Goal: Task Accomplishment & Management: Use online tool/utility

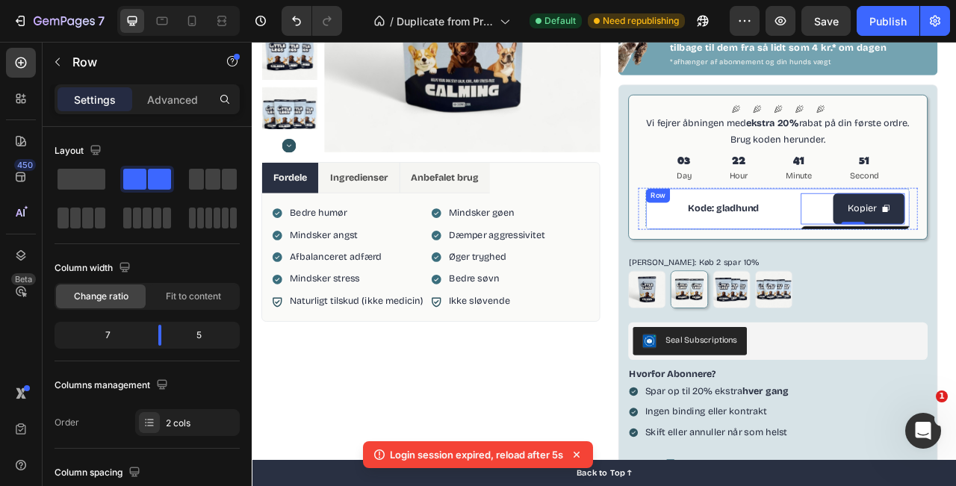
click at [935, 237] on div "Kode: gladhund Text Block" at bounding box center [851, 255] width 185 height 40
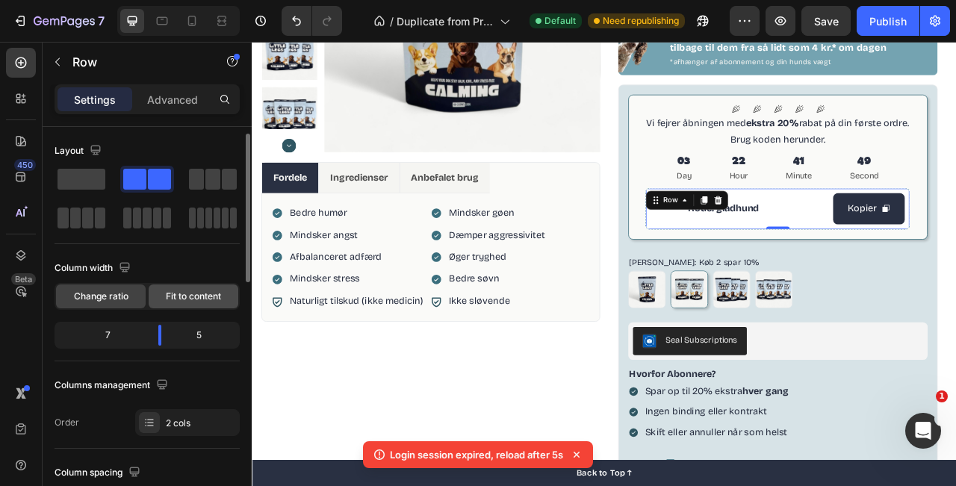
scroll to position [58, 0]
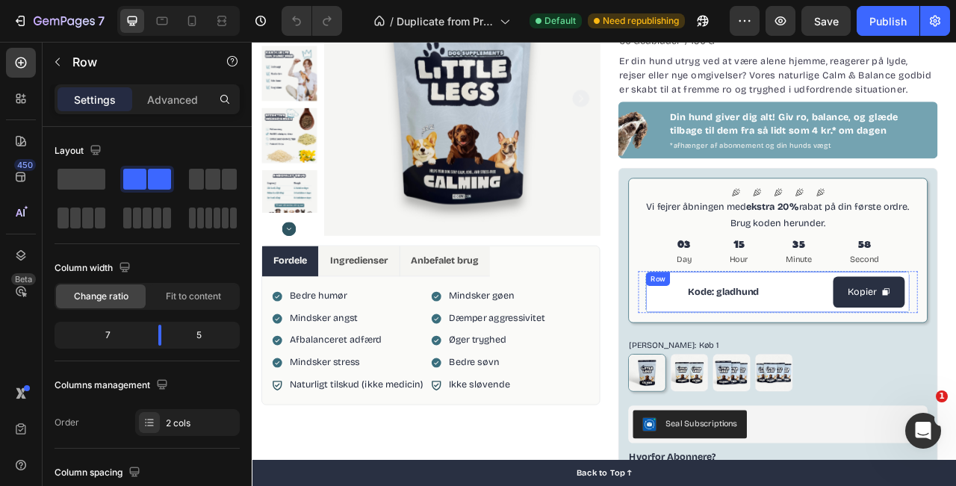
click at [915, 345] on div "Kode: gladhund Text Block" at bounding box center [851, 361] width 185 height 40
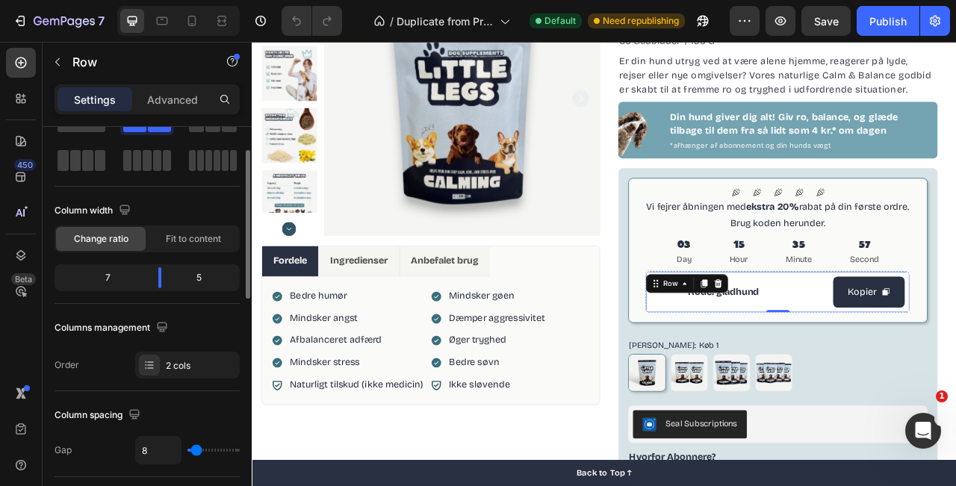
scroll to position [59, 0]
click at [182, 241] on span "Fit to content" at bounding box center [193, 237] width 55 height 13
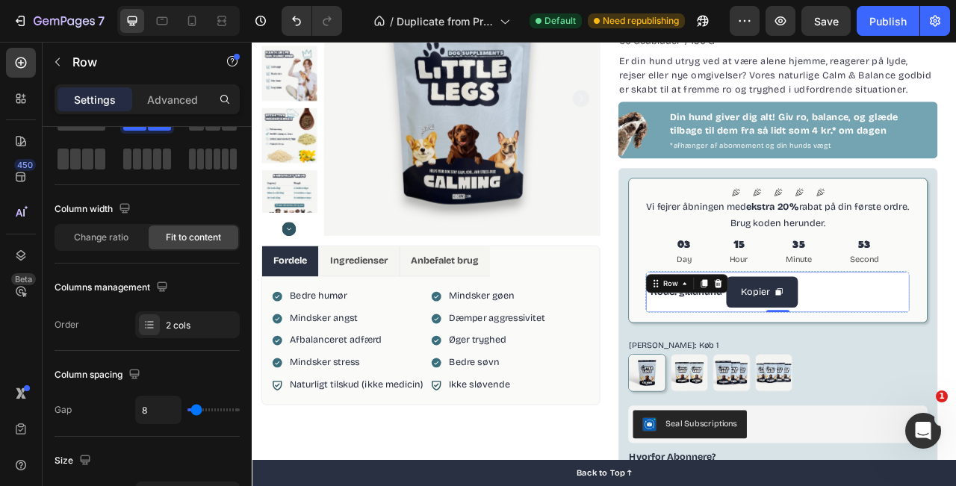
click at [956, 354] on div "Kode: gladhund Text Block Kopier Copy Coupon Code Row 0" at bounding box center [920, 360] width 337 height 53
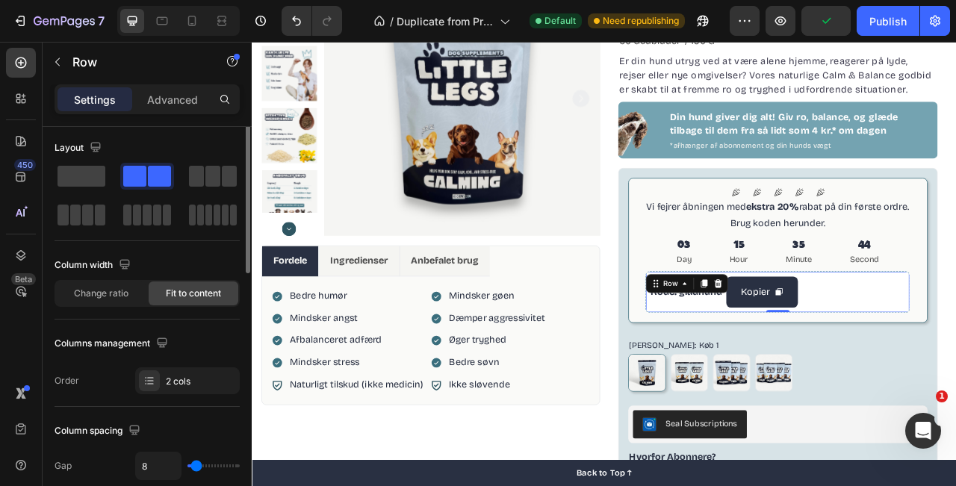
scroll to position [4, 0]
click at [90, 286] on span "Change ratio" at bounding box center [101, 292] width 55 height 13
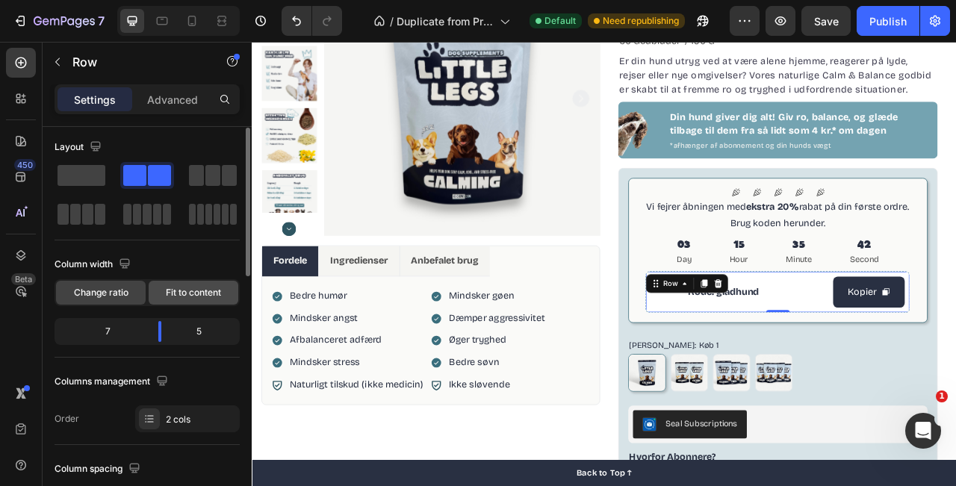
click at [173, 291] on span "Fit to content" at bounding box center [193, 292] width 55 height 13
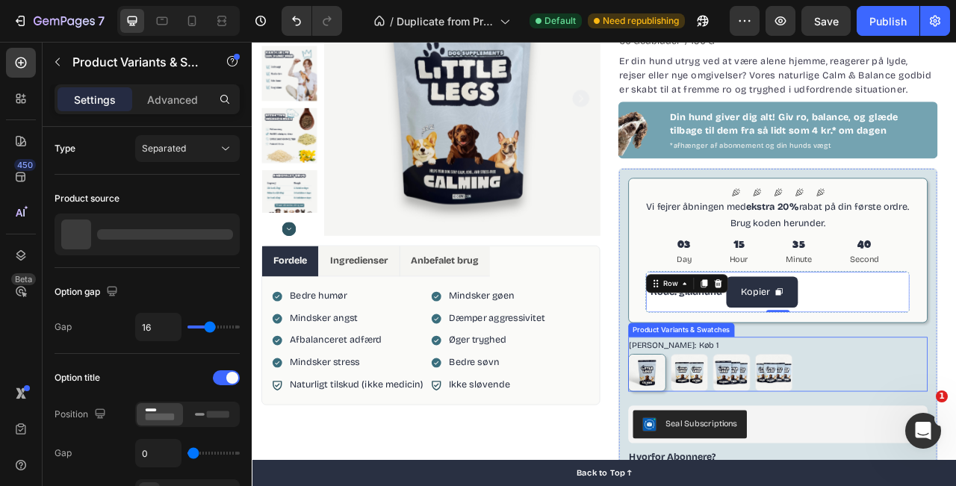
click at [956, 435] on div "[PERSON_NAME]: Køb 1 Køb 1 Køb 1 Køb 2 spar 10% Køb 2 spar 10% køb 3 spar 15% k…" at bounding box center [922, 452] width 382 height 69
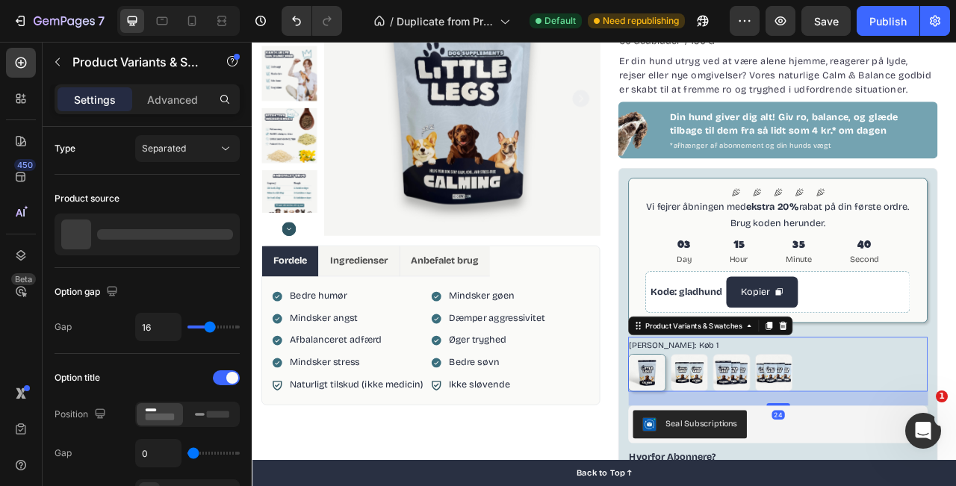
scroll to position [0, 0]
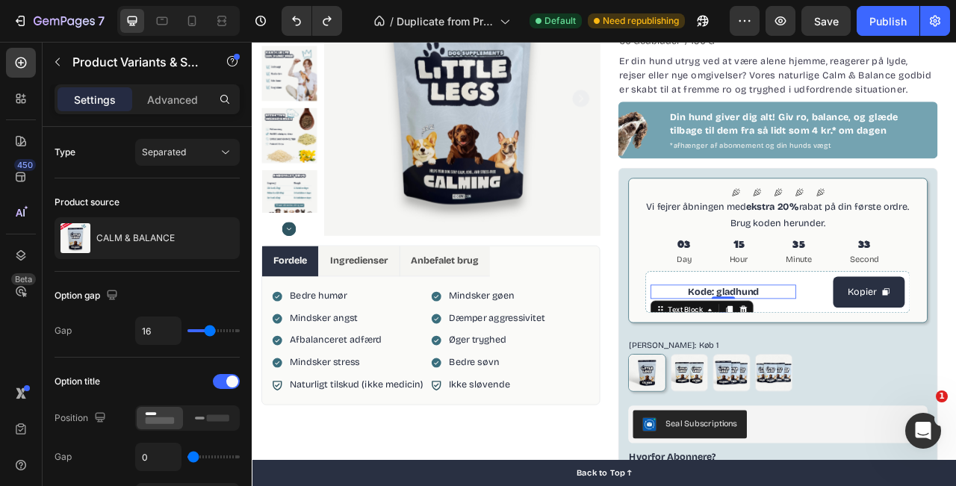
click at [879, 361] on span "Kode: gladhund" at bounding box center [852, 360] width 90 height 14
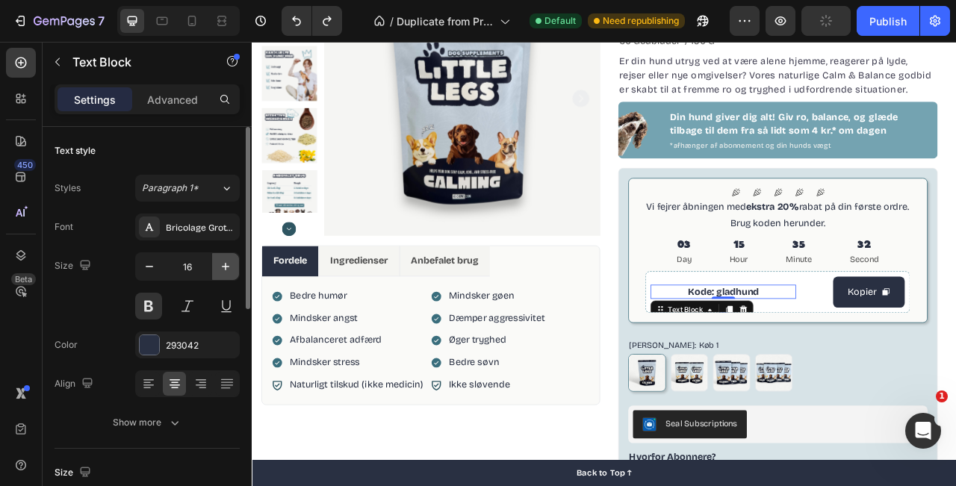
click at [213, 272] on button "button" at bounding box center [225, 266] width 27 height 27
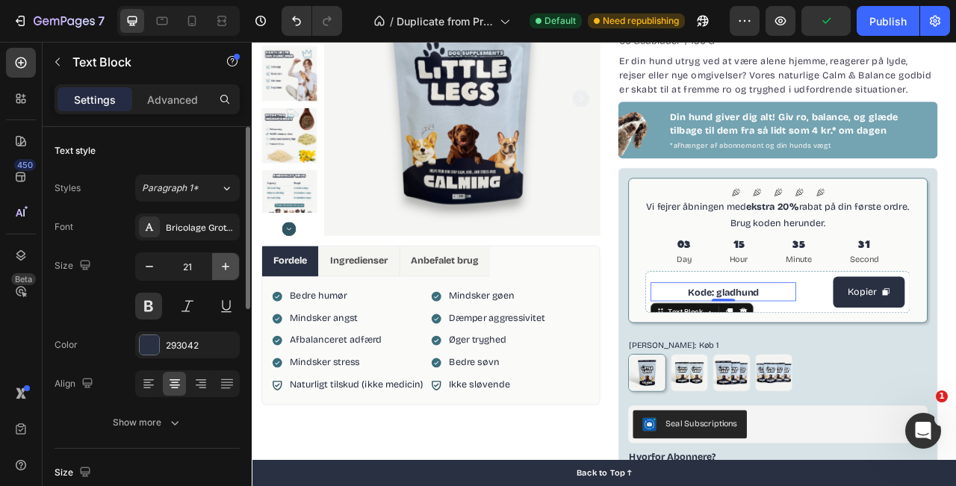
click at [213, 272] on button "button" at bounding box center [225, 266] width 27 height 27
type input "25"
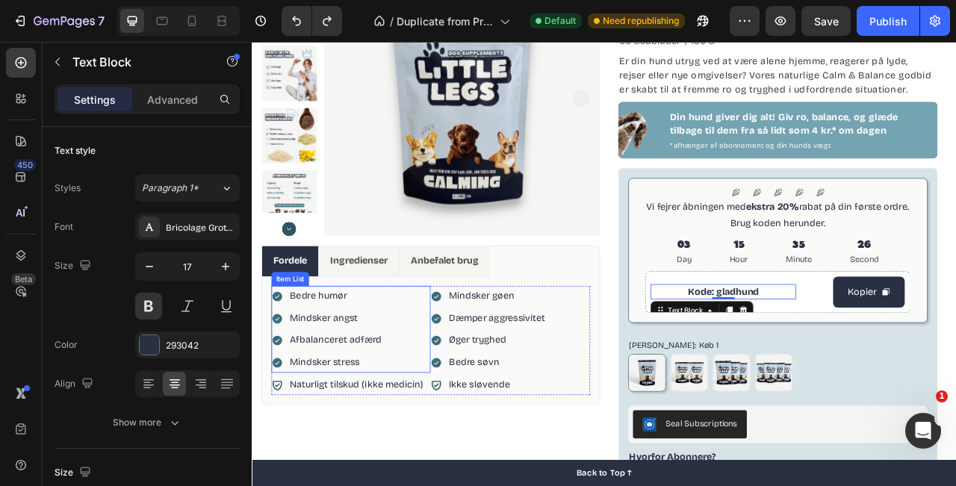
type input "16"
click at [864, 353] on span "Kode: gladhund" at bounding box center [852, 360] width 90 height 14
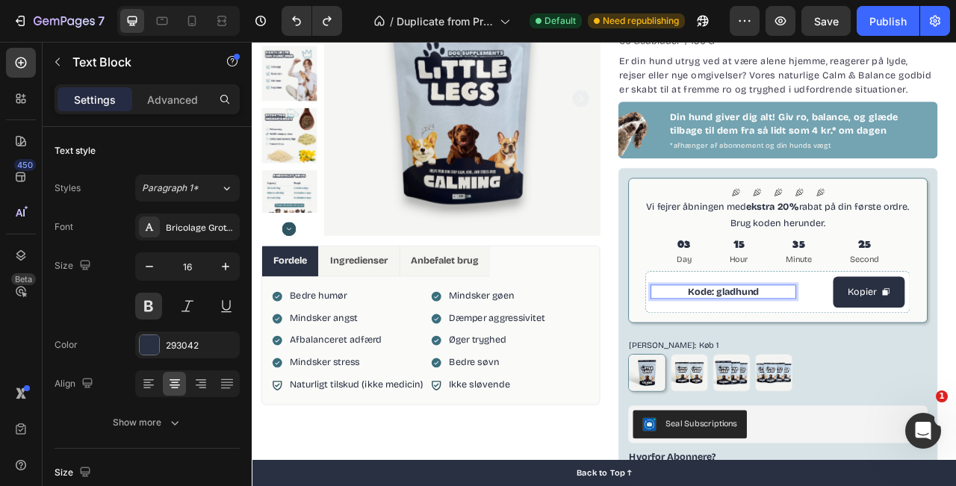
click at [864, 353] on span "Kode: gladhund" at bounding box center [852, 360] width 90 height 14
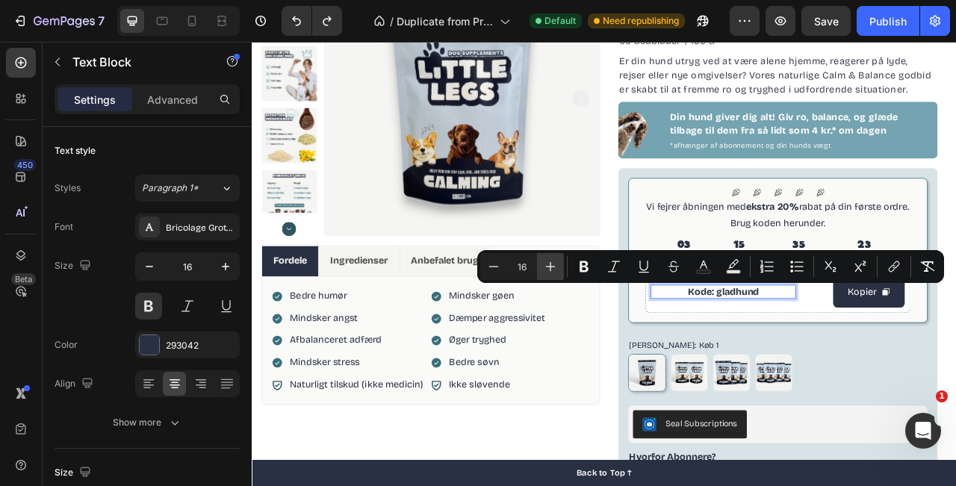
click at [557, 262] on icon "Editor contextual toolbar" at bounding box center [550, 266] width 15 height 15
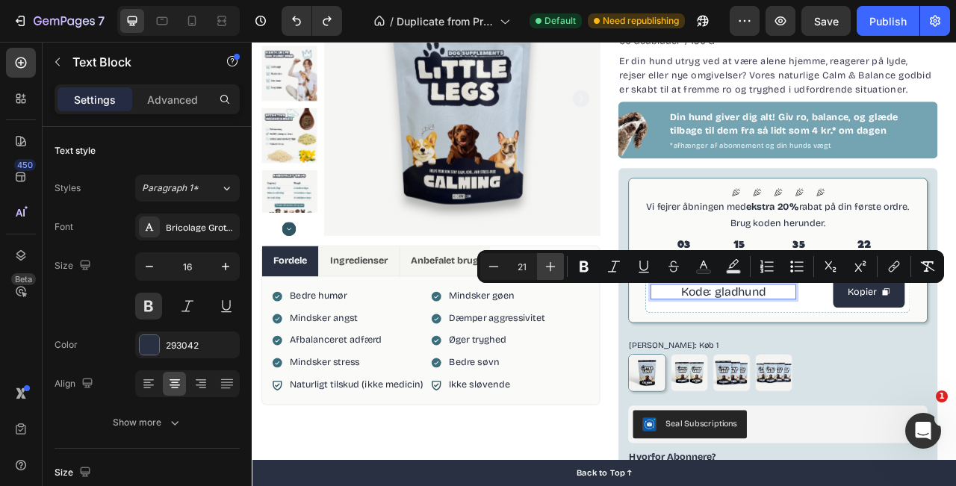
click at [557, 262] on icon "Editor contextual toolbar" at bounding box center [550, 266] width 15 height 15
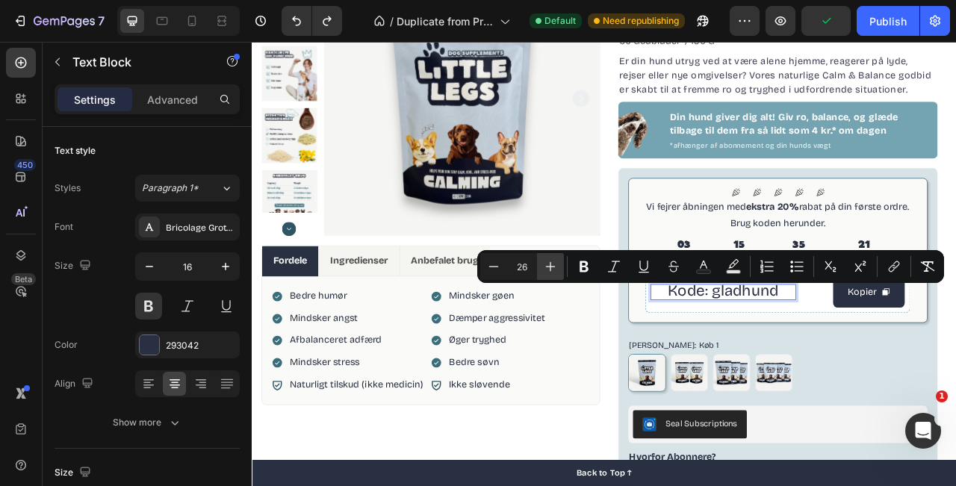
click at [557, 262] on icon "Editor contextual toolbar" at bounding box center [550, 266] width 15 height 15
type input "27"
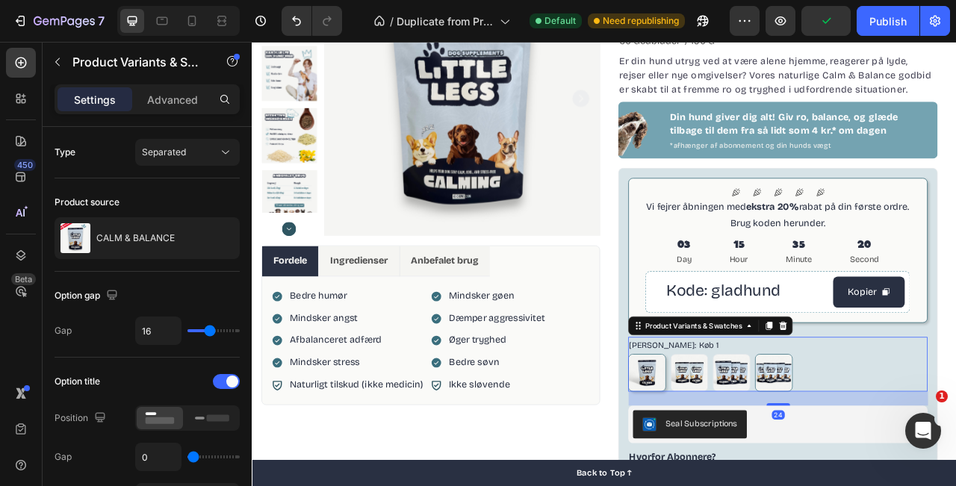
click at [928, 441] on img at bounding box center [916, 463] width 46 height 46
click at [892, 439] on input "køb 4 spar 20% køb 4 spar 20%" at bounding box center [891, 439] width 1 height 1
radio input "true"
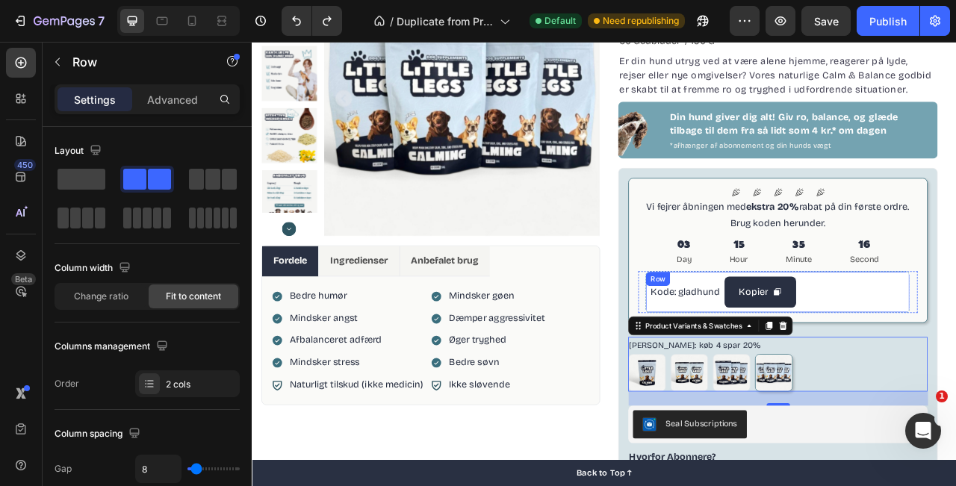
click at [956, 356] on div "Kode: gladhund Text Block Kopier Copy Coupon Code Row" at bounding box center [920, 360] width 337 height 53
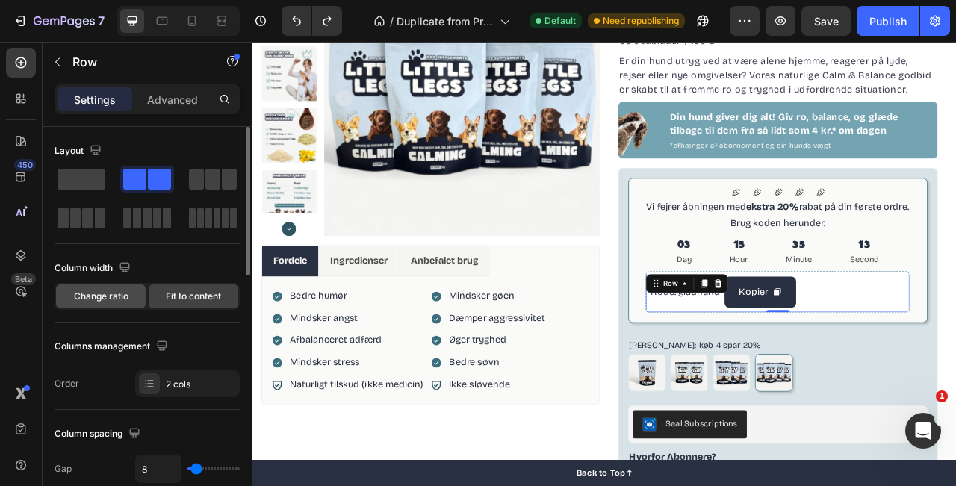
click at [104, 297] on span "Change ratio" at bounding box center [101, 296] width 55 height 13
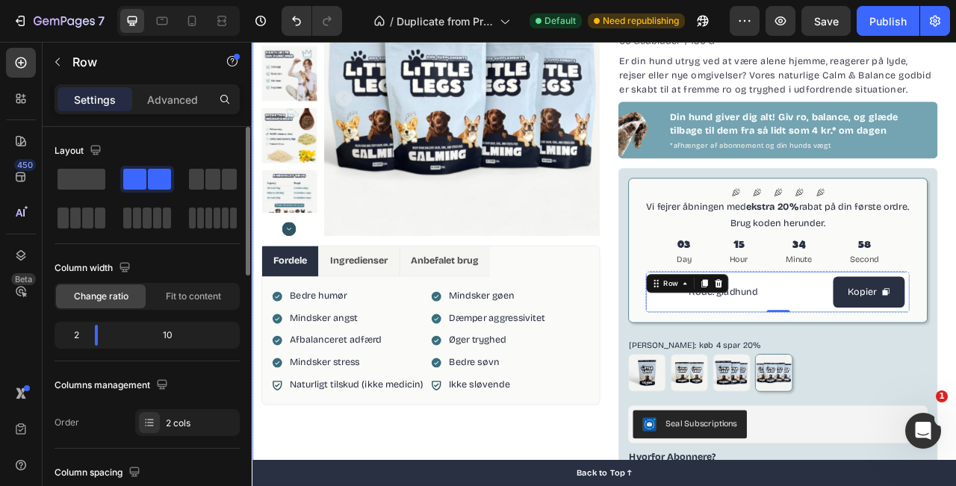
click at [956, 180] on div "Image Din hund giver dig alt! Giv ro, balance, og glæde tilbage til dem fra så …" at bounding box center [921, 154] width 407 height 72
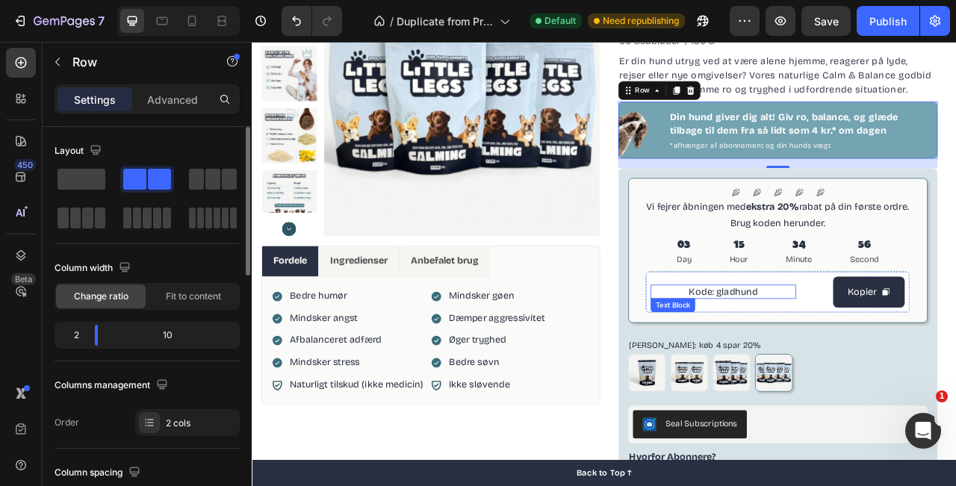
click at [870, 361] on span "Kode: gladhund" at bounding box center [852, 360] width 88 height 14
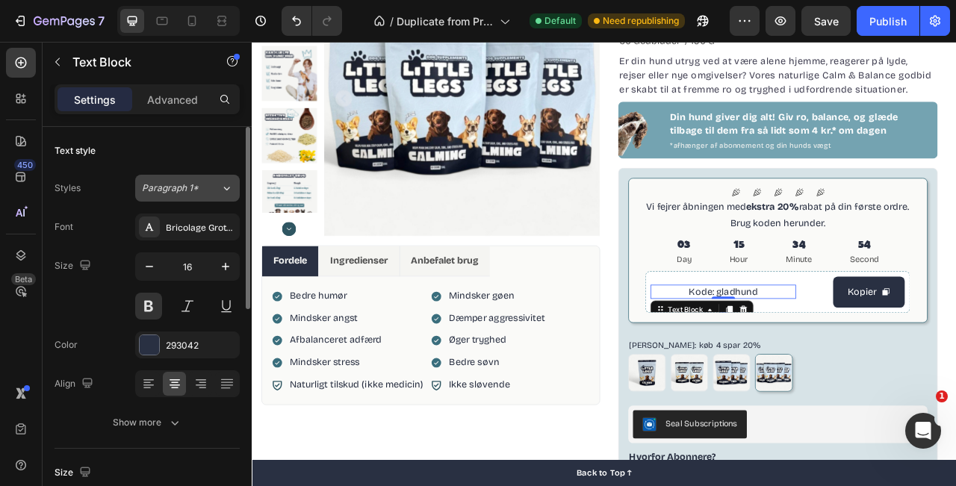
click at [192, 183] on span "Paragraph 1*" at bounding box center [170, 188] width 57 height 13
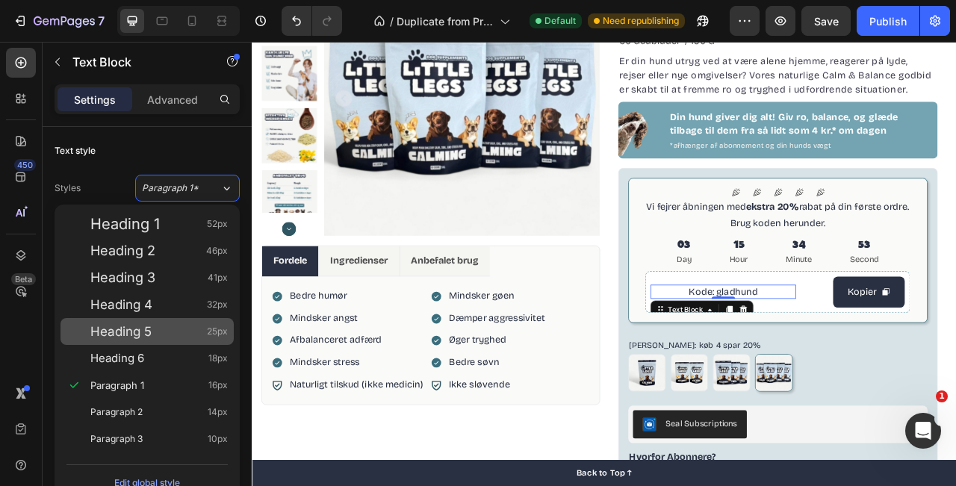
click at [167, 330] on div "Heading 5 25px" at bounding box center [158, 331] width 137 height 15
type input "25"
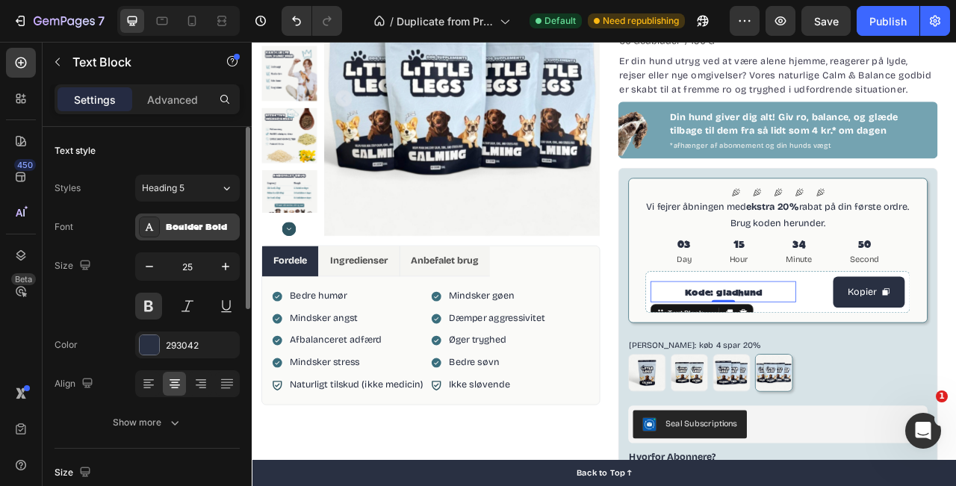
click at [209, 235] on div "Boulder Bold" at bounding box center [187, 227] width 105 height 27
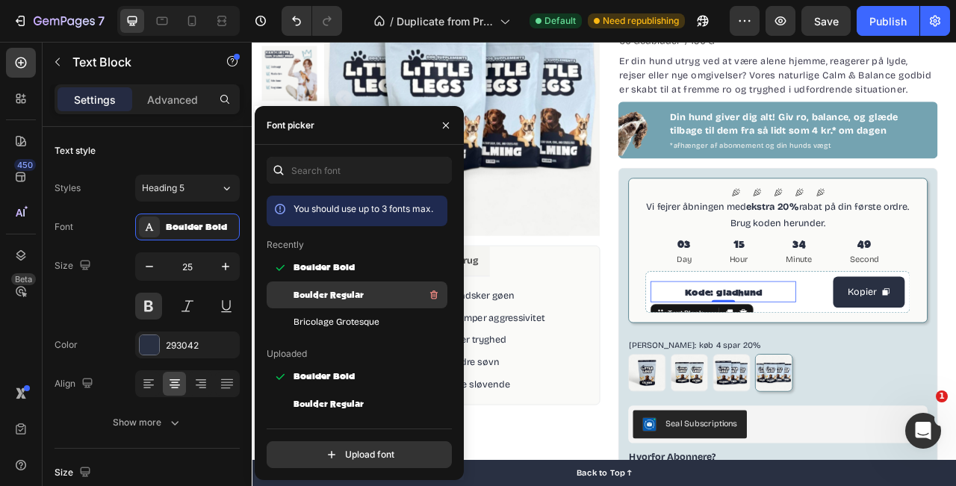
click at [352, 298] on span "Boulder Regular" at bounding box center [329, 294] width 70 height 13
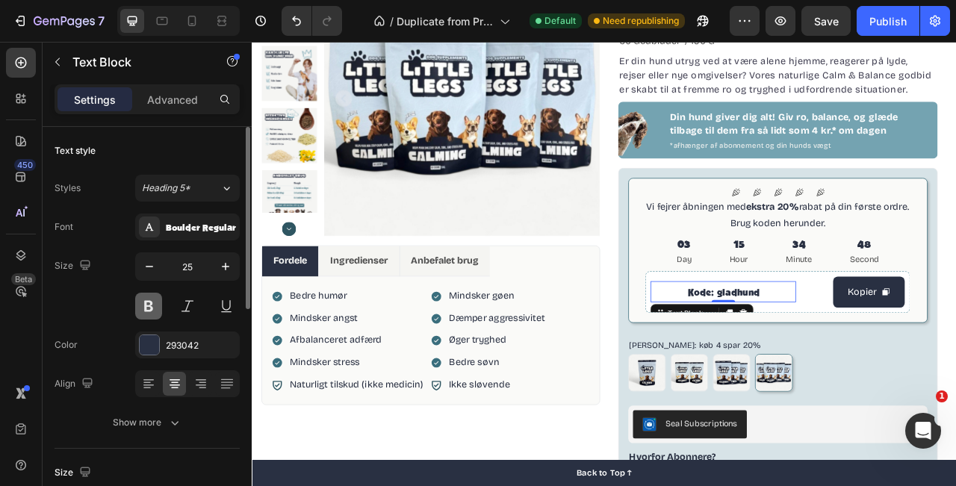
click at [149, 310] on button at bounding box center [148, 306] width 27 height 27
click at [832, 365] on span "Kode: gladhund" at bounding box center [851, 360] width 91 height 14
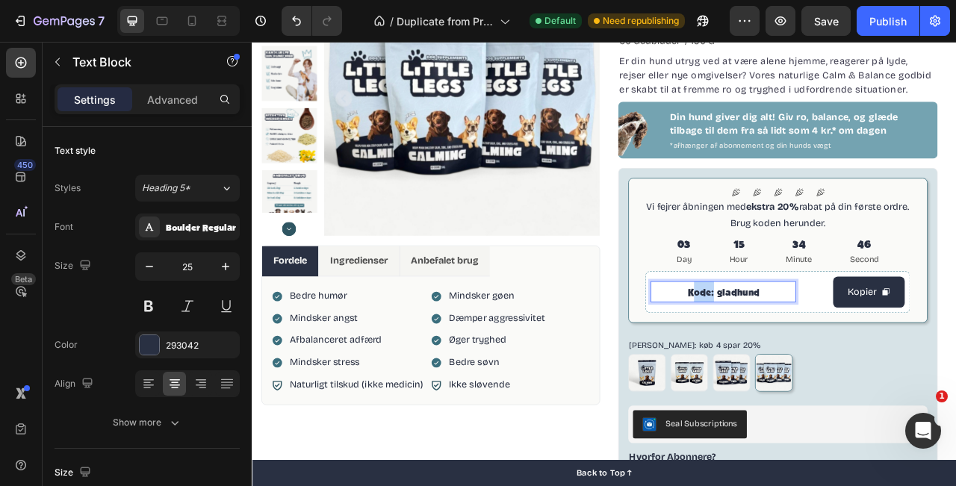
click at [832, 365] on span "Kode: gladhund" at bounding box center [851, 360] width 91 height 14
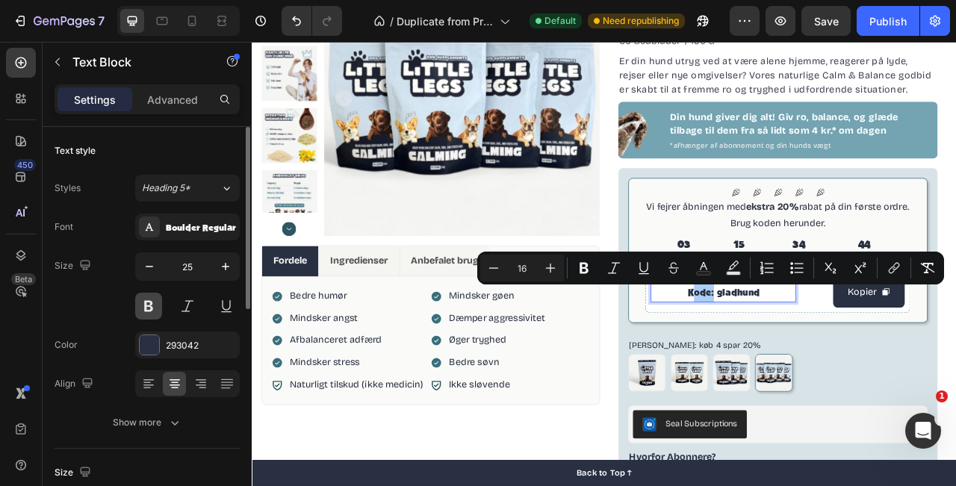
click at [153, 309] on button at bounding box center [148, 306] width 27 height 27
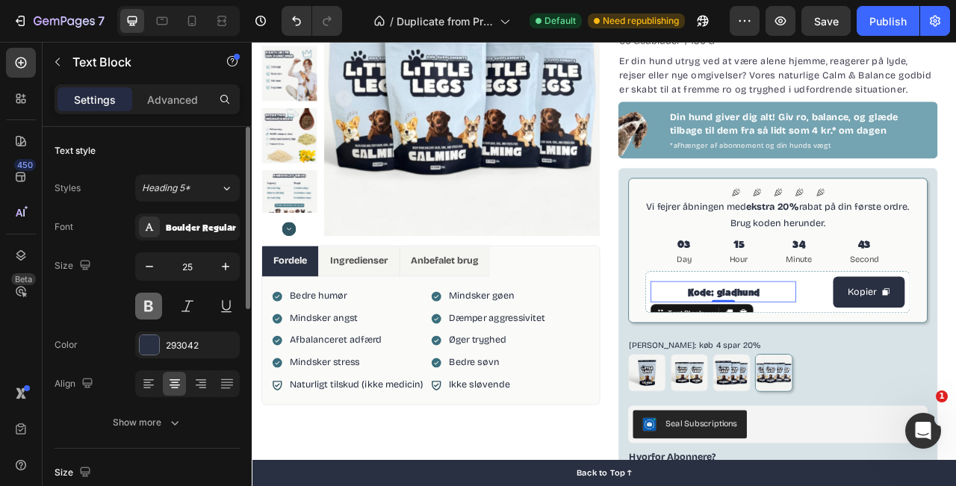
click at [153, 309] on button at bounding box center [148, 306] width 27 height 27
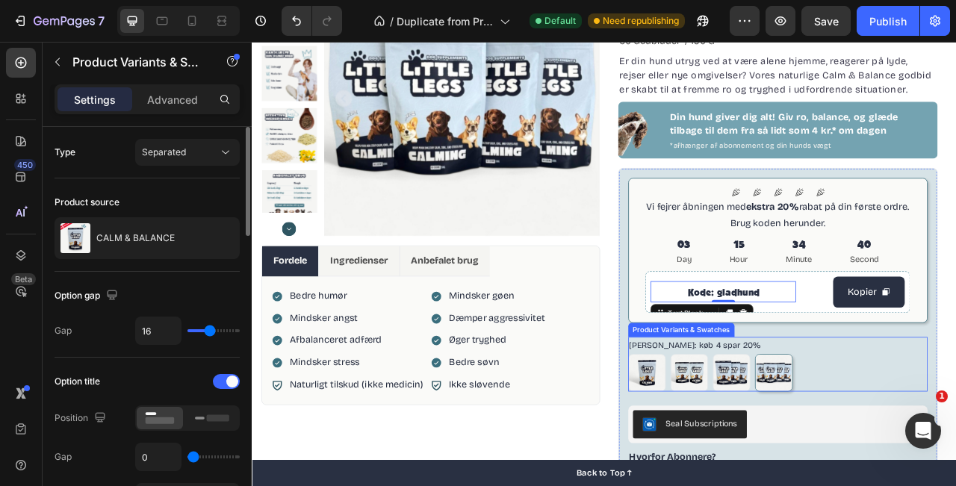
click at [956, 438] on div "[PERSON_NAME]: køb 4 spar 20% Køb 1 Køb 1 Køb 2 spar 10% Køb 2 spar 10% køb 3 s…" at bounding box center [922, 452] width 382 height 69
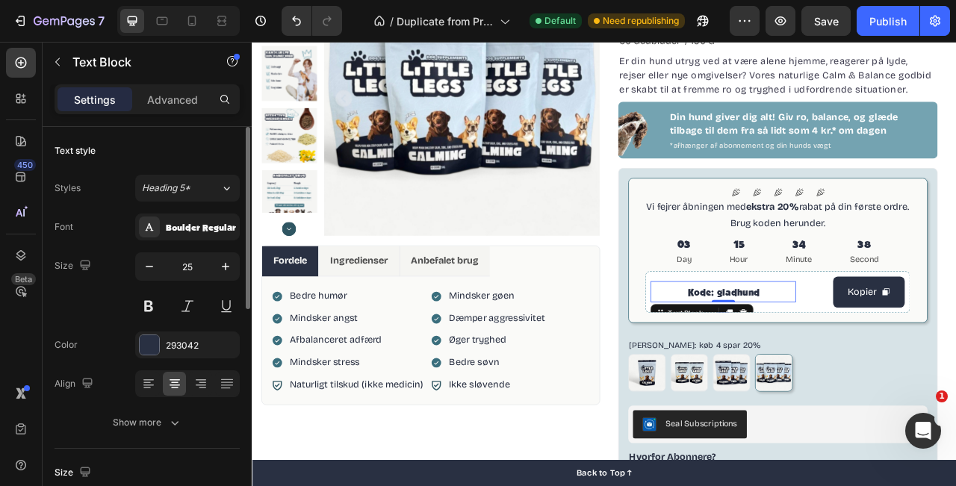
click at [852, 368] on p "Kode: gladhund" at bounding box center [851, 360] width 91 height 27
click at [803, 358] on div "Kode: gladhund" at bounding box center [851, 360] width 185 height 27
click at [853, 361] on span "Spar 20% | Kode: gladhund" at bounding box center [852, 360] width 156 height 14
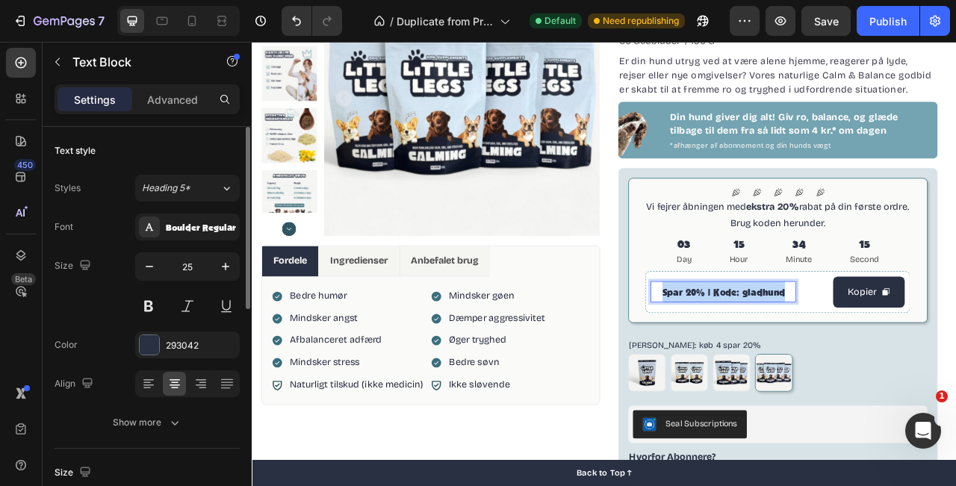
click at [853, 361] on span "Spar 20% | Kode: gladhund" at bounding box center [852, 360] width 156 height 14
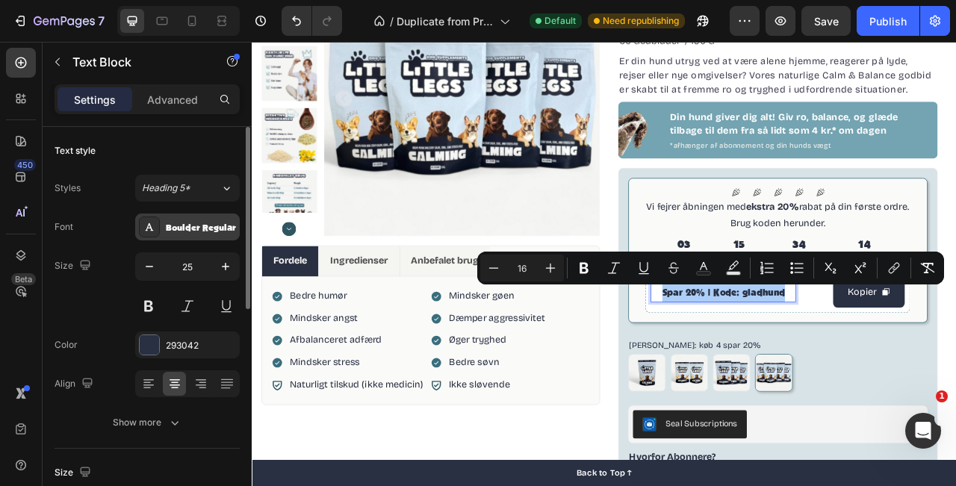
click at [174, 224] on div "Boulder Regular" at bounding box center [201, 227] width 70 height 13
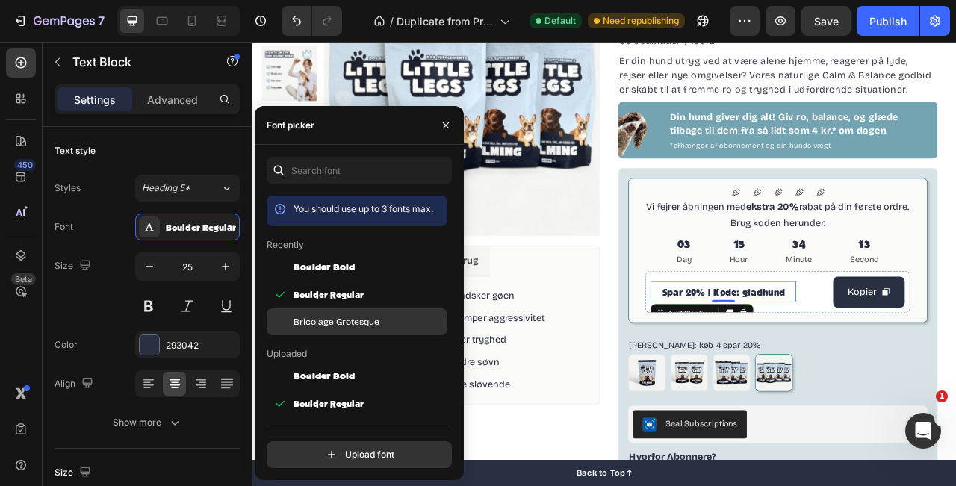
click at [350, 317] on span "Bricolage Grotesque" at bounding box center [337, 321] width 86 height 13
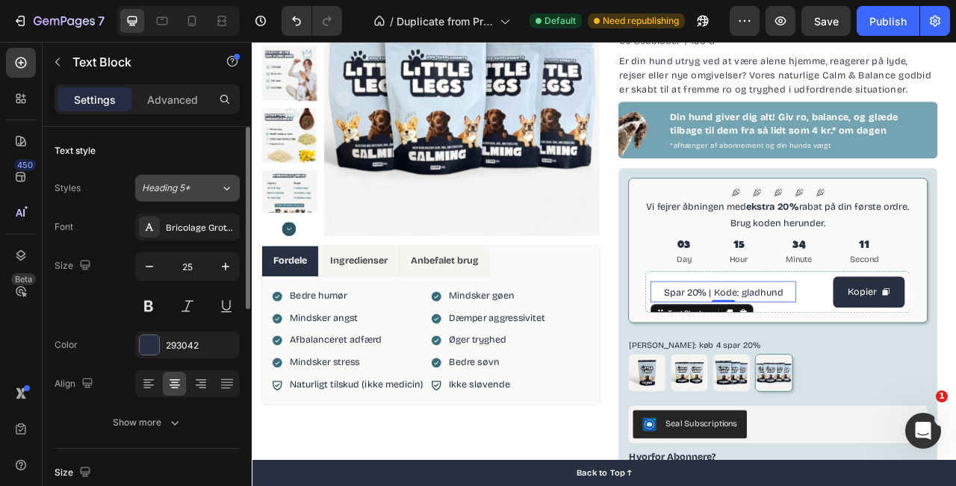
click at [206, 199] on button "Heading 5*" at bounding box center [187, 188] width 105 height 27
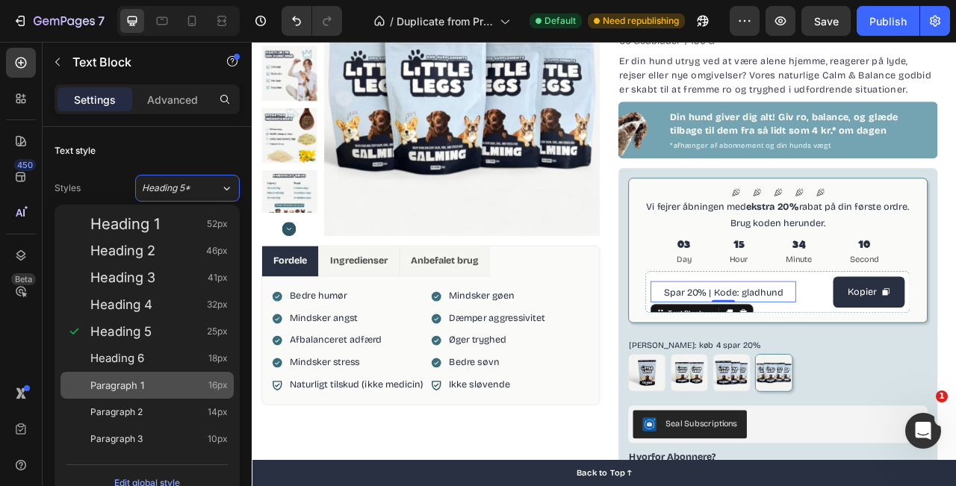
click at [176, 381] on div "Paragraph 1 16px" at bounding box center [158, 385] width 137 height 15
type input "16"
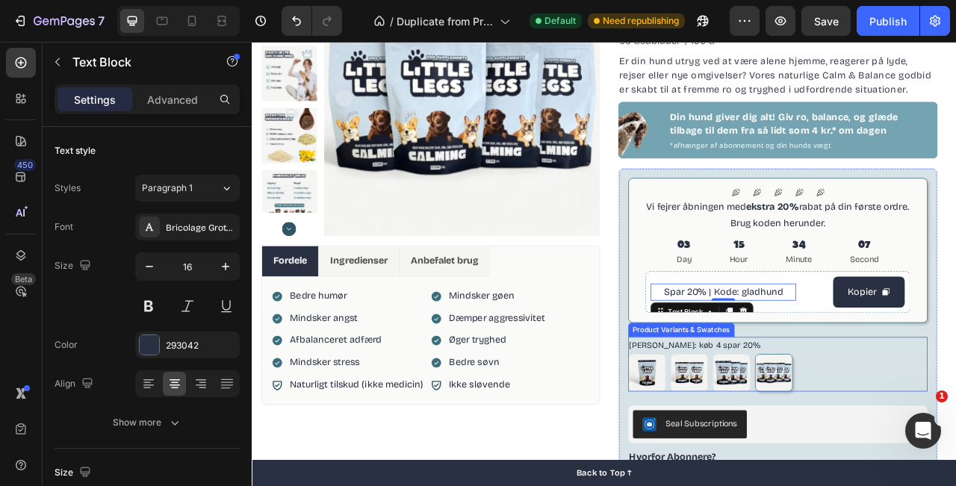
click at [956, 428] on div "[PERSON_NAME]: køb 4 spar 20% Køb 1 Køb 1 Køb 2 spar 10% Køb 2 spar 10% køb 3 s…" at bounding box center [922, 452] width 382 height 69
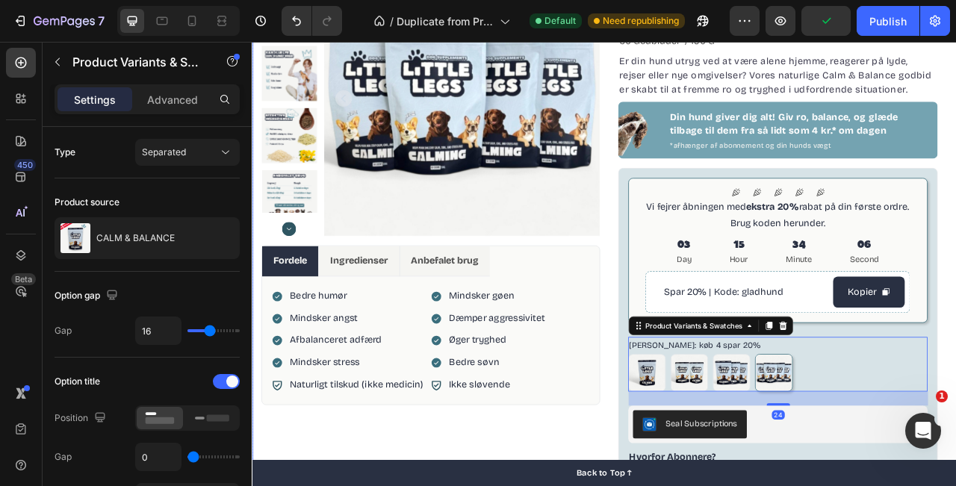
click at [956, 259] on div "Product Images Fordele Ingredienser Anbefalet brug Bedre humør Mindsker angst A…" at bounding box center [700, 367] width 897 height 882
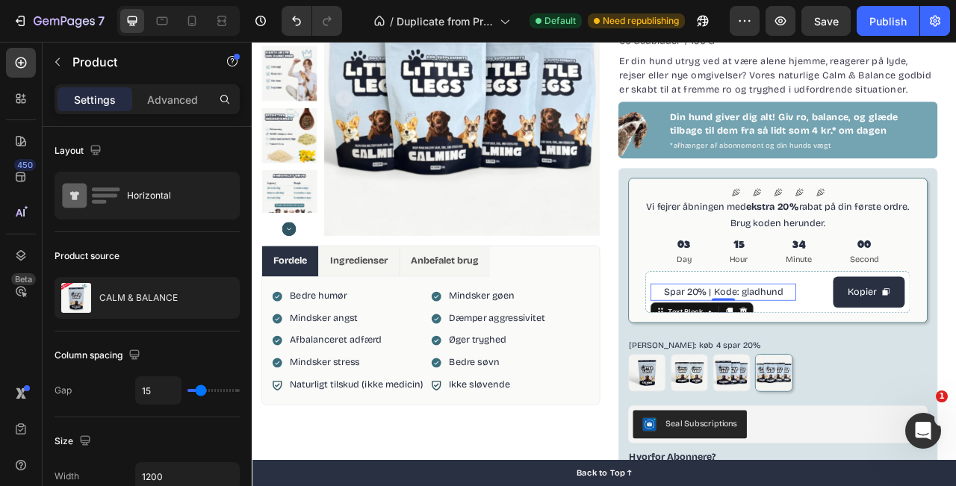
click at [809, 362] on span "Spar 20% | Kode: gladhund" at bounding box center [852, 360] width 152 height 14
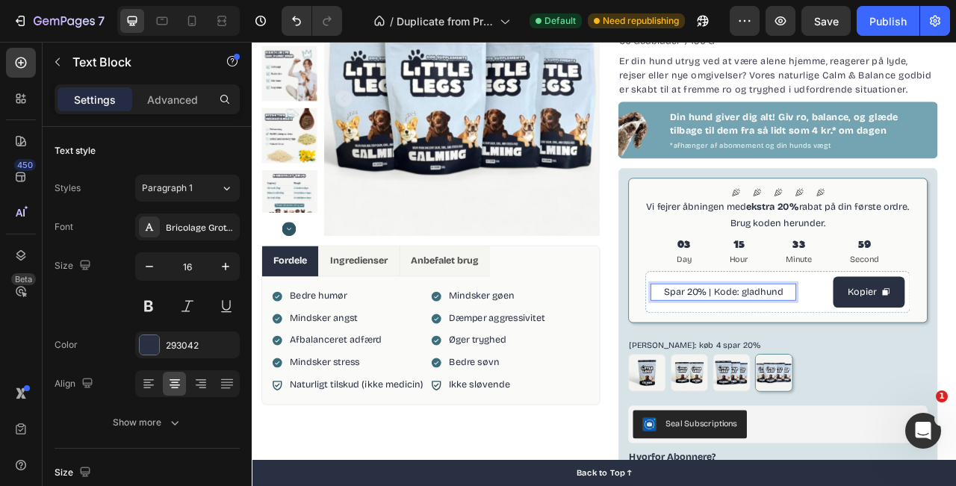
click at [809, 362] on span "Spar 20% | Kode: gladhund" at bounding box center [852, 360] width 152 height 14
click at [805, 358] on span "Spar 20% | Kode: gladhund" at bounding box center [852, 360] width 152 height 14
click at [956, 294] on div "Icon Icon Icon Icon Icon Icon List Vi fejrer åbningen med ekstra 20% rabat på d…" at bounding box center [921, 489] width 407 height 575
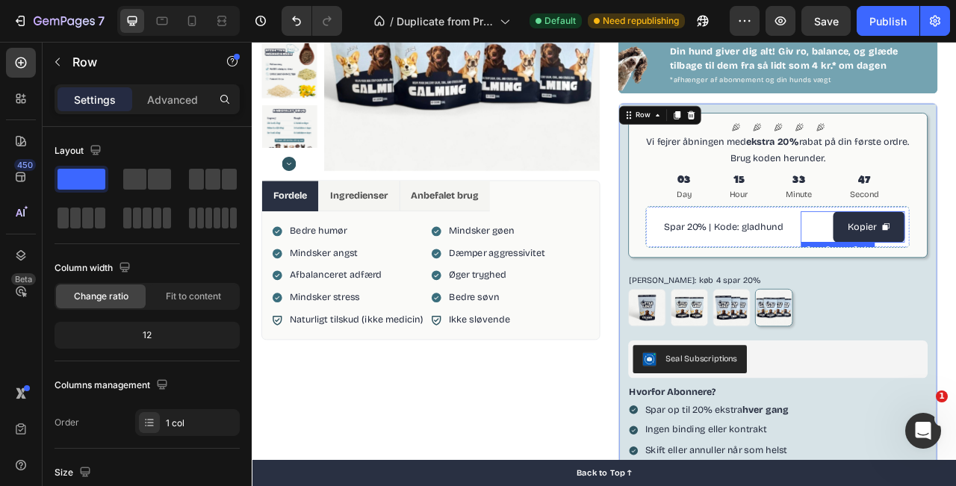
scroll to position [250, 0]
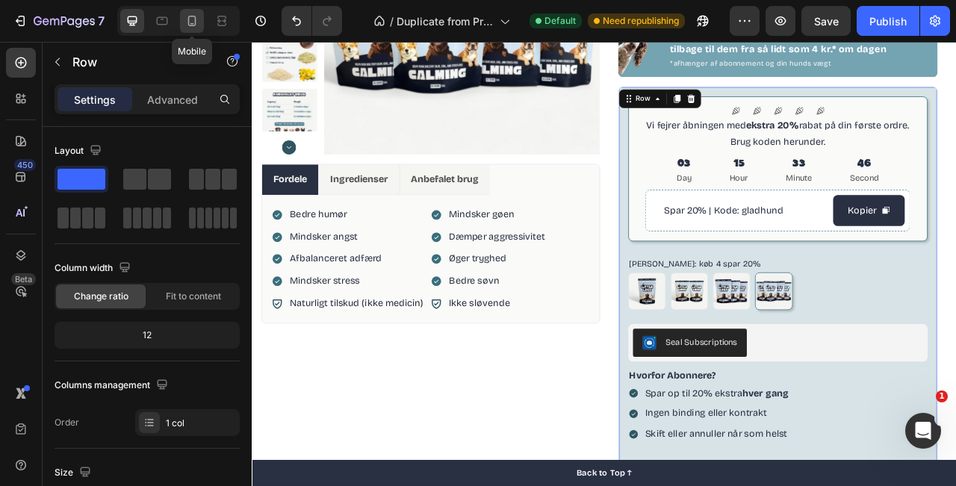
click at [198, 19] on icon at bounding box center [192, 20] width 15 height 15
type input "100%"
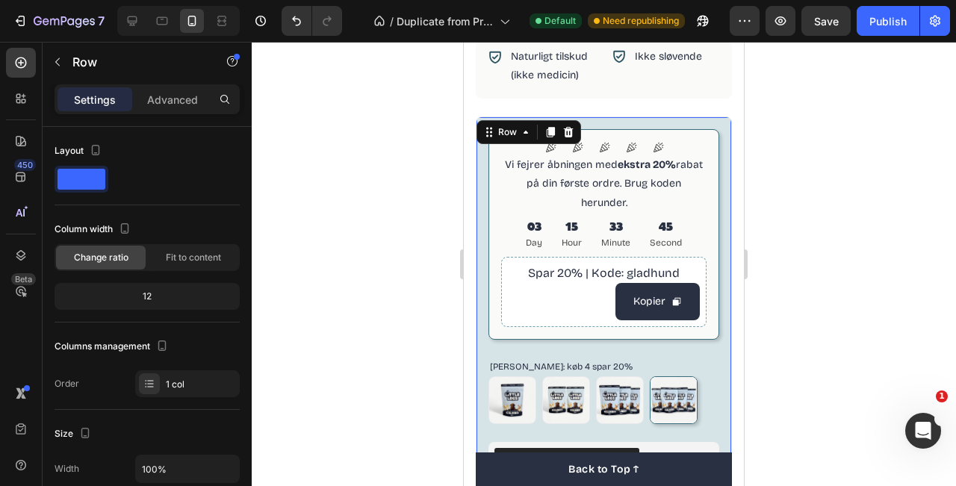
scroll to position [841, 0]
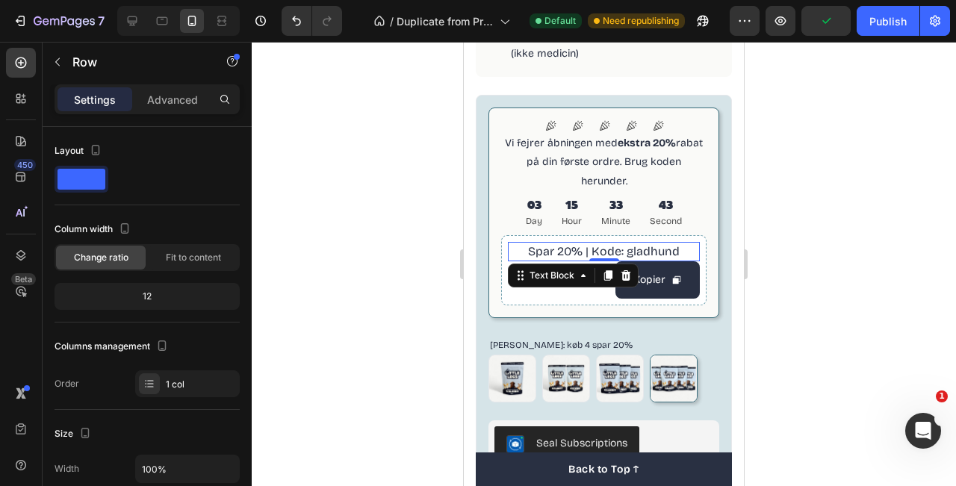
click at [576, 244] on span "Spar 20% | Kode: gladhund" at bounding box center [604, 251] width 152 height 14
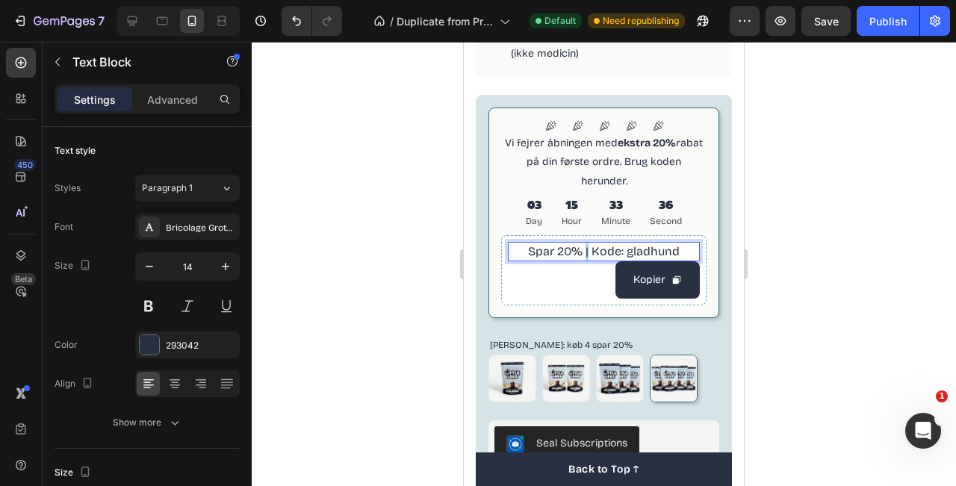
click at [587, 244] on span "Spar 20% | Kode: gladhund" at bounding box center [604, 251] width 152 height 14
click at [593, 244] on span "Spar 20% | Kode: gladhund" at bounding box center [604, 251] width 152 height 14
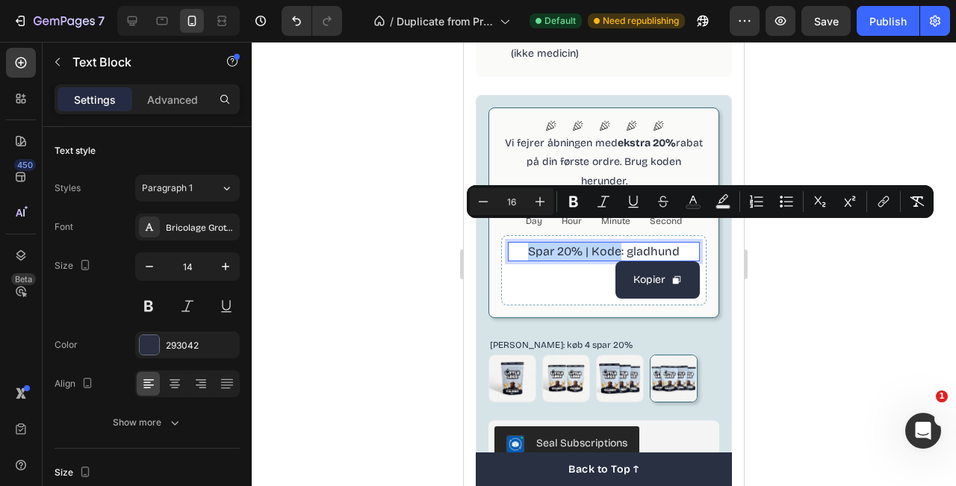
drag, startPoint x: 593, startPoint y: 234, endPoint x: 535, endPoint y: 230, distance: 58.4
click at [535, 244] on span "Spar 20% | Kode: gladhund" at bounding box center [604, 251] width 152 height 14
click at [604, 244] on span "Spar 20% | Kode: gladhund" at bounding box center [604, 251] width 152 height 14
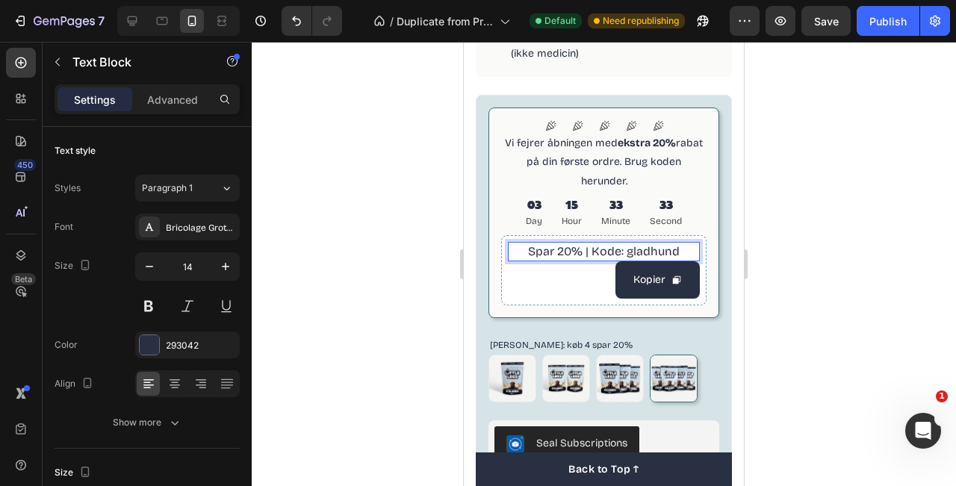
click at [596, 244] on span "Spar 20% | Kode: gladhund" at bounding box center [604, 251] width 152 height 14
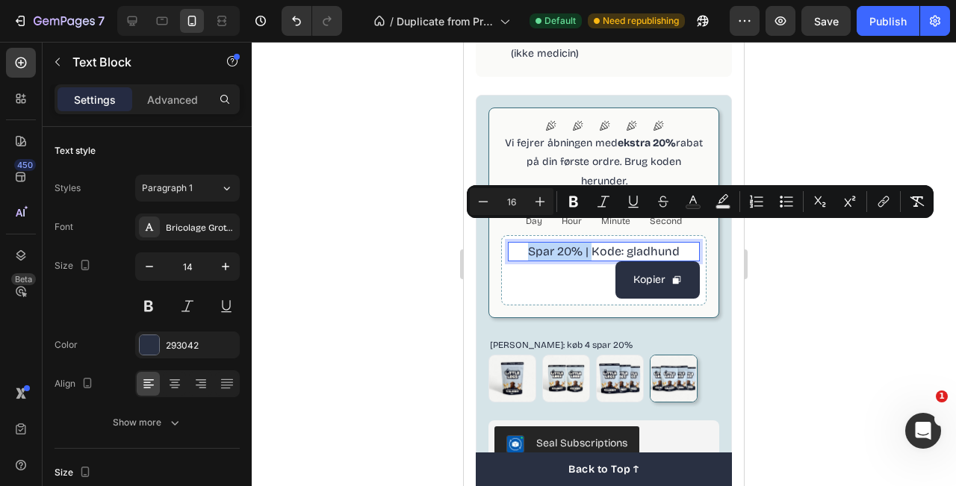
drag, startPoint x: 592, startPoint y: 234, endPoint x: 523, endPoint y: 234, distance: 68.7
click at [523, 242] on div "Spar 20% | Kode: gladhund" at bounding box center [604, 251] width 192 height 19
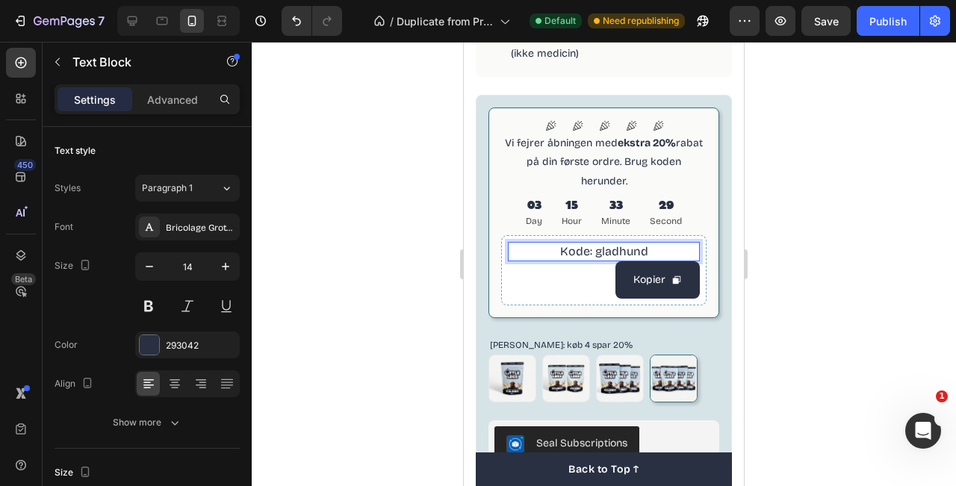
click at [804, 251] on div at bounding box center [604, 264] width 705 height 445
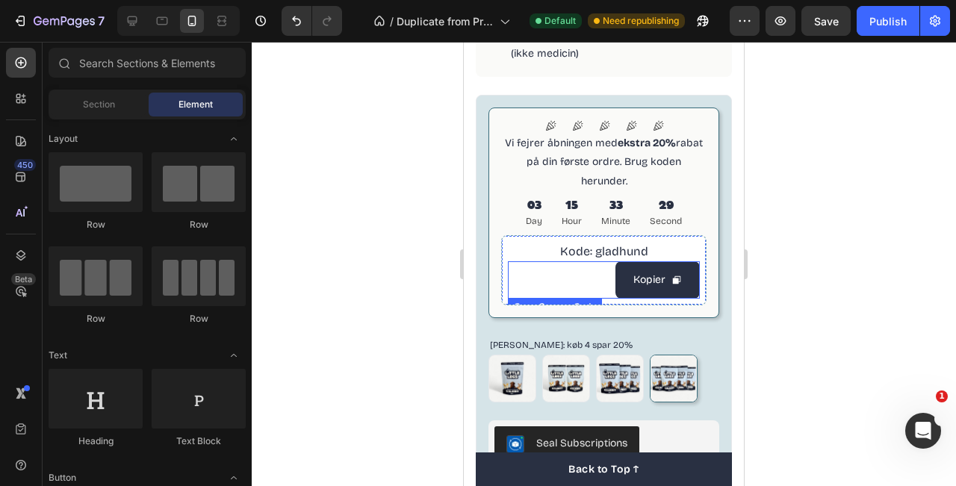
click at [596, 262] on div "Kopier" at bounding box center [604, 280] width 192 height 37
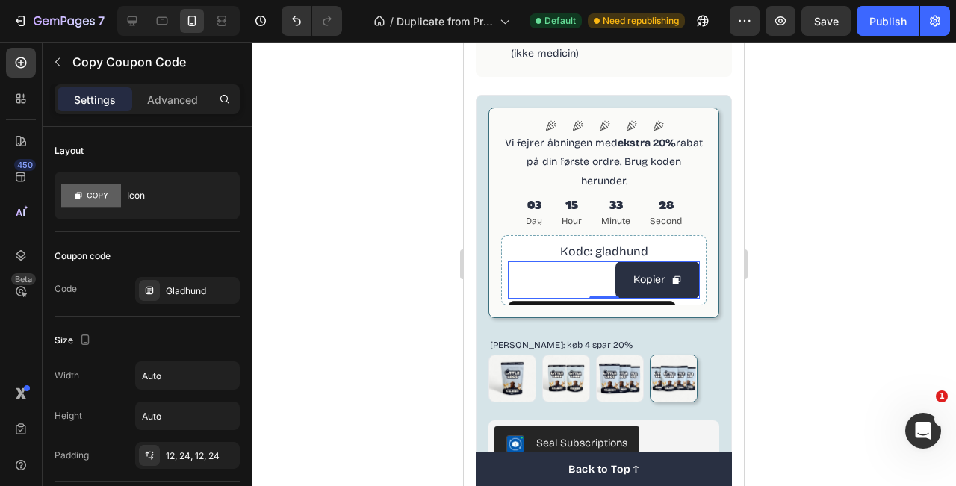
click at [596, 262] on div "Kopier" at bounding box center [604, 280] width 192 height 37
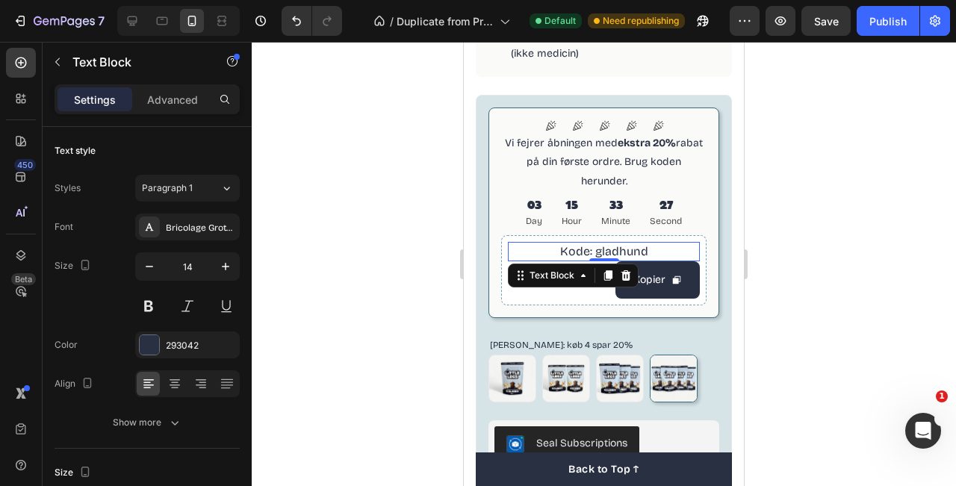
click at [596, 242] on div "Kode: gladhund Text Block 0" at bounding box center [604, 251] width 192 height 19
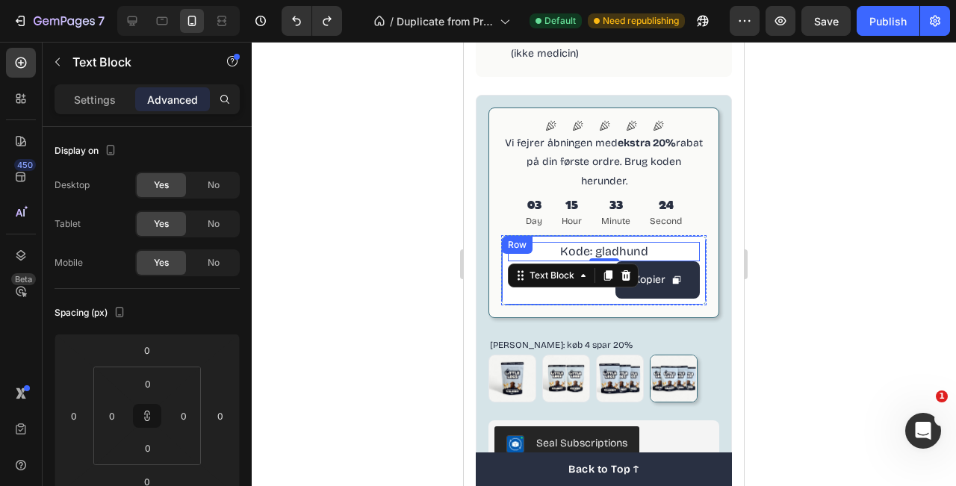
click at [704, 244] on div "Kode: gladhund Text Block 0 Kopier Copy Coupon Code Row" at bounding box center [603, 269] width 205 height 69
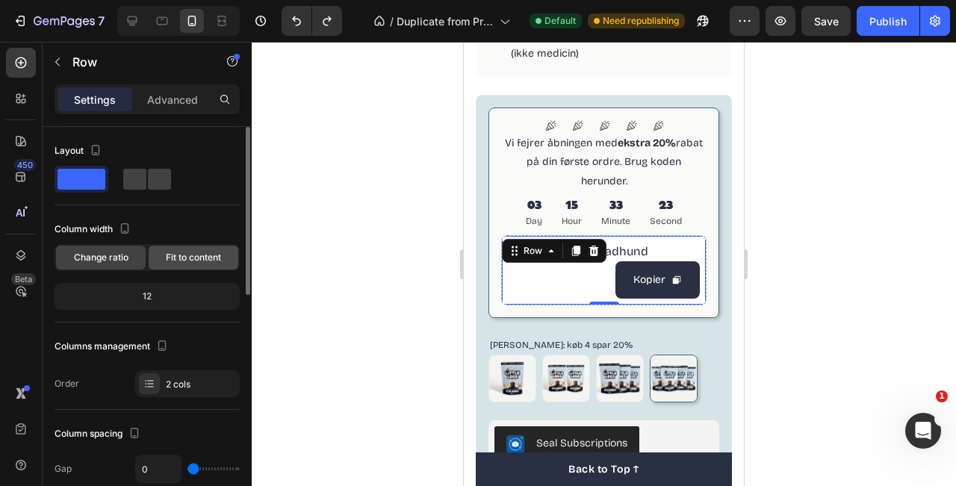
click at [191, 247] on div "Fit to content" at bounding box center [194, 258] width 90 height 24
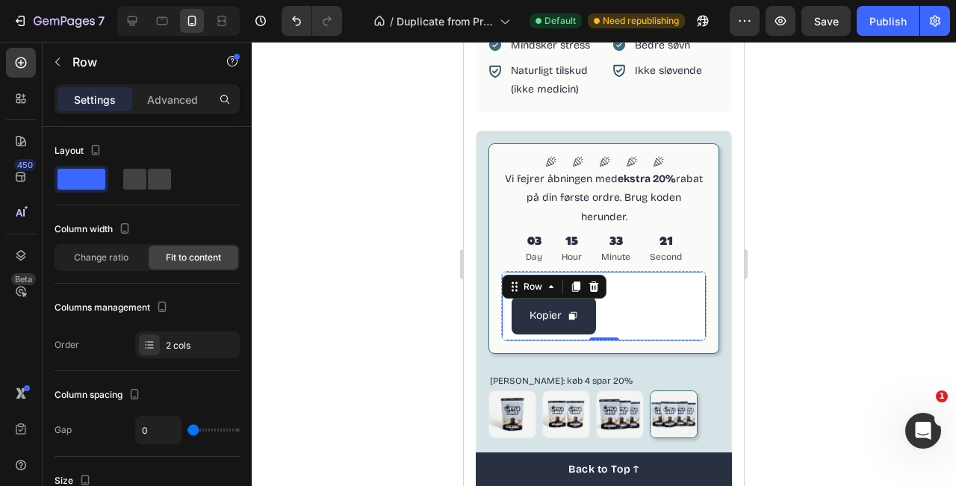
scroll to position [793, 0]
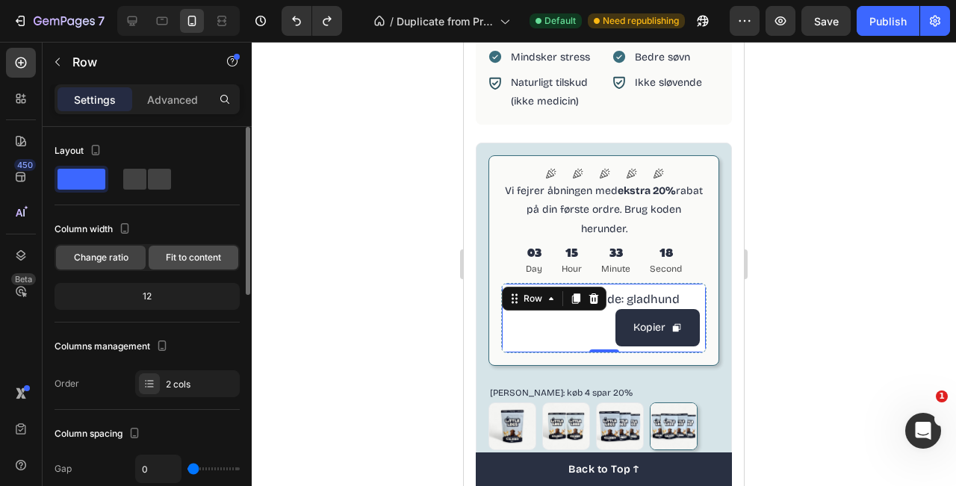
click at [191, 254] on span "Fit to content" at bounding box center [193, 257] width 55 height 13
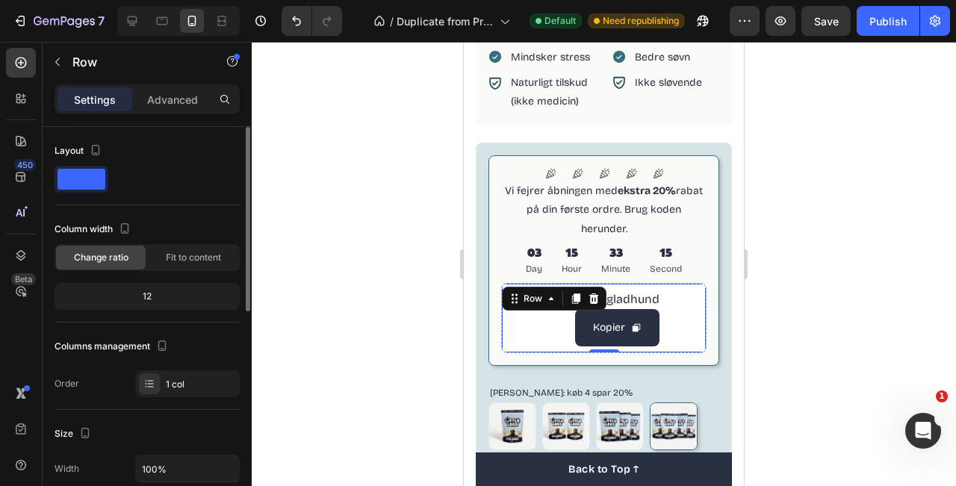
click at [713, 306] on div "Icon Icon Icon Icon Icon Icon List Vi fejrer åbningen med ekstra 20% rabat på d…" at bounding box center [604, 260] width 231 height 210
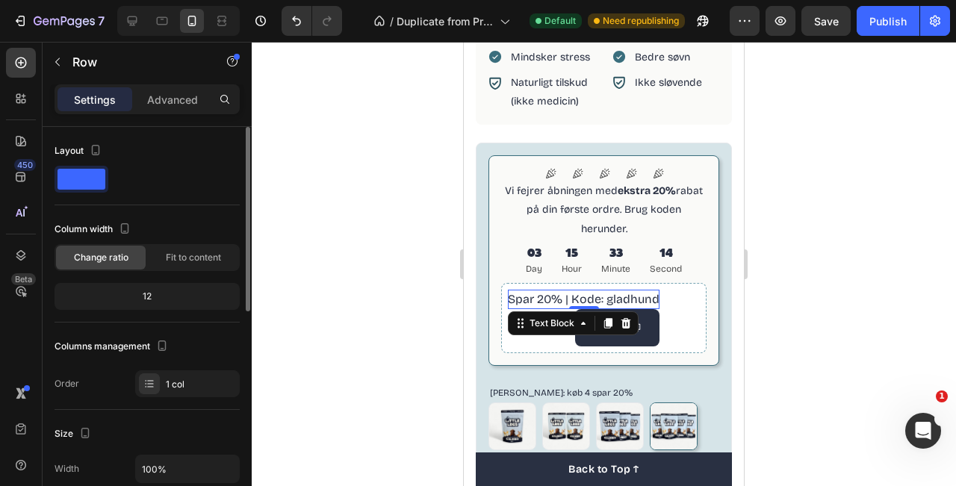
click at [573, 292] on span "Spar 20% | Kode: gladhund" at bounding box center [584, 299] width 152 height 14
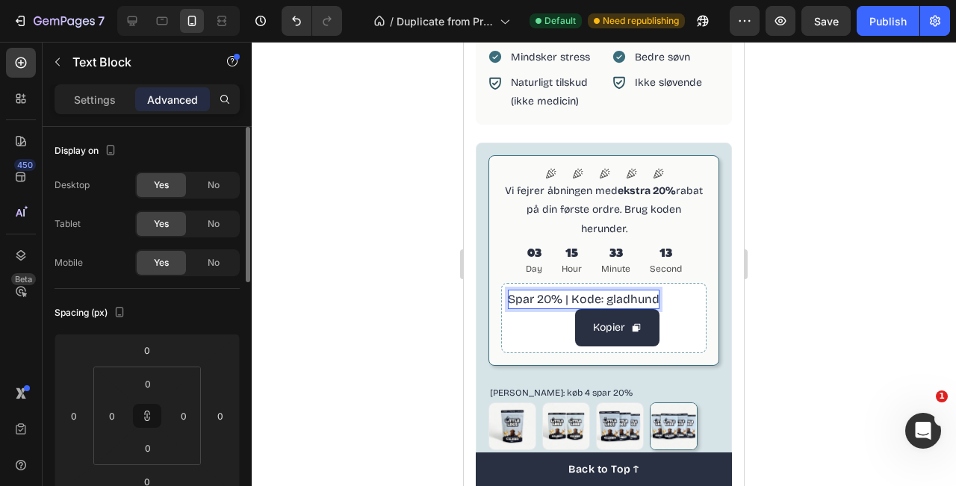
click at [573, 292] on span "Spar 20% | Kode: gladhund" at bounding box center [584, 299] width 152 height 14
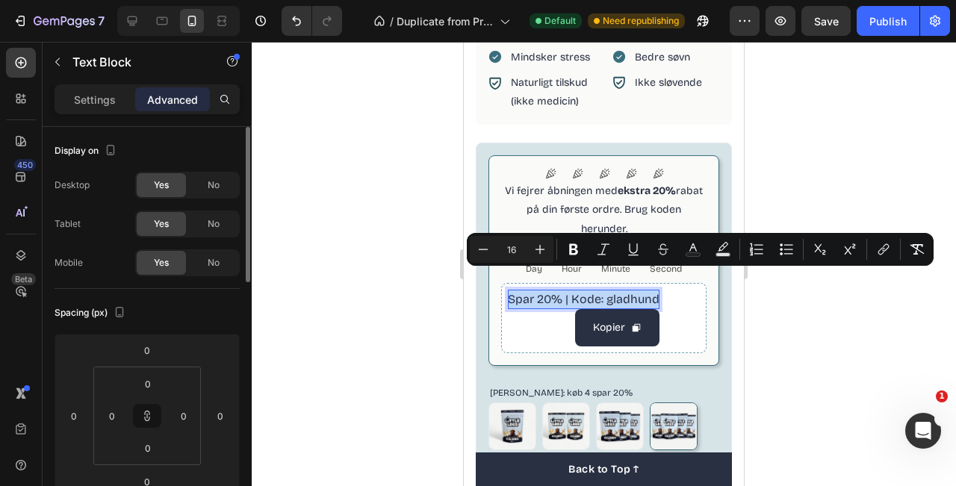
click at [573, 292] on span "Spar 20% | Kode: gladhund" at bounding box center [584, 299] width 152 height 14
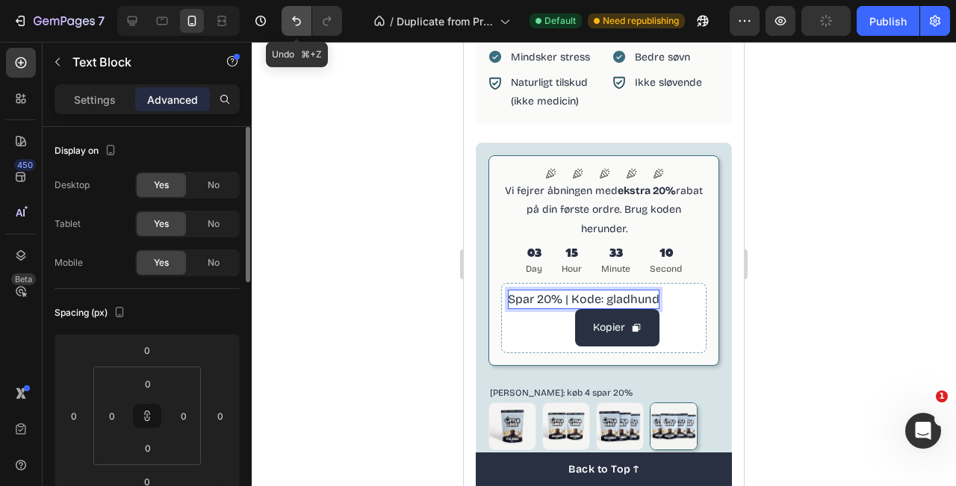
click at [297, 17] on icon "Undo/Redo" at bounding box center [296, 20] width 15 height 15
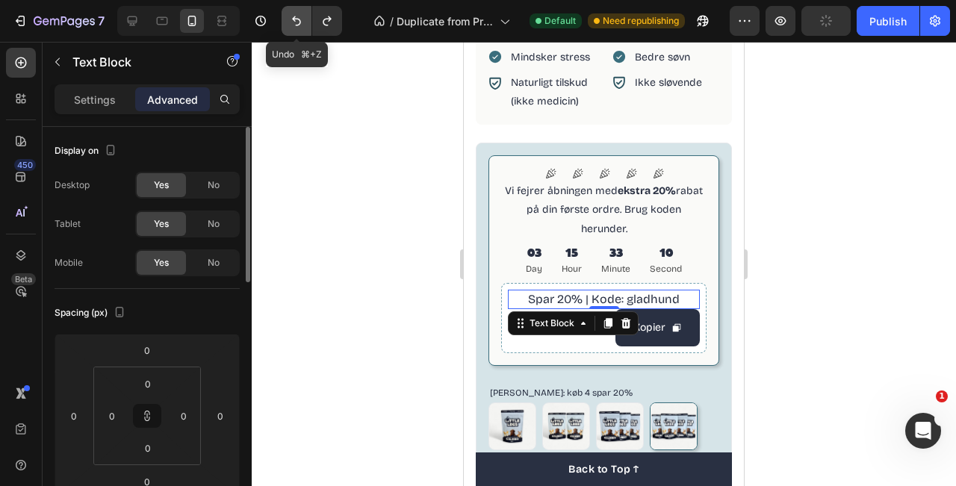
click at [297, 17] on icon "Undo/Redo" at bounding box center [296, 20] width 15 height 15
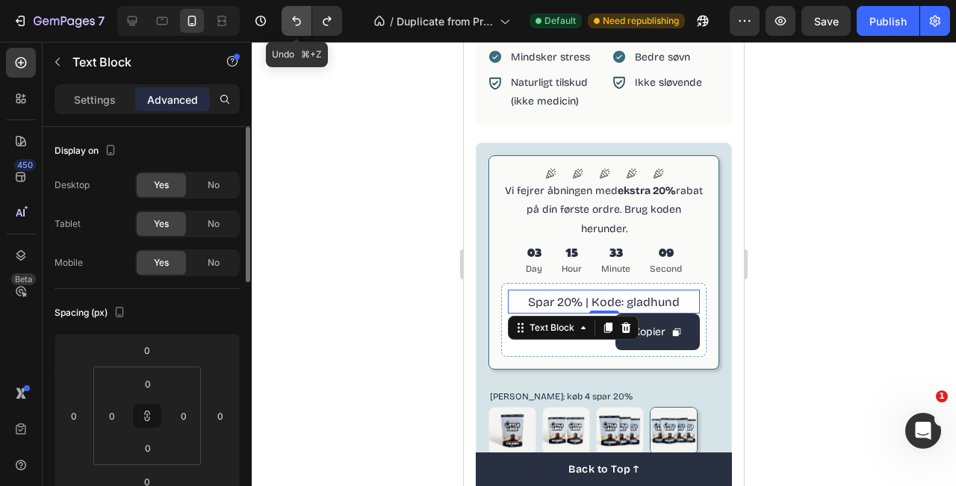
click at [297, 17] on icon "Undo/Redo" at bounding box center [296, 20] width 15 height 15
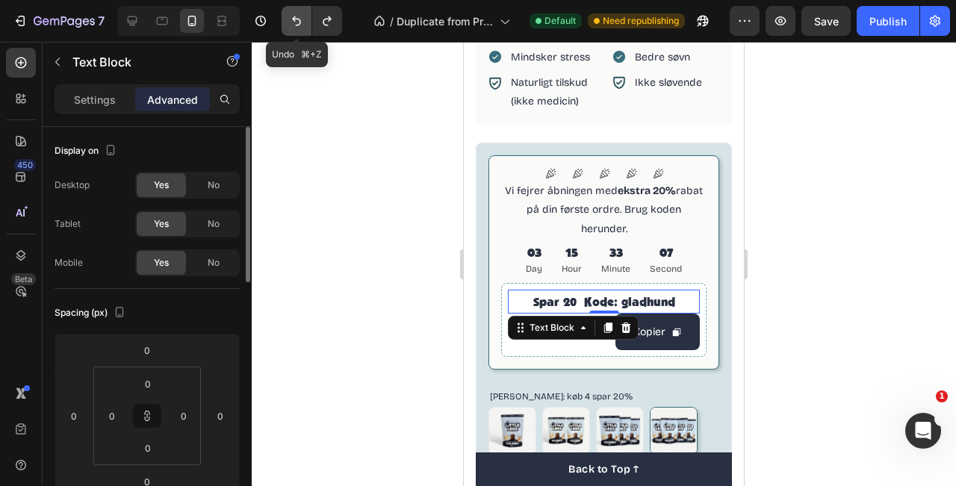
click at [297, 17] on icon "Undo/Redo" at bounding box center [296, 20] width 15 height 15
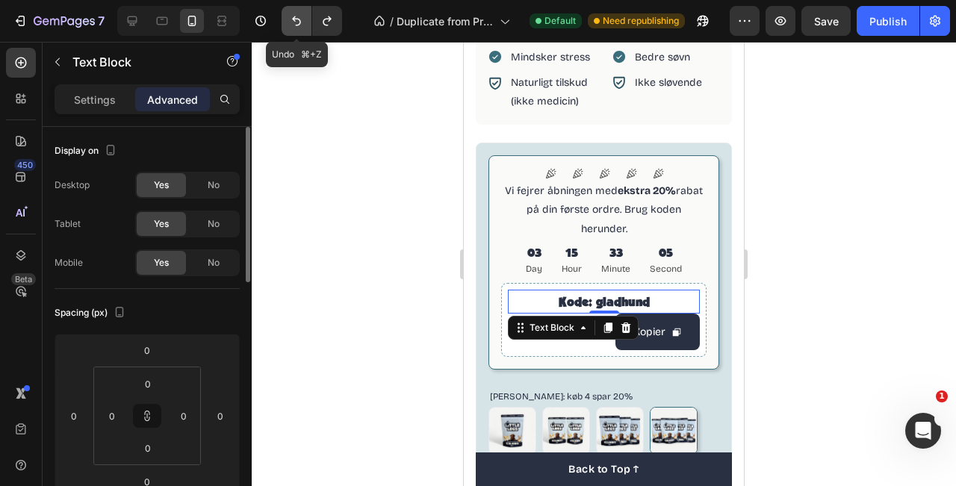
click at [297, 17] on icon "Undo/Redo" at bounding box center [296, 20] width 15 height 15
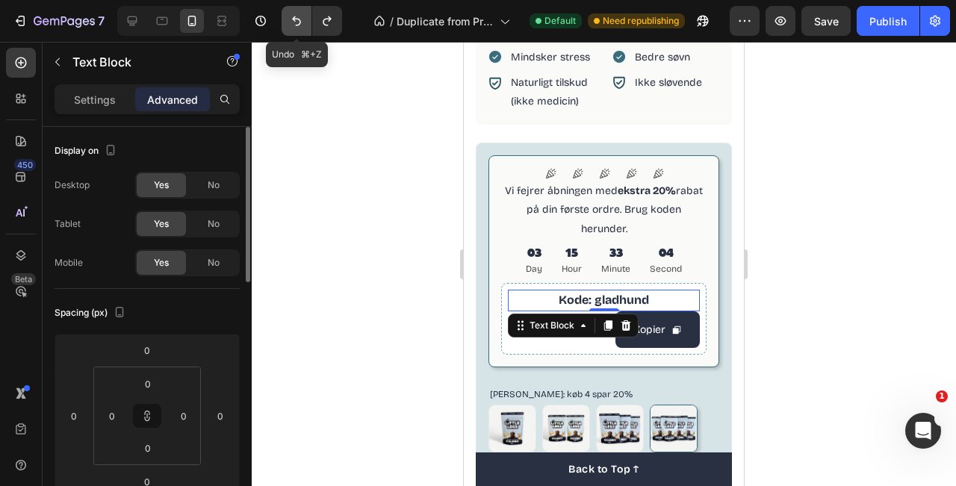
click at [297, 17] on icon "Undo/Redo" at bounding box center [296, 20] width 15 height 15
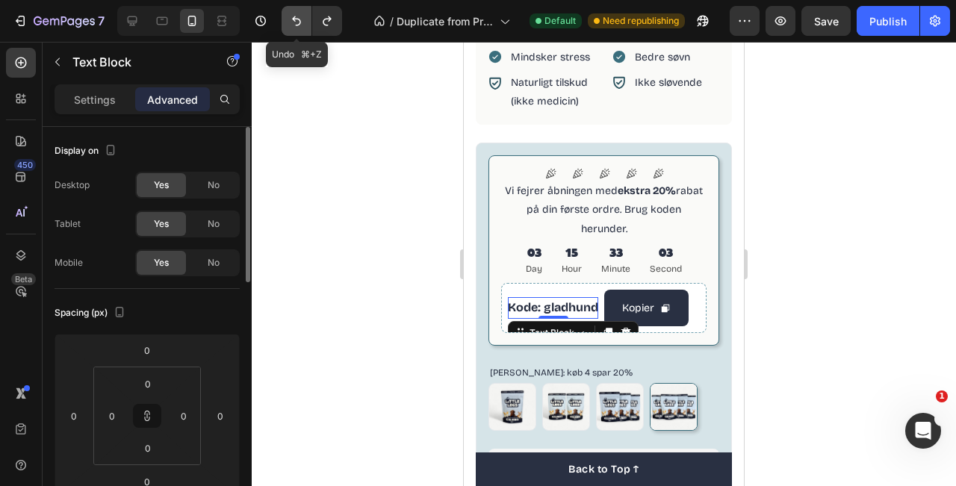
click at [297, 17] on icon "Undo/Redo" at bounding box center [296, 20] width 15 height 15
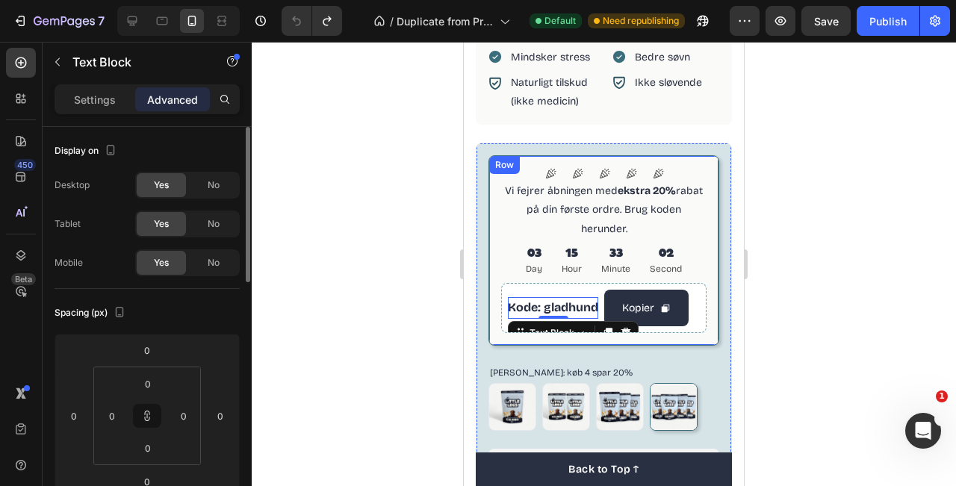
click at [716, 171] on div "Icon Icon Icon Icon Icon Icon List Vi fejrer åbningen med ekstra 20% rabat på d…" at bounding box center [604, 250] width 231 height 191
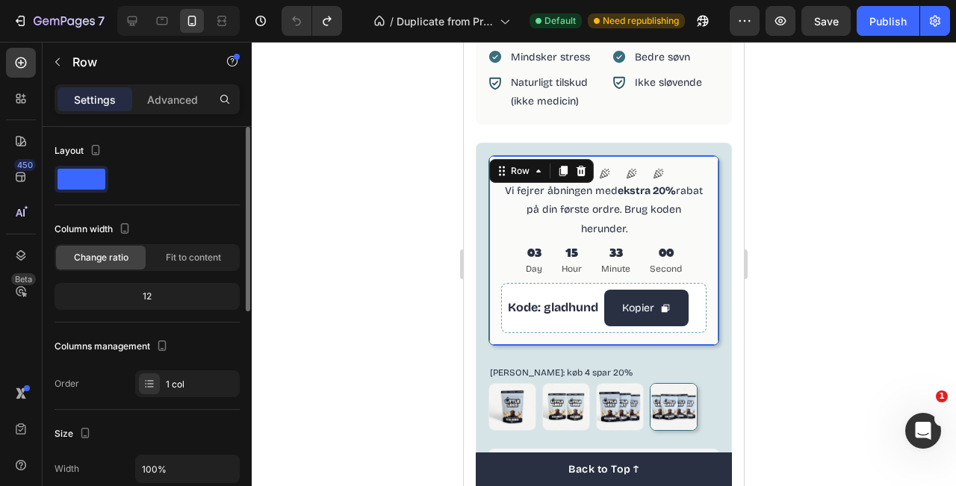
click at [832, 186] on div at bounding box center [604, 264] width 705 height 445
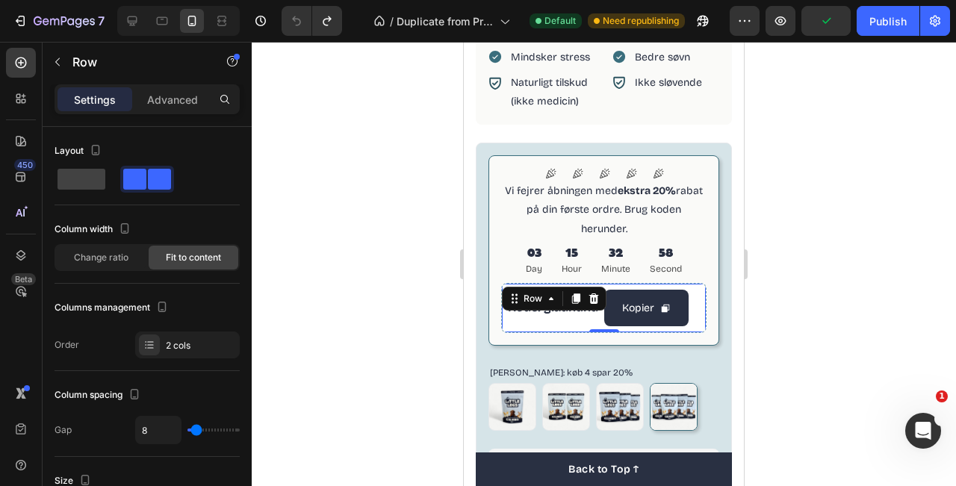
click at [696, 294] on div "Kode: gladhund Text Block Kopier Copy Coupon Code Row 0" at bounding box center [603, 308] width 205 height 50
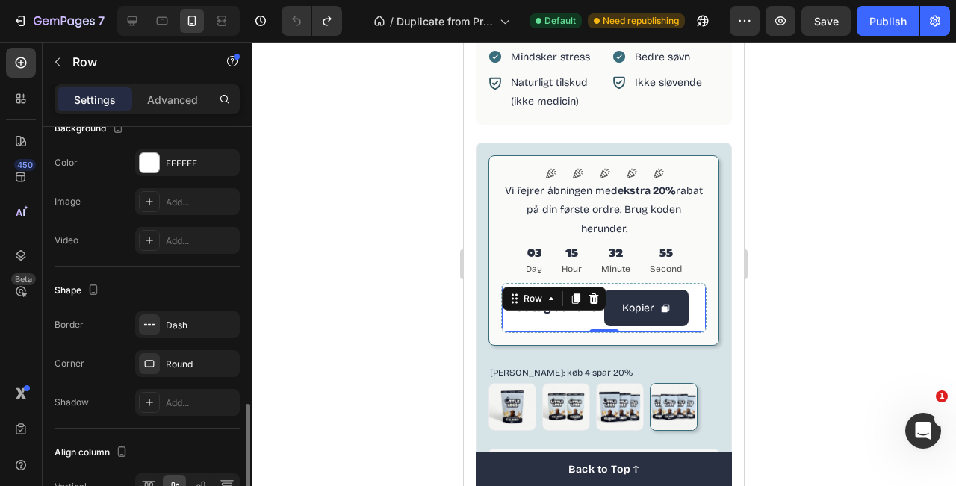
scroll to position [641, 0]
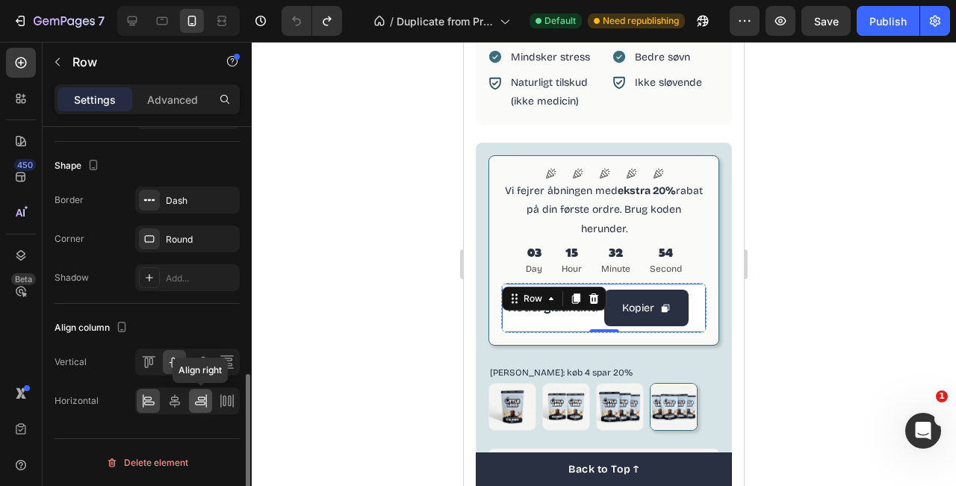
click at [205, 402] on icon at bounding box center [201, 401] width 15 height 15
click at [180, 401] on icon at bounding box center [174, 401] width 15 height 15
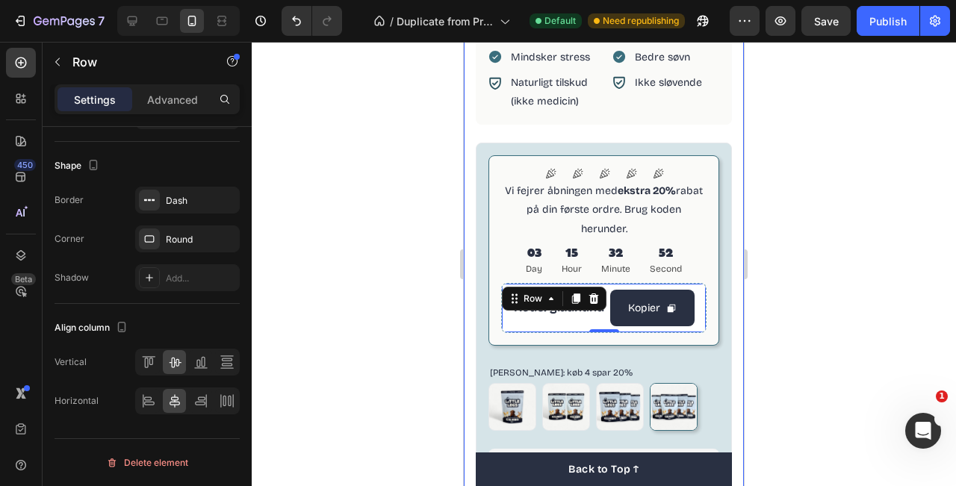
click at [764, 288] on div at bounding box center [604, 264] width 705 height 445
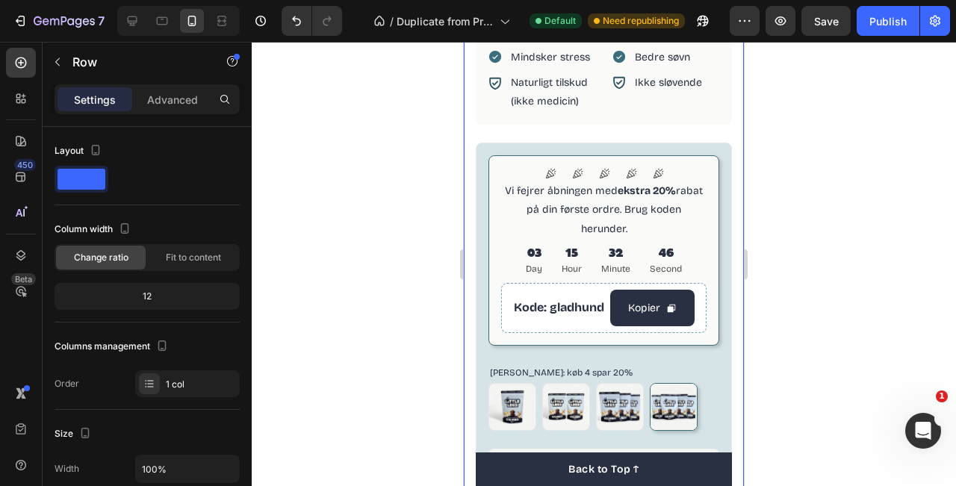
click at [736, 183] on div "100% naturligt kosttilskud Item List CALM & BALANCE Product Title Beroligende g…" at bounding box center [604, 205] width 280 height 1018
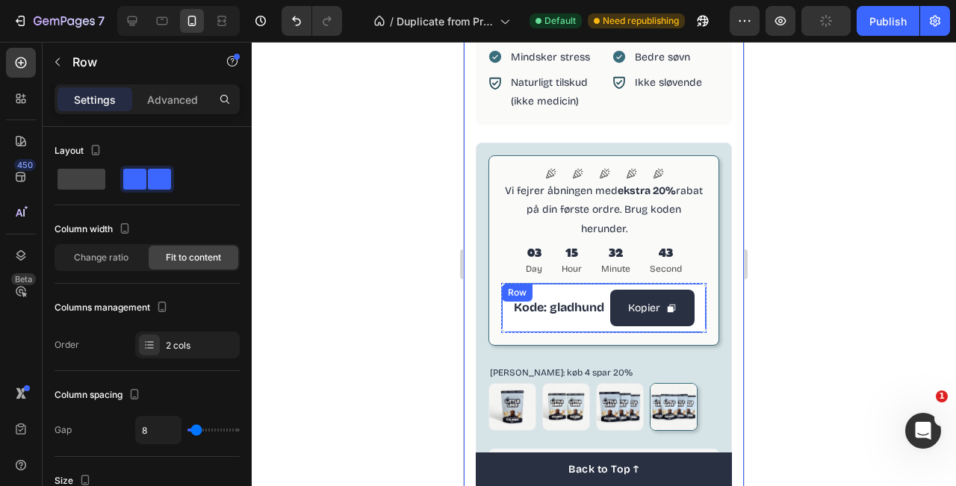
click at [610, 283] on div "Kode: gladhund Text Block Kopier Copy Coupon Code Row" at bounding box center [603, 308] width 205 height 50
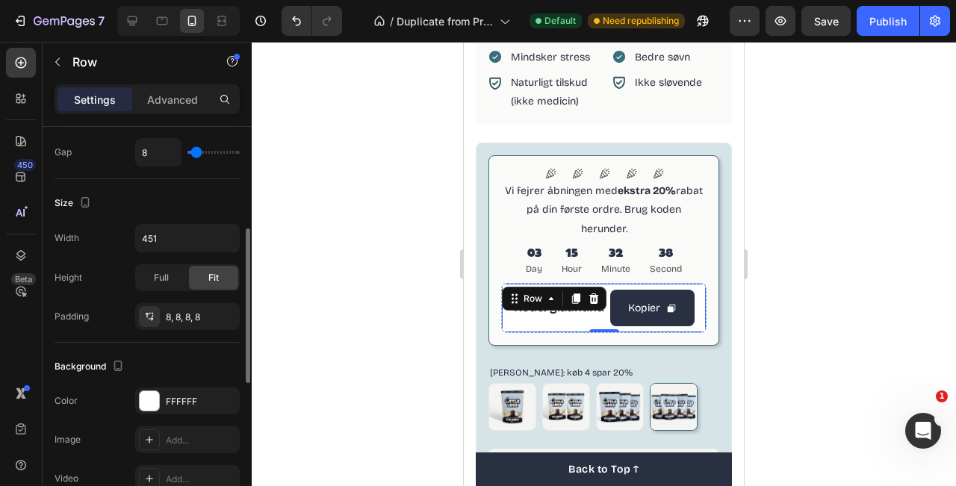
scroll to position [265, 0]
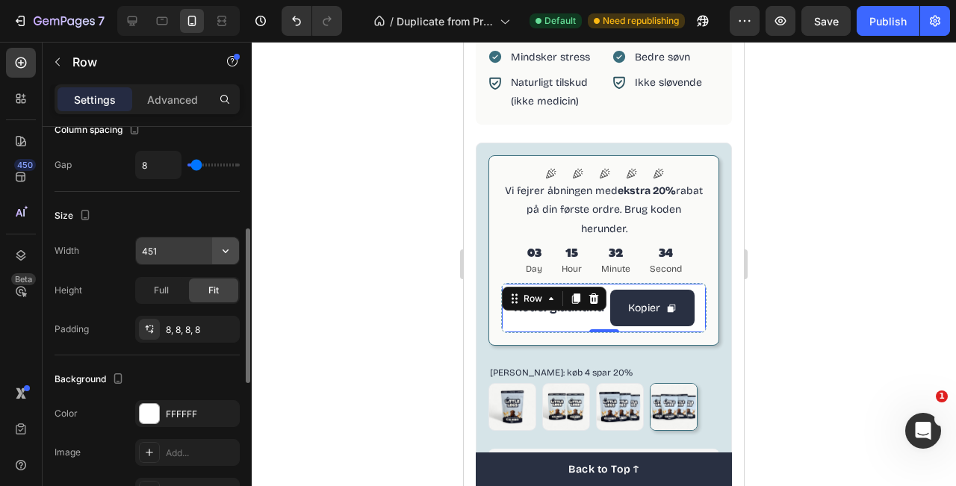
click at [231, 262] on button "button" at bounding box center [225, 251] width 27 height 27
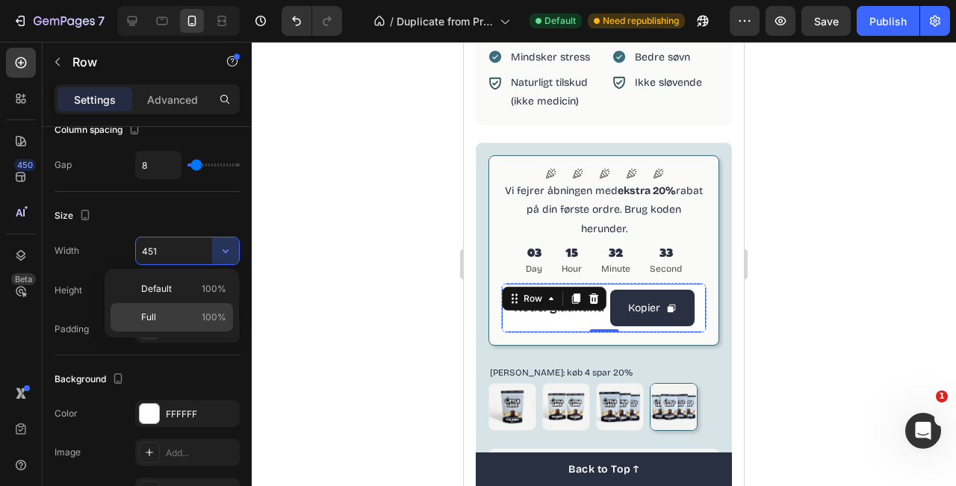
click at [205, 317] on span "100%" at bounding box center [214, 317] width 25 height 13
type input "100%"
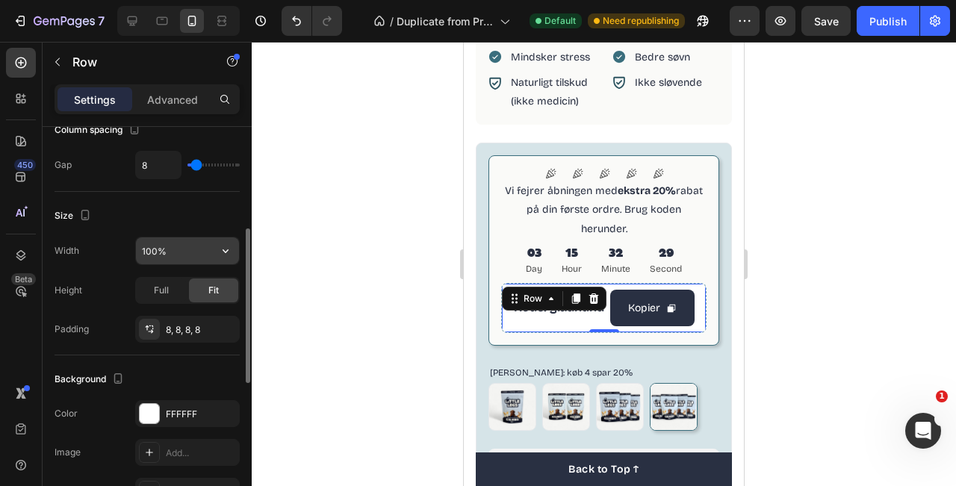
click at [232, 256] on icon "button" at bounding box center [225, 251] width 15 height 15
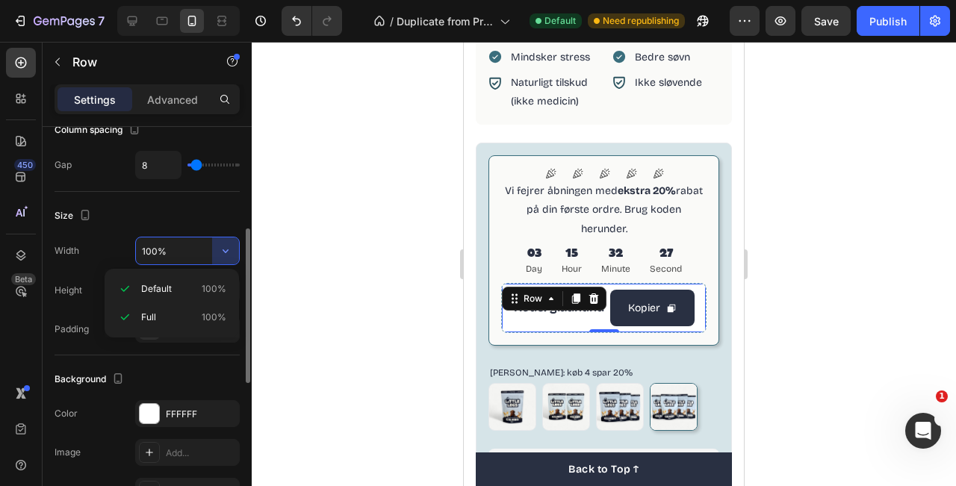
click at [220, 214] on div "Size" at bounding box center [147, 216] width 185 height 24
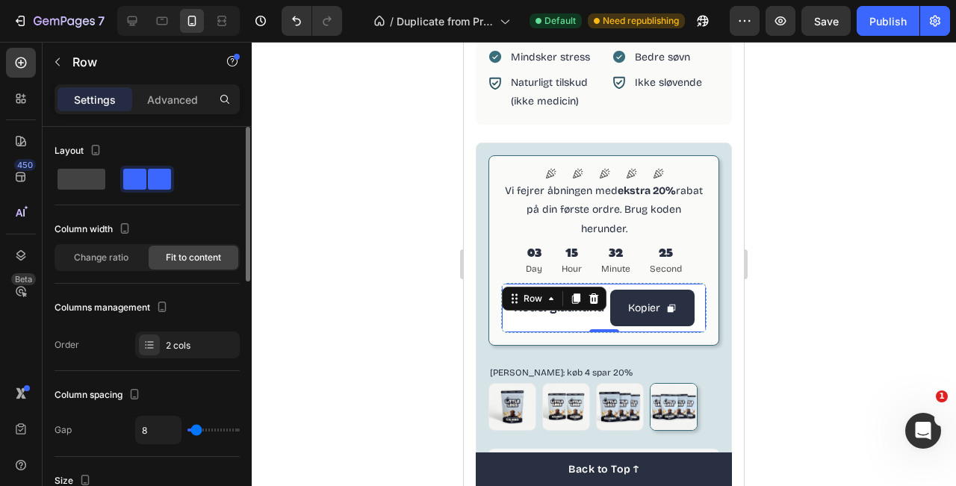
scroll to position [1, 0]
click at [702, 283] on div "Kode: gladhund Text Block Kopier Copy Coupon Code Row 0" at bounding box center [603, 308] width 205 height 50
click at [766, 228] on div at bounding box center [604, 264] width 705 height 445
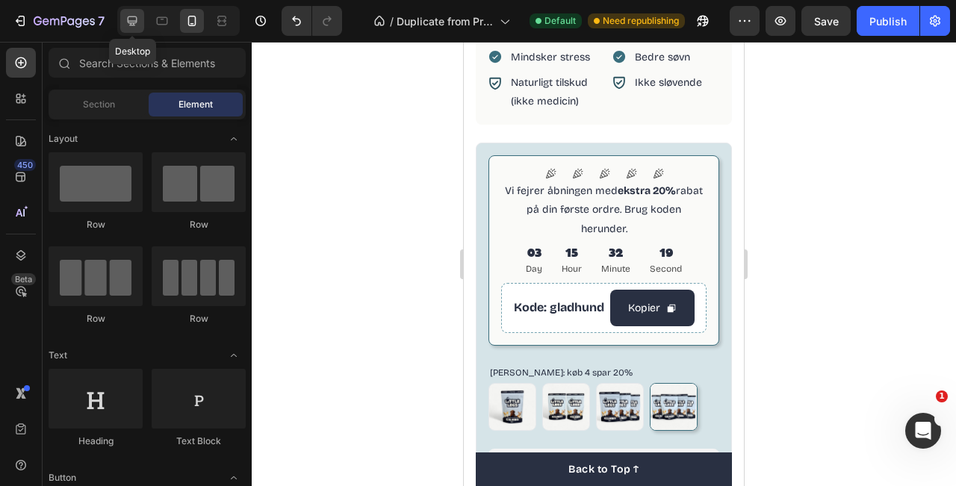
click at [134, 27] on icon at bounding box center [132, 20] width 15 height 15
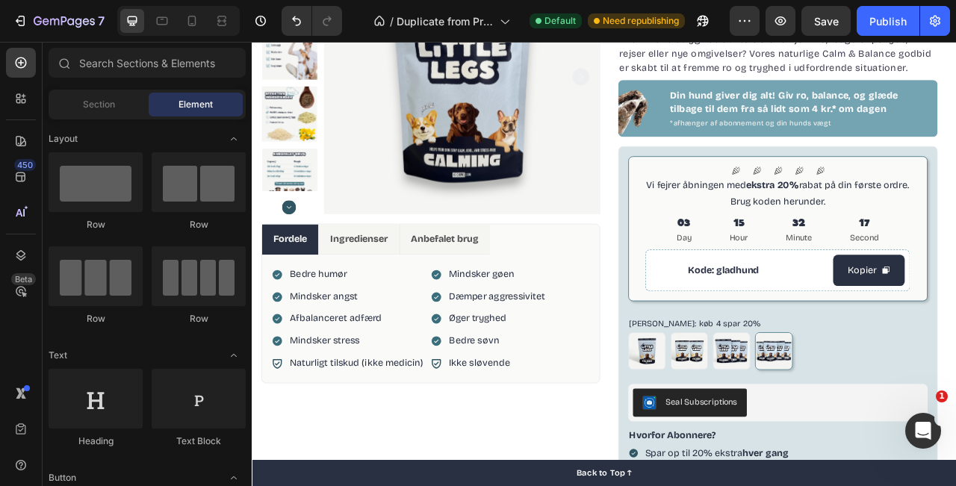
scroll to position [172, 0]
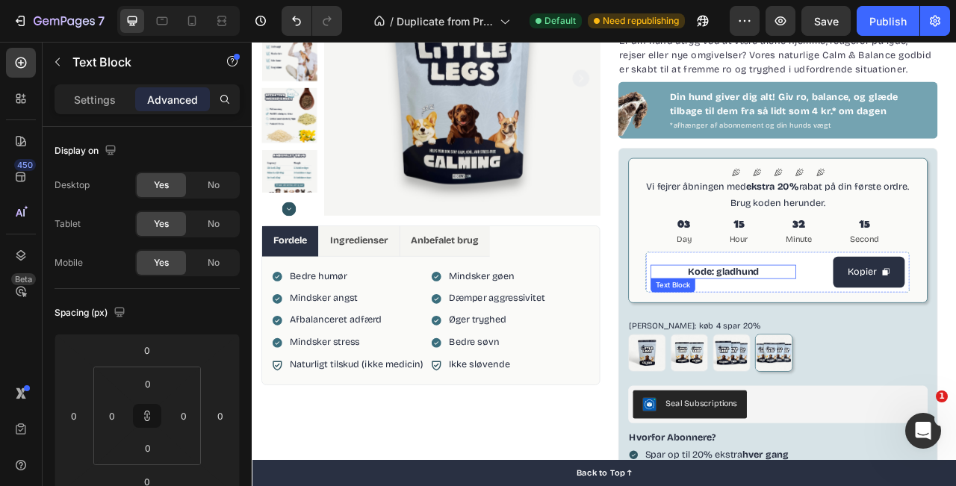
click at [918, 343] on p "Kode: gladhund" at bounding box center [851, 335] width 185 height 18
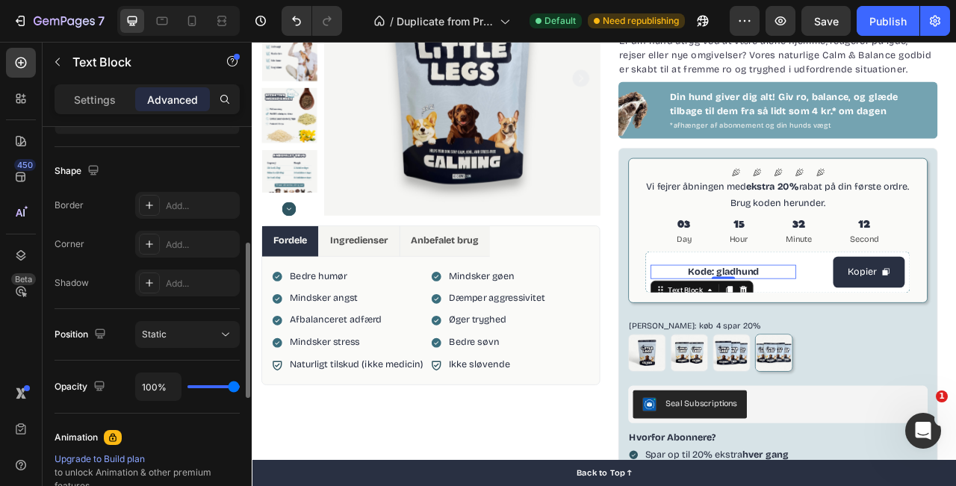
scroll to position [416, 0]
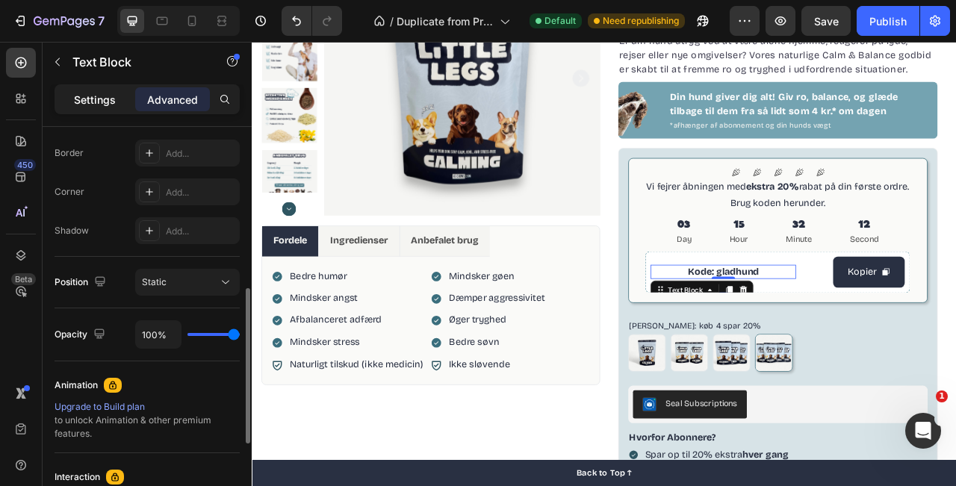
click at [95, 102] on p "Settings" at bounding box center [95, 100] width 42 height 16
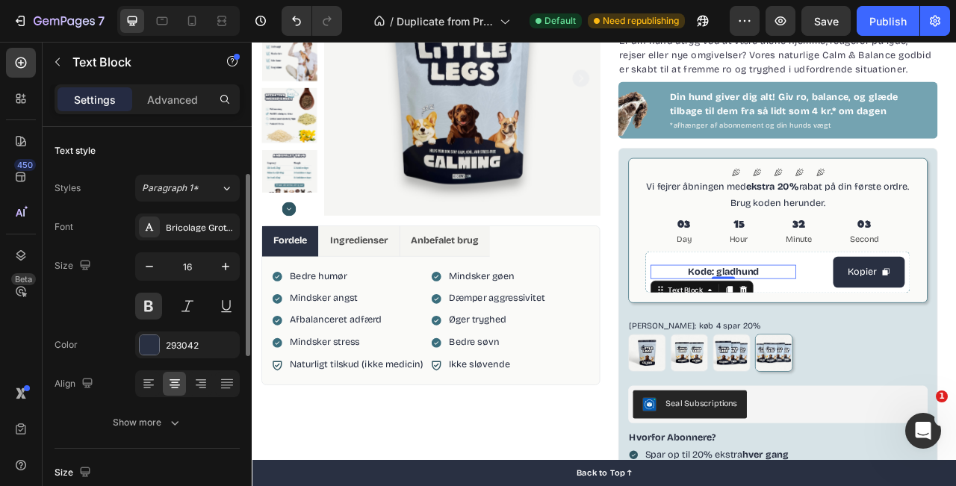
scroll to position [57, 0]
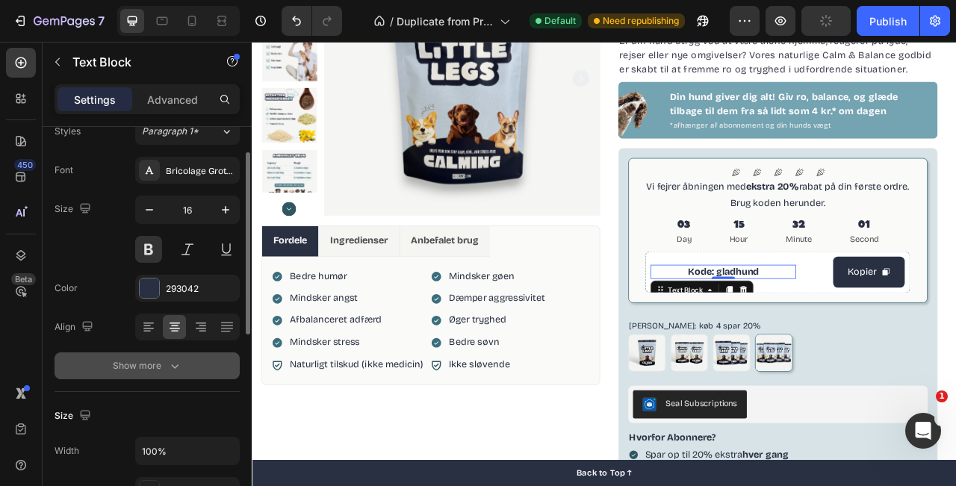
click at [164, 365] on div "Show more" at bounding box center [147, 366] width 69 height 15
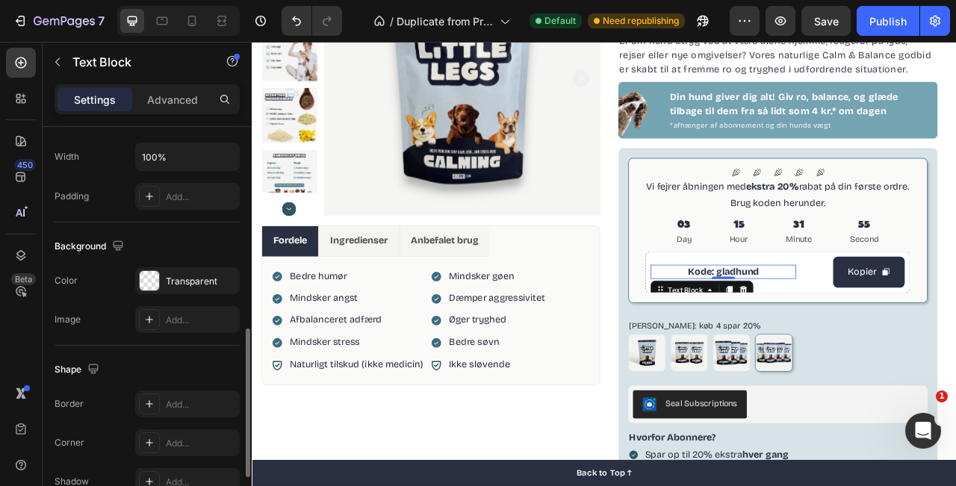
scroll to position [550, 0]
click at [157, 292] on div "Transparent" at bounding box center [187, 279] width 105 height 27
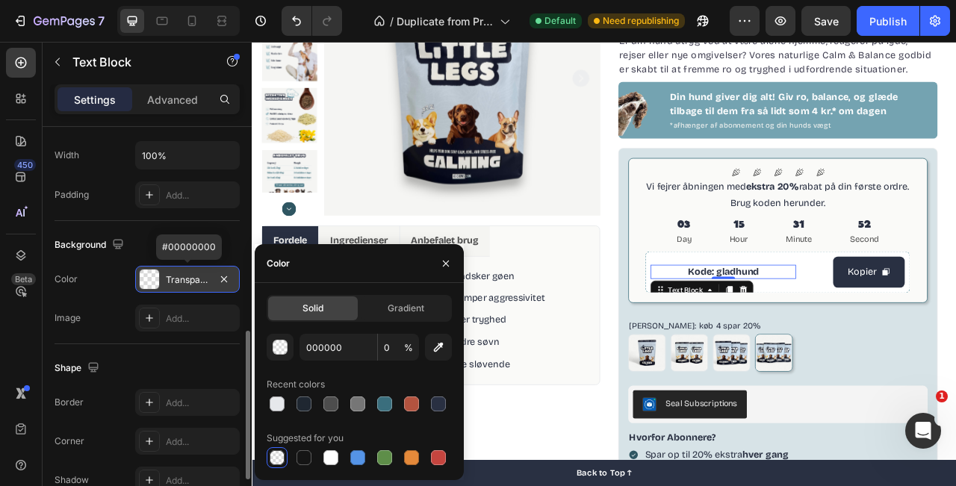
click at [157, 292] on div "Transparent" at bounding box center [187, 279] width 105 height 27
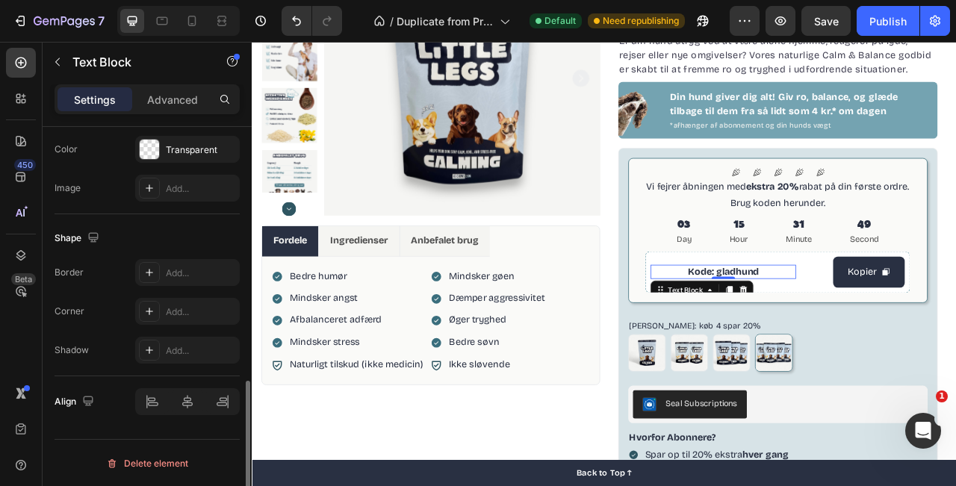
scroll to position [681, 0]
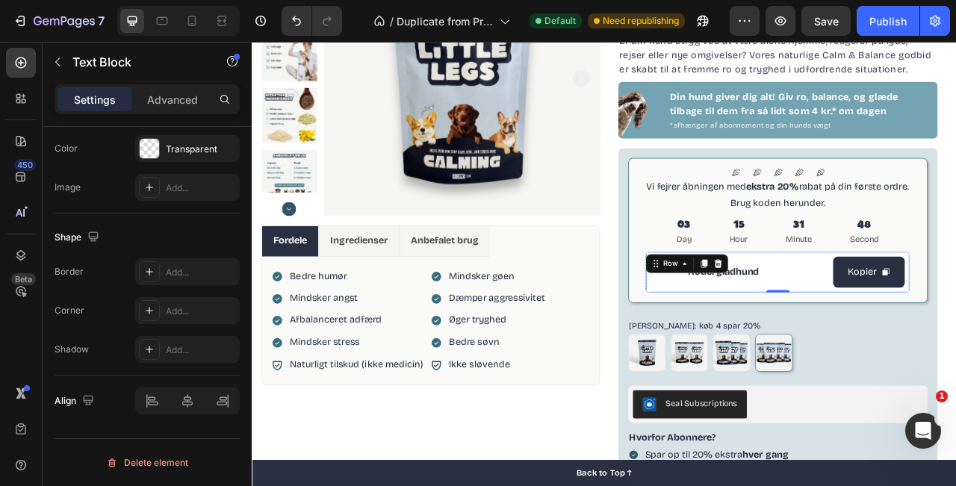
click at [956, 350] on div "Kode: gladhund Text Block Kopier Copy Coupon Code Row 0" at bounding box center [920, 335] width 337 height 53
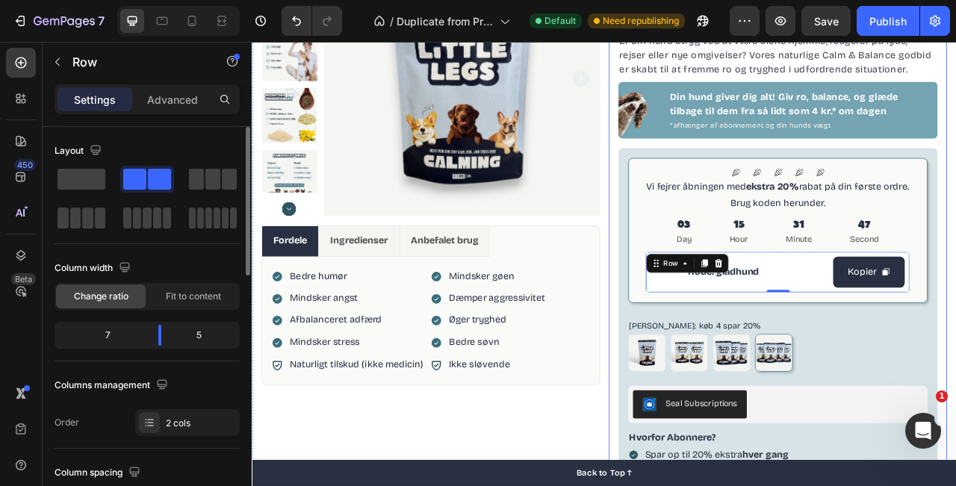
click at [956, 279] on div "100% naturligt kosttilskud Item List CALM & BALANCE Product Title Beroligende g…" at bounding box center [921, 342] width 431 height 858
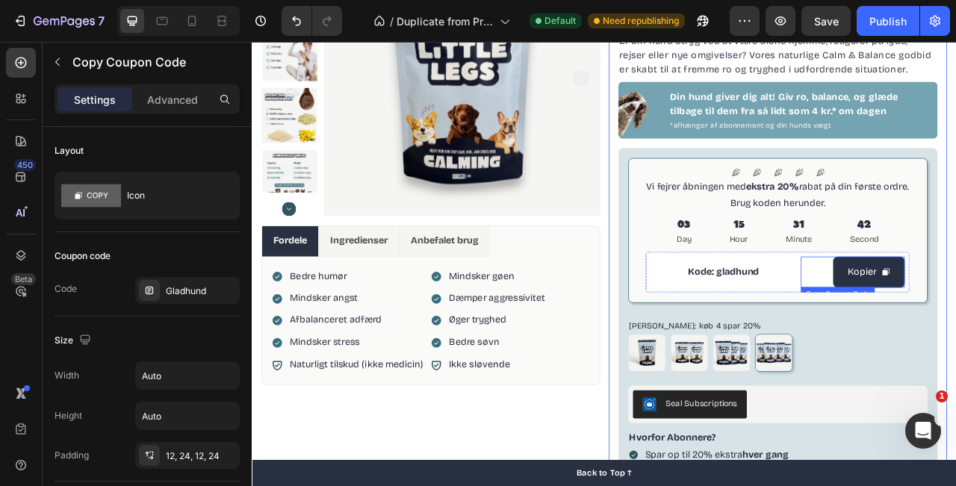
click at [939, 313] on div "Kode: gladhund Text Block Kopier Copy Coupon Code Row 0" at bounding box center [920, 335] width 337 height 53
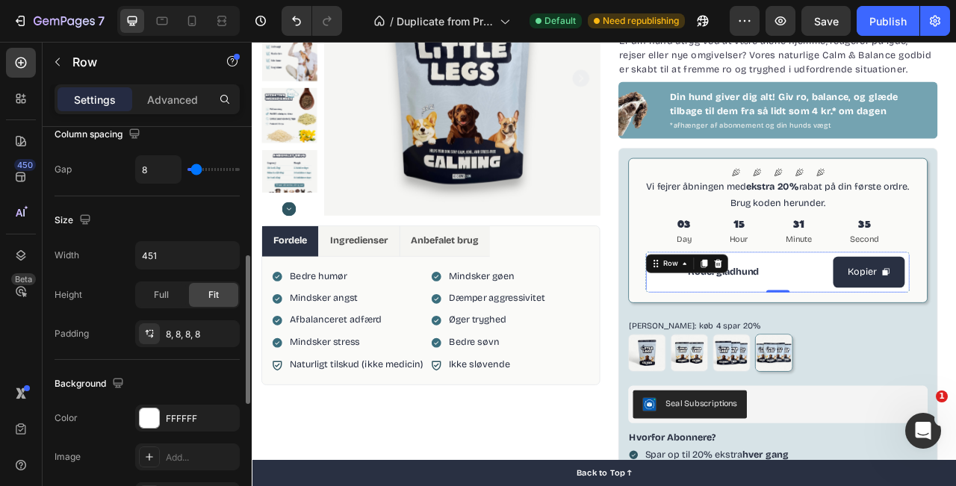
scroll to position [341, 0]
click at [163, 294] on span "Full" at bounding box center [161, 292] width 15 height 13
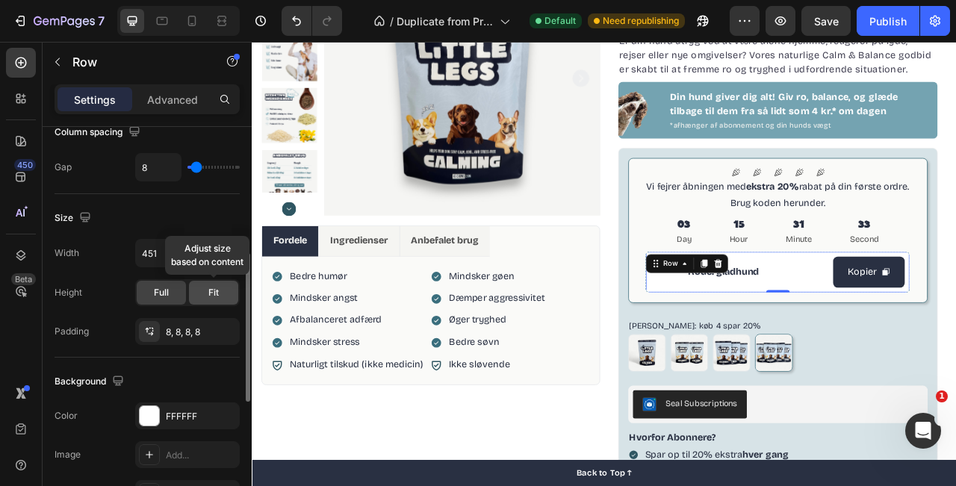
click at [199, 296] on div "Fit" at bounding box center [213, 293] width 49 height 24
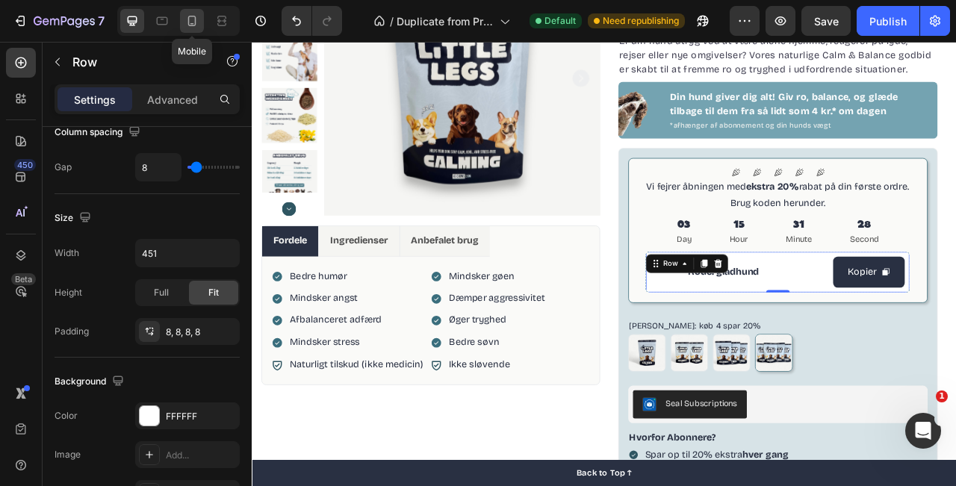
click at [202, 25] on div at bounding box center [192, 21] width 24 height 24
type input "100%"
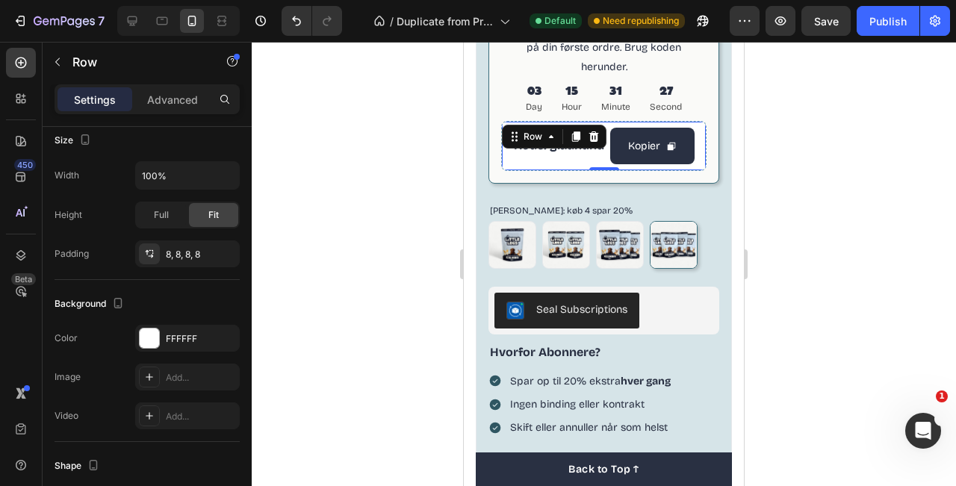
scroll to position [962, 0]
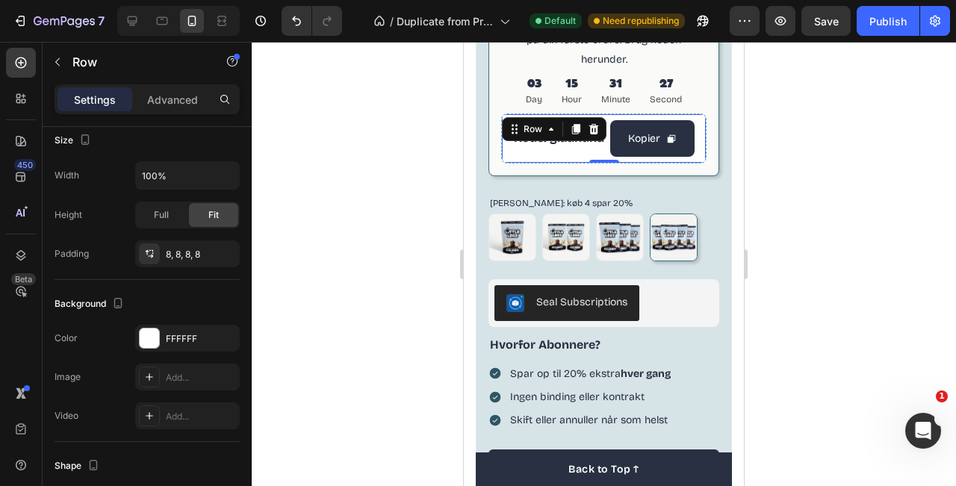
click at [765, 199] on div at bounding box center [604, 264] width 705 height 445
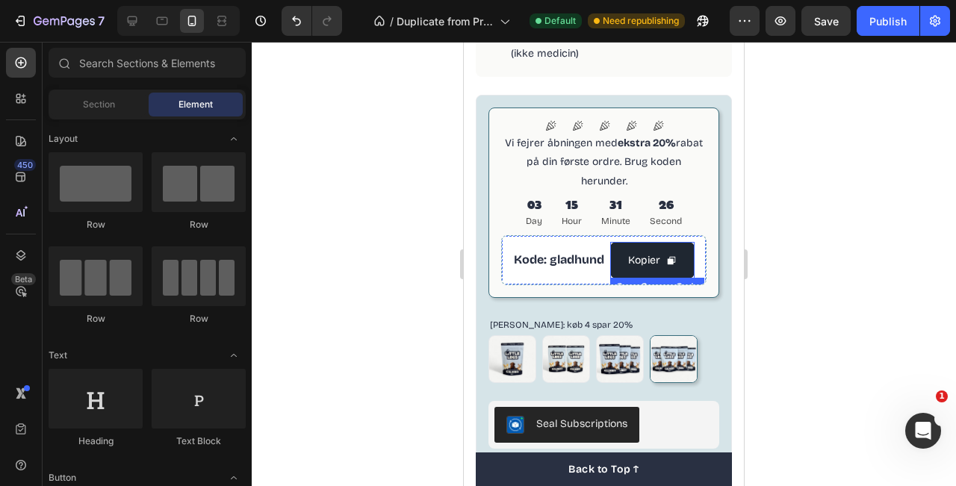
scroll to position [797, 0]
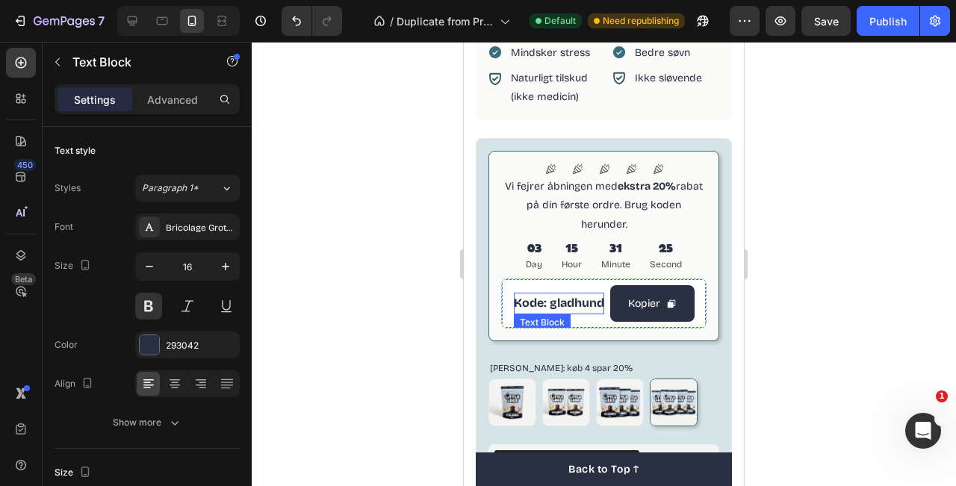
click at [578, 296] on span "Kode: gladhund" at bounding box center [559, 303] width 90 height 14
click at [132, 23] on icon at bounding box center [133, 21] width 10 height 10
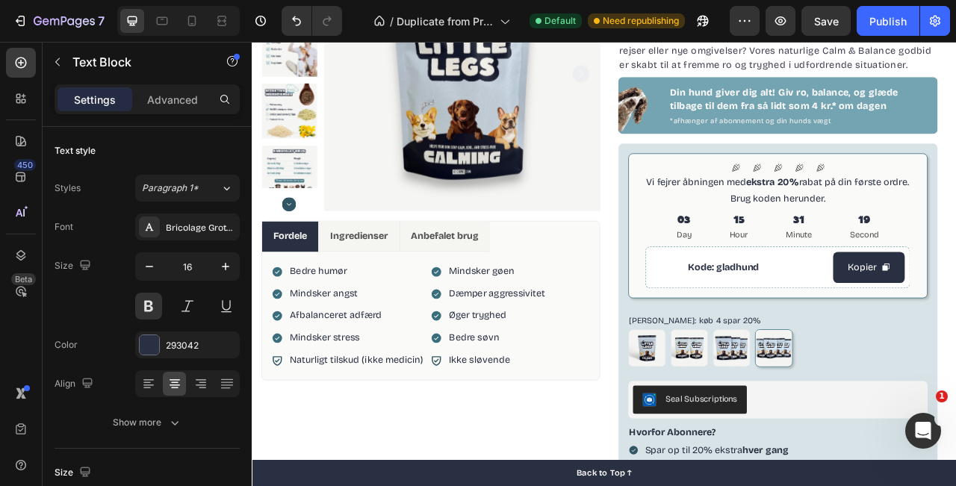
scroll to position [172, 0]
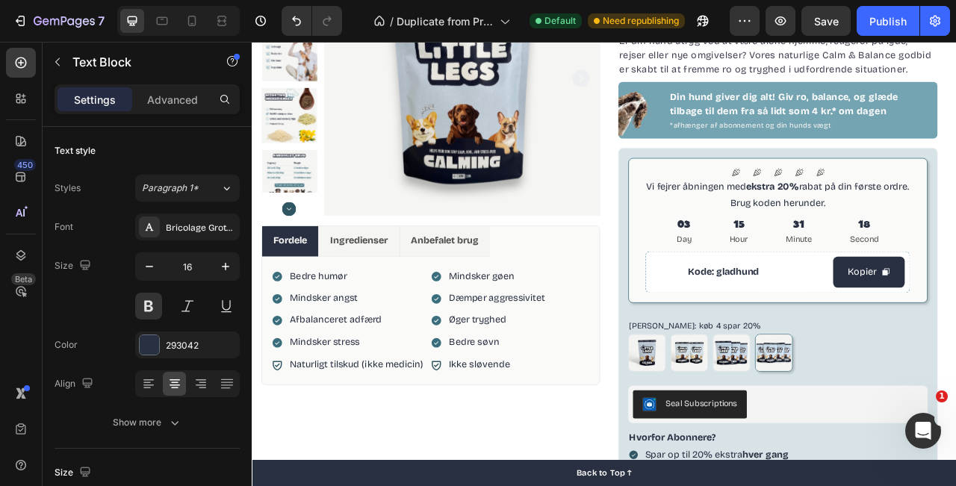
click at [835, 336] on span "Kode: gladhund" at bounding box center [852, 334] width 90 height 14
click at [876, 336] on span "Kode: gladhund" at bounding box center [852, 334] width 90 height 14
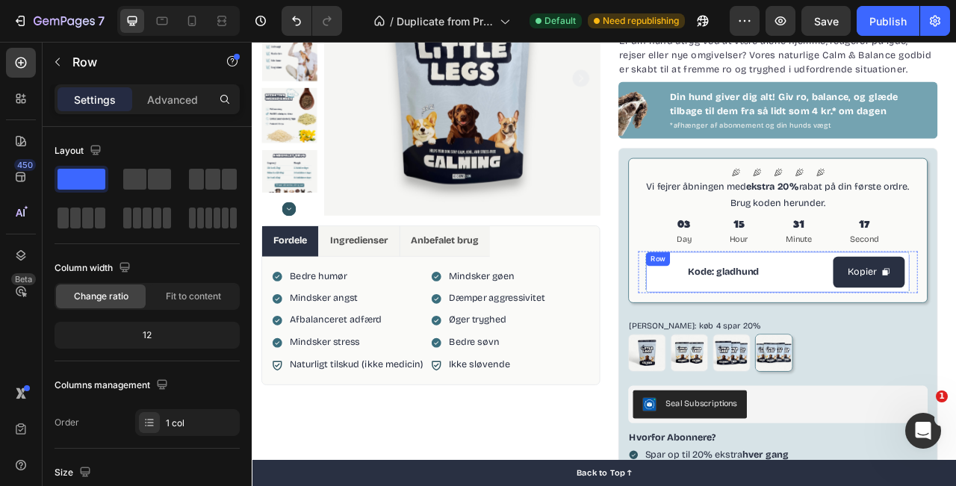
click at [924, 372] on div "Icon Icon Icon Icon Icon Icon List Vi fejrer åbningen med ekstra 20% rabat på d…" at bounding box center [922, 282] width 382 height 185
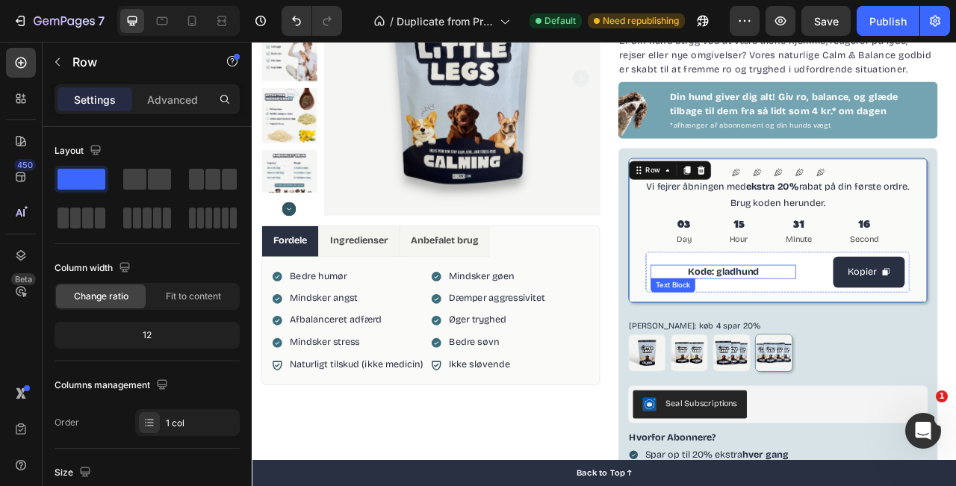
click at [881, 330] on span "Kode: gladhund" at bounding box center [852, 334] width 90 height 14
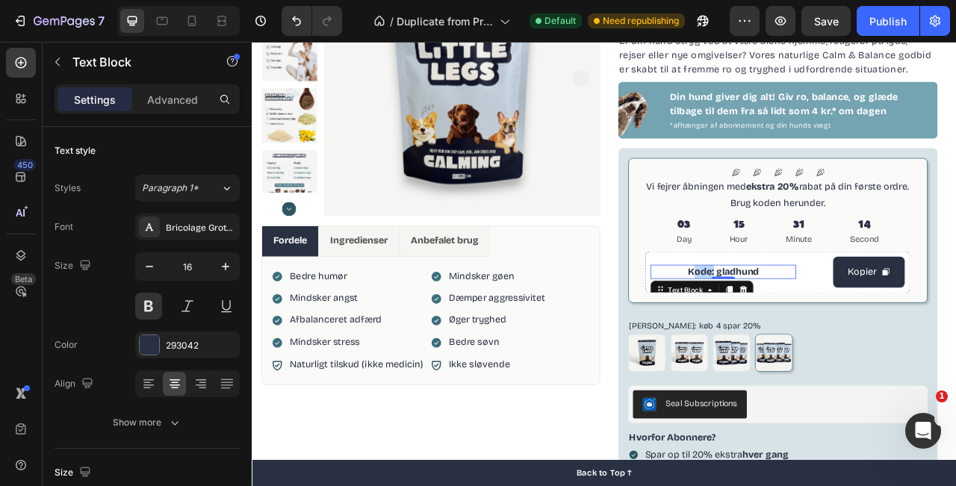
click at [807, 336] on span "Kode: gladhund" at bounding box center [852, 334] width 90 height 14
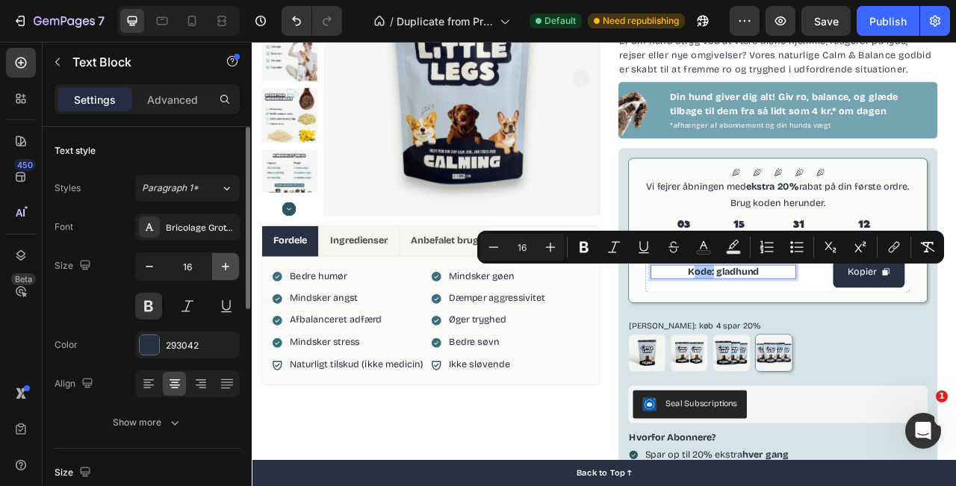
click at [226, 275] on button "button" at bounding box center [225, 266] width 27 height 27
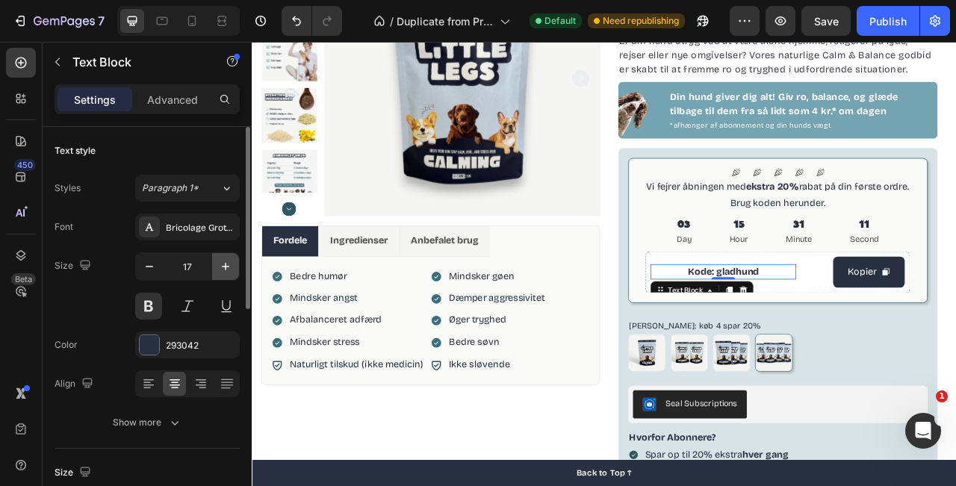
click at [226, 275] on button "button" at bounding box center [225, 266] width 27 height 27
type input "18"
type input "17"
click at [870, 341] on span "Kode: gladhund" at bounding box center [852, 334] width 90 height 14
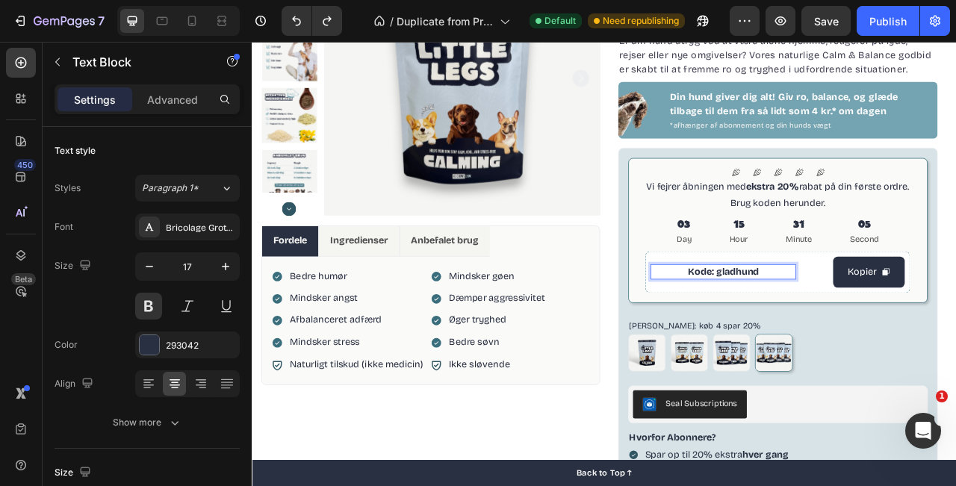
click at [870, 336] on span "Kode: gladhund" at bounding box center [852, 334] width 90 height 14
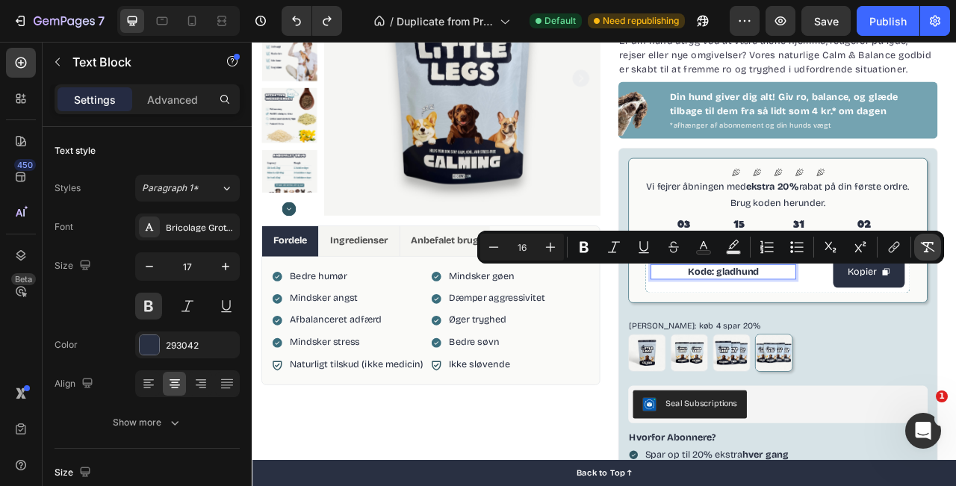
click at [926, 249] on icon "Editor contextual toolbar" at bounding box center [928, 247] width 15 height 15
type input "17"
click at [220, 268] on icon "button" at bounding box center [225, 266] width 15 height 15
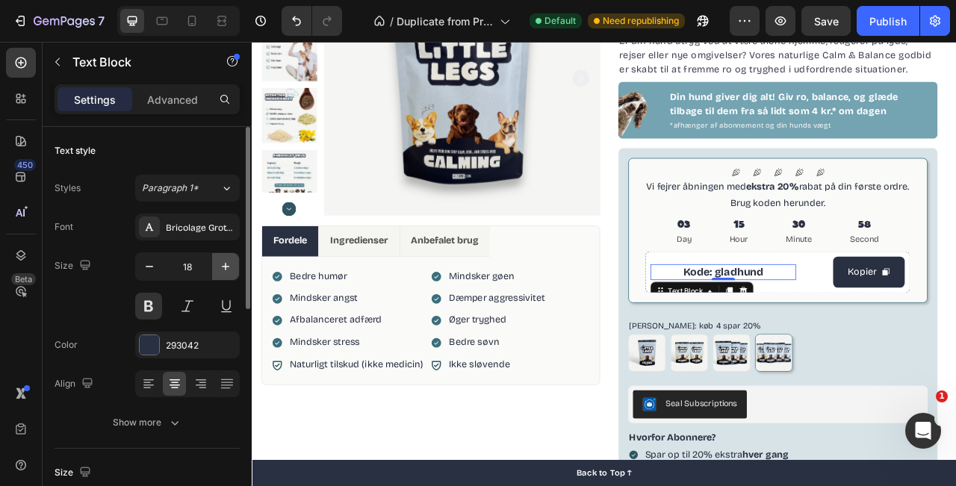
click at [220, 268] on icon "button" at bounding box center [225, 266] width 15 height 15
click at [155, 268] on icon "button" at bounding box center [149, 266] width 15 height 15
type input "18"
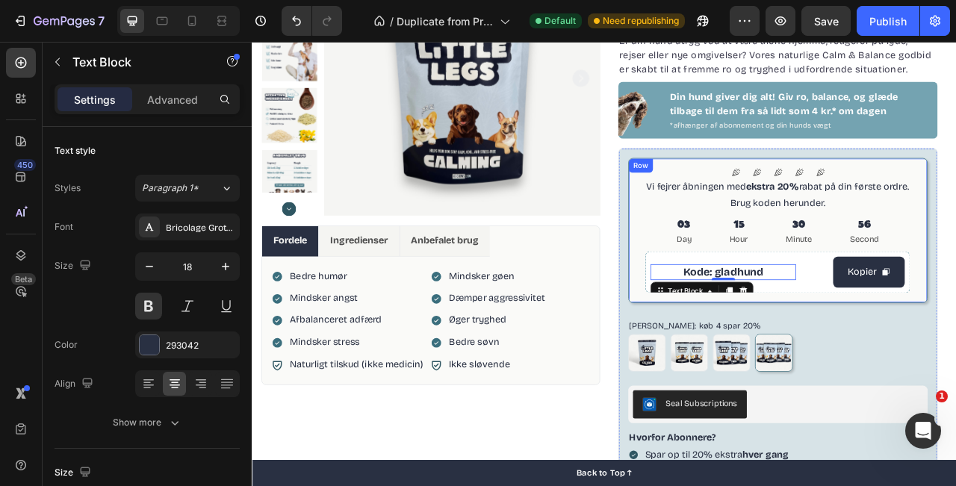
click at [956, 372] on div "Icon Icon Icon Icon Icon Icon List Vi fejrer åbningen med ekstra 20% rabat på d…" at bounding box center [922, 282] width 382 height 185
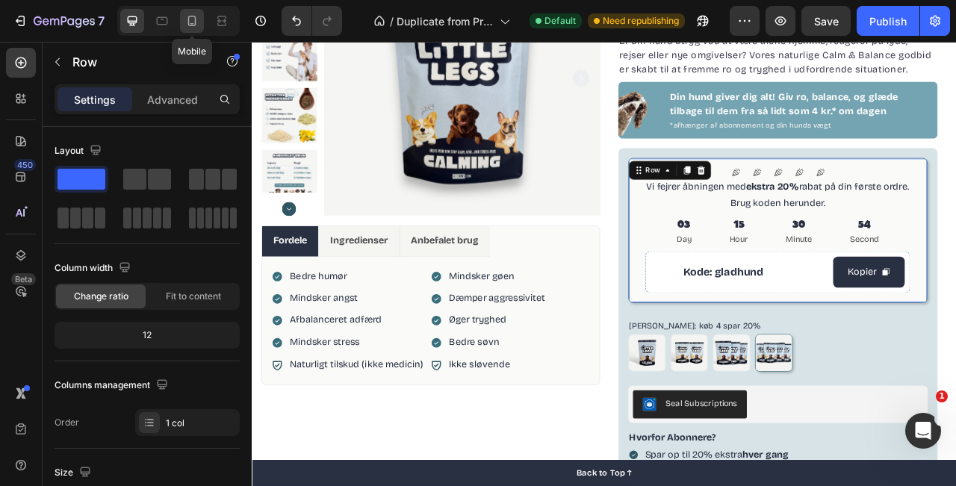
click at [191, 21] on icon at bounding box center [192, 20] width 15 height 15
type input "100%"
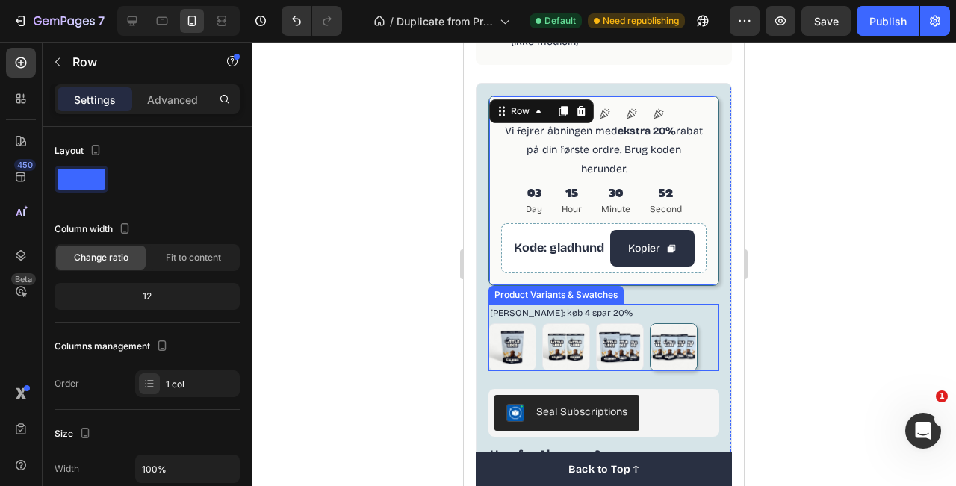
scroll to position [853, 0]
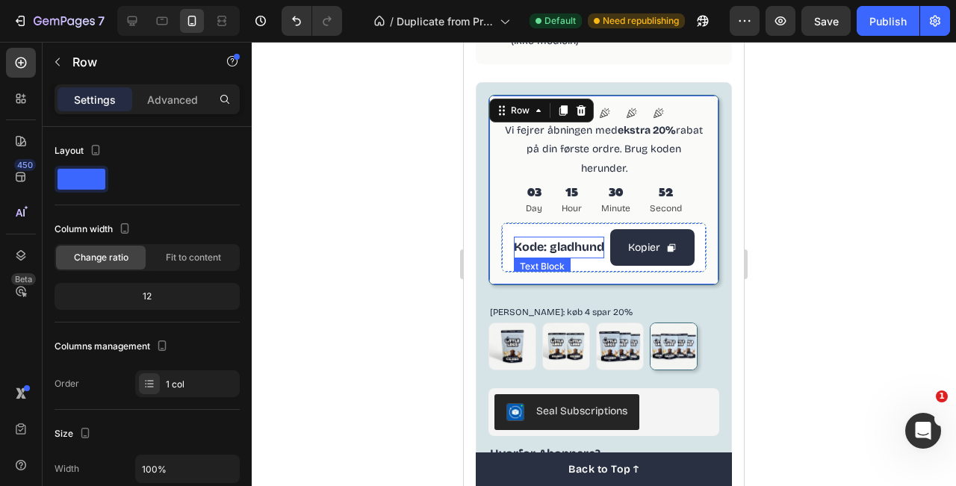
click at [561, 237] on p "Kode: gladhund" at bounding box center [559, 248] width 90 height 22
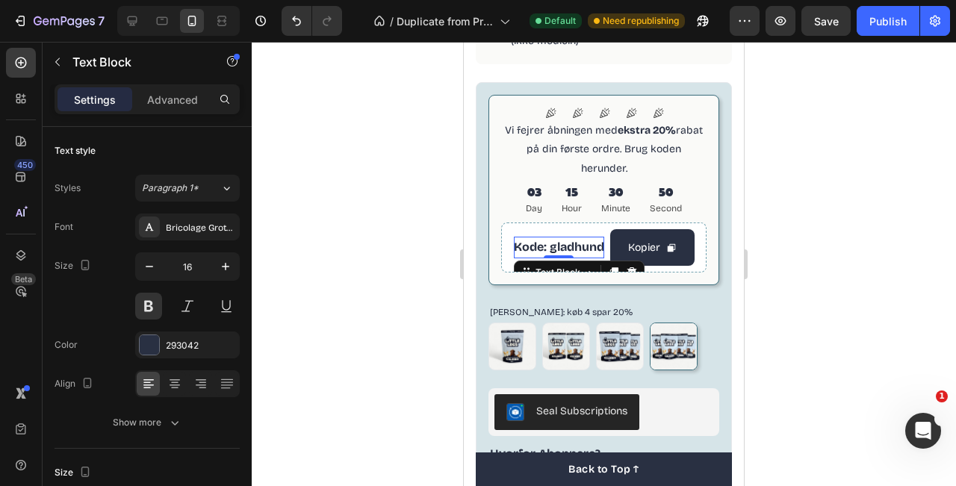
click at [560, 237] on p "Kode: gladhund" at bounding box center [559, 248] width 90 height 22
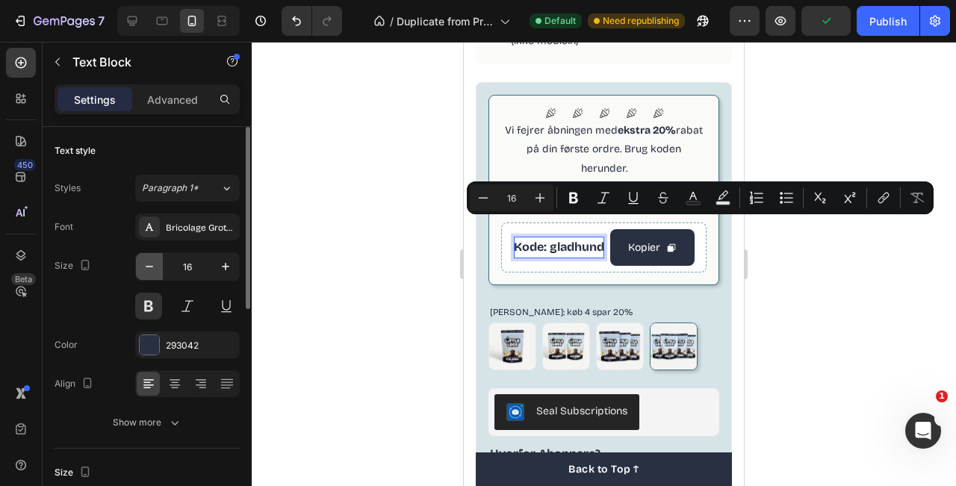
click at [156, 267] on icon "button" at bounding box center [149, 266] width 15 height 15
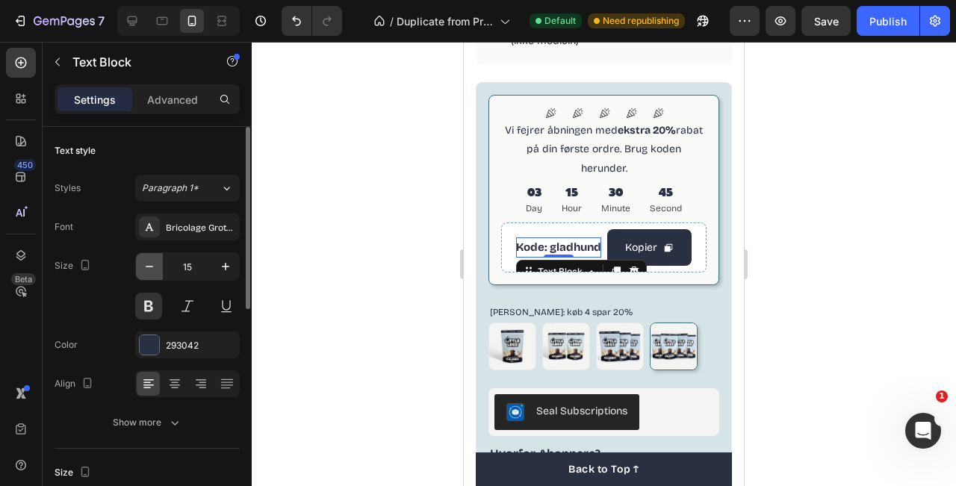
click at [152, 270] on icon "button" at bounding box center [149, 266] width 15 height 15
type input "14"
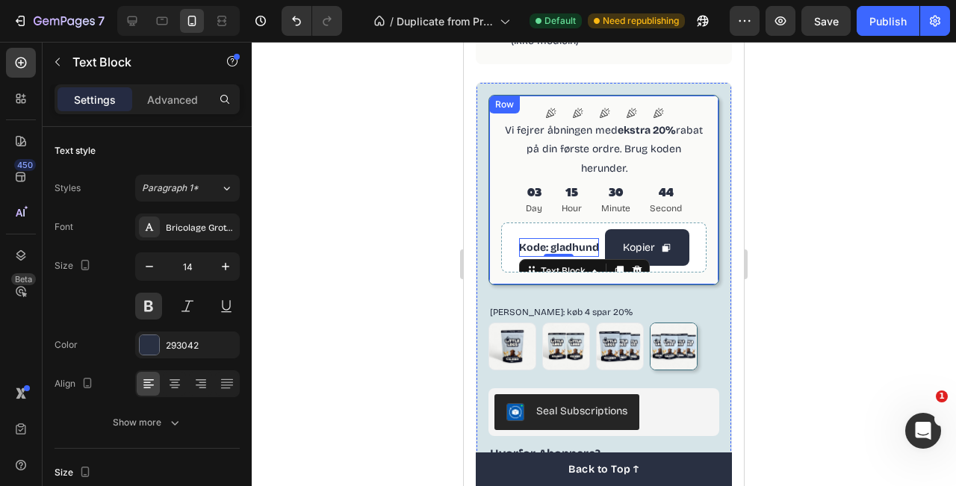
click at [673, 259] on div "Icon Icon Icon Icon Icon Icon List Vi fejrer åbningen med ekstra 20% rabat på d…" at bounding box center [604, 190] width 231 height 191
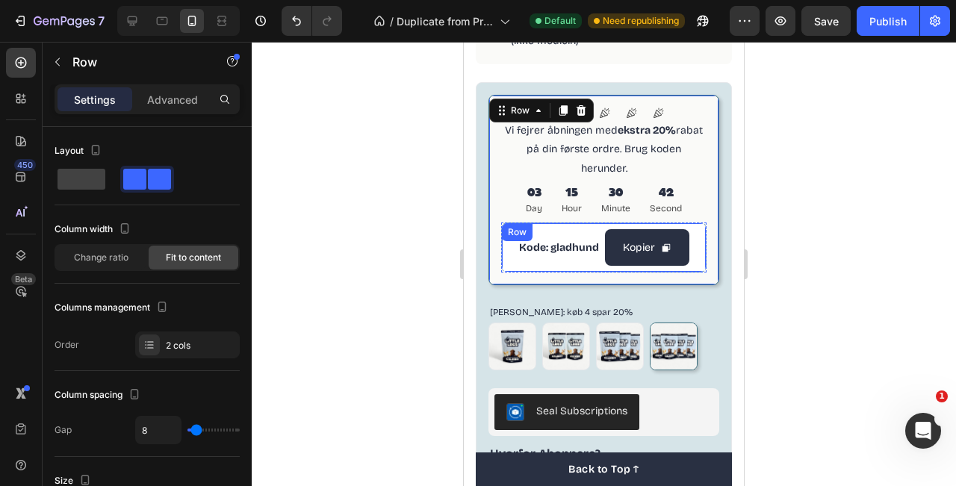
click at [603, 223] on div "Kode: gladhund Text Block Kopier Copy Coupon Code Row" at bounding box center [603, 248] width 205 height 50
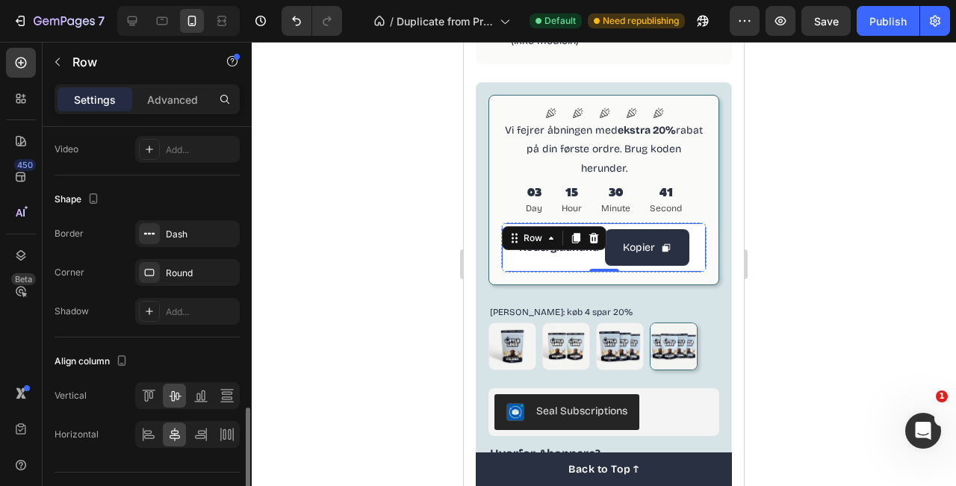
scroll to position [641, 0]
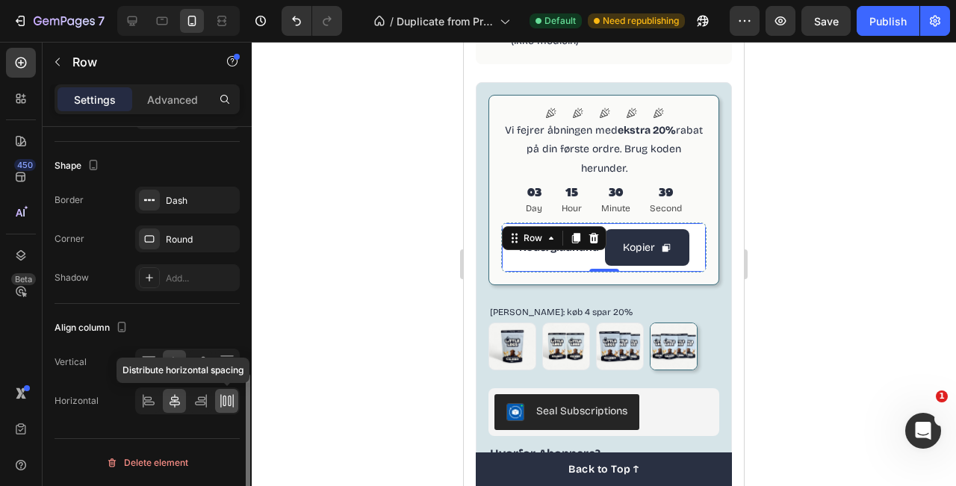
click at [229, 395] on icon at bounding box center [227, 401] width 15 height 15
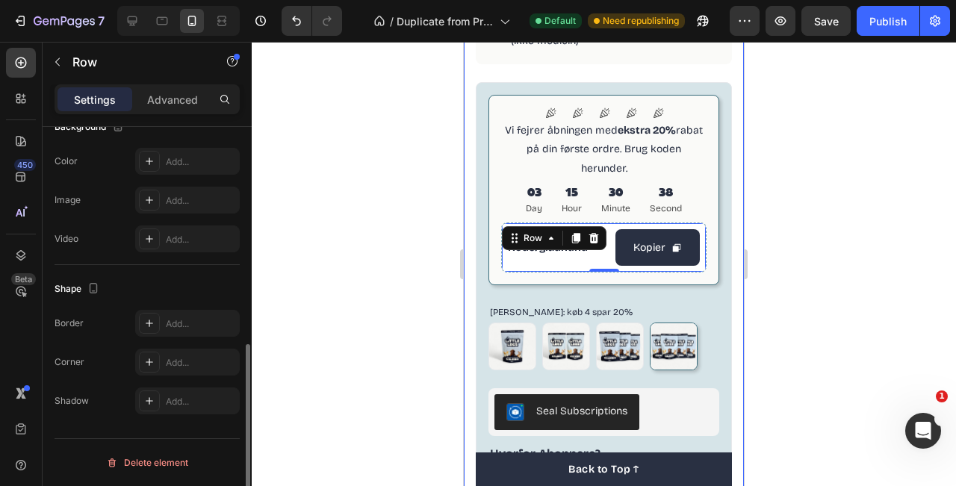
scroll to position [471, 0]
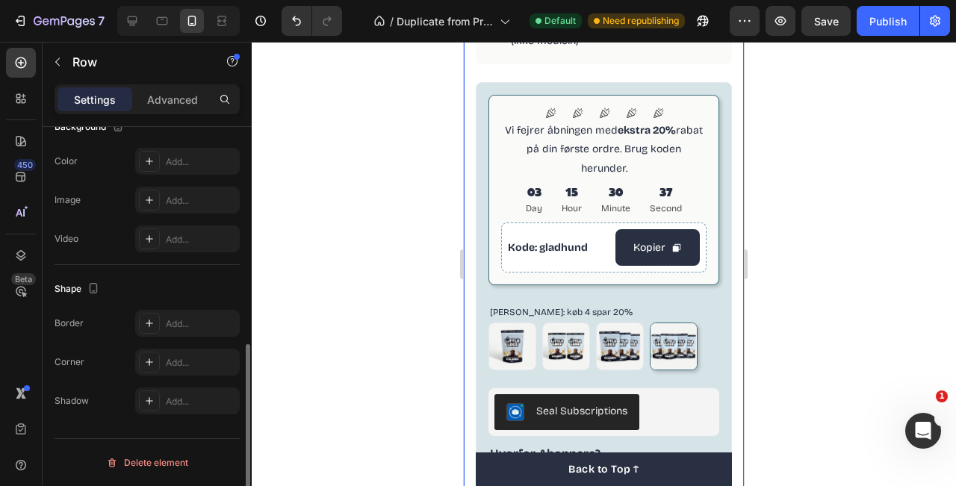
click at [734, 220] on div "100% naturligt kosttilskud Item List CALM & BALANCE Product Title Beroligende g…" at bounding box center [604, 144] width 280 height 1018
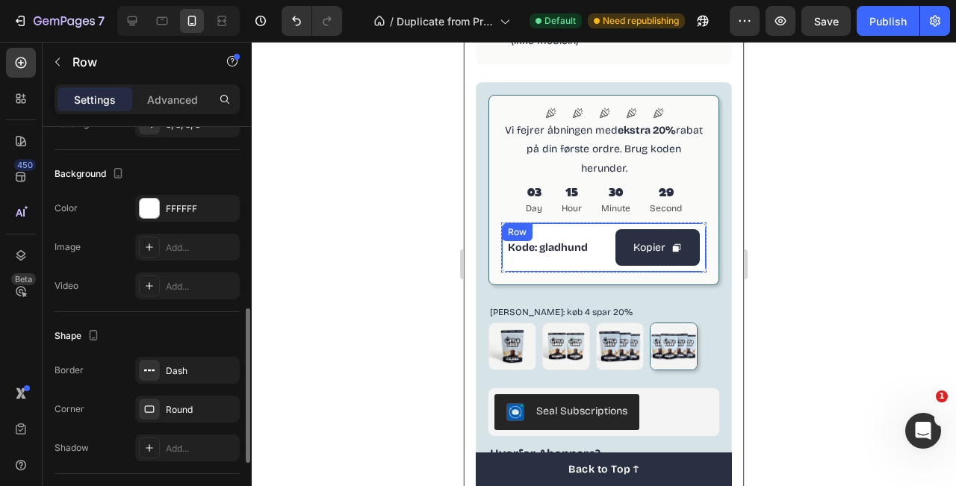
click at [611, 223] on div "Kode: gladhund Text Block Kopier Copy Coupon Code Row" at bounding box center [603, 248] width 205 height 50
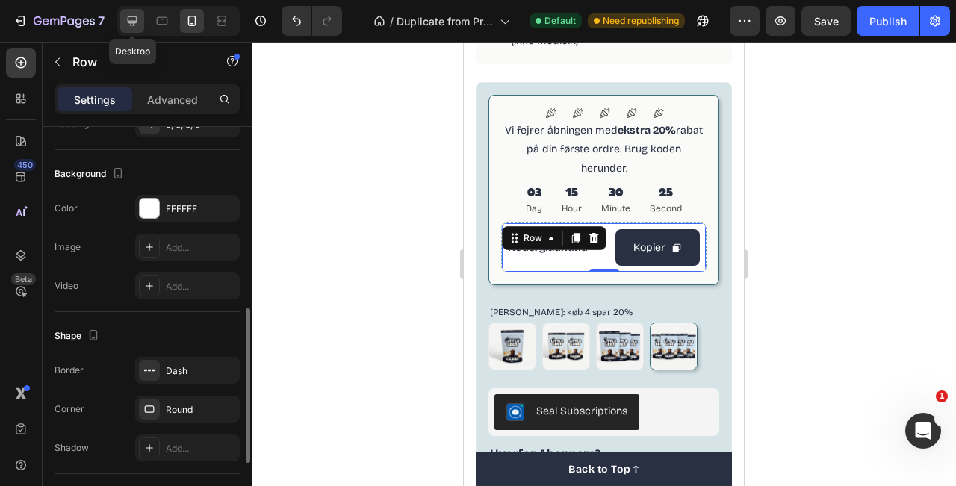
click at [137, 25] on icon at bounding box center [132, 20] width 15 height 15
type input "451"
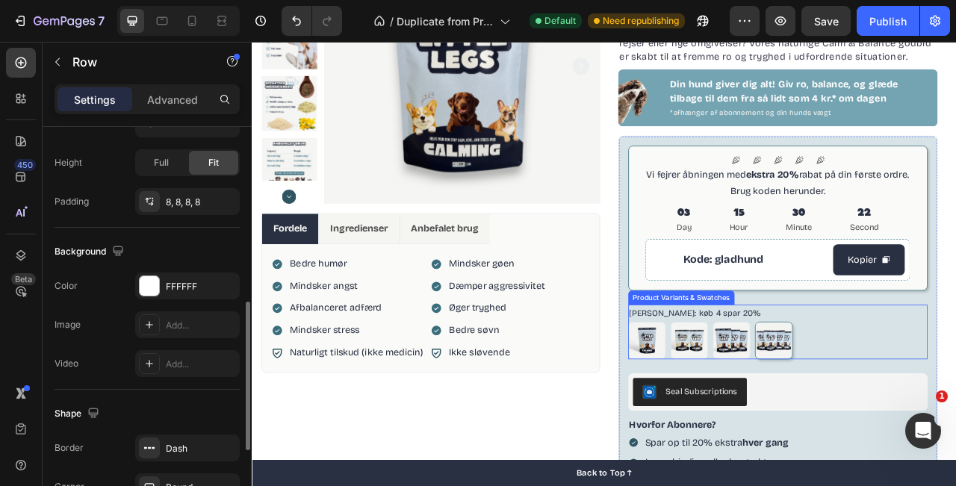
scroll to position [220, 0]
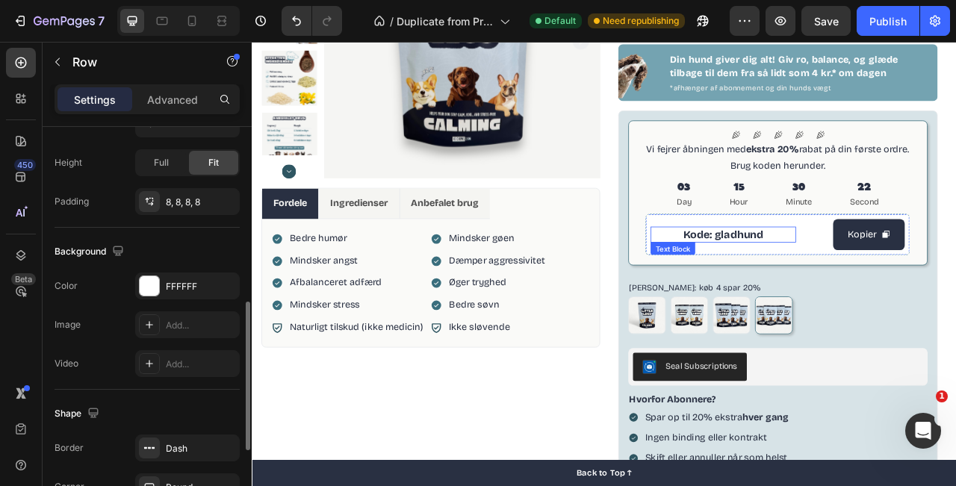
click at [805, 291] on p "Kode: gladhund" at bounding box center [851, 287] width 185 height 20
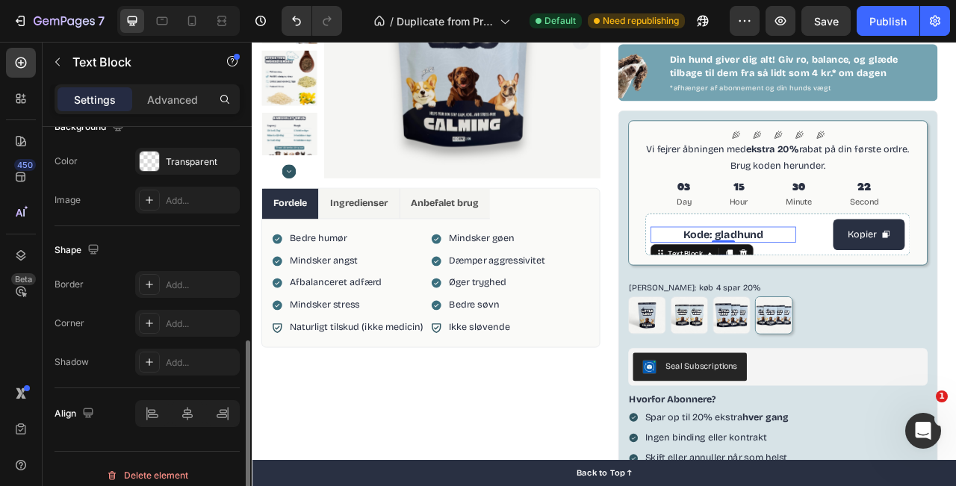
scroll to position [0, 0]
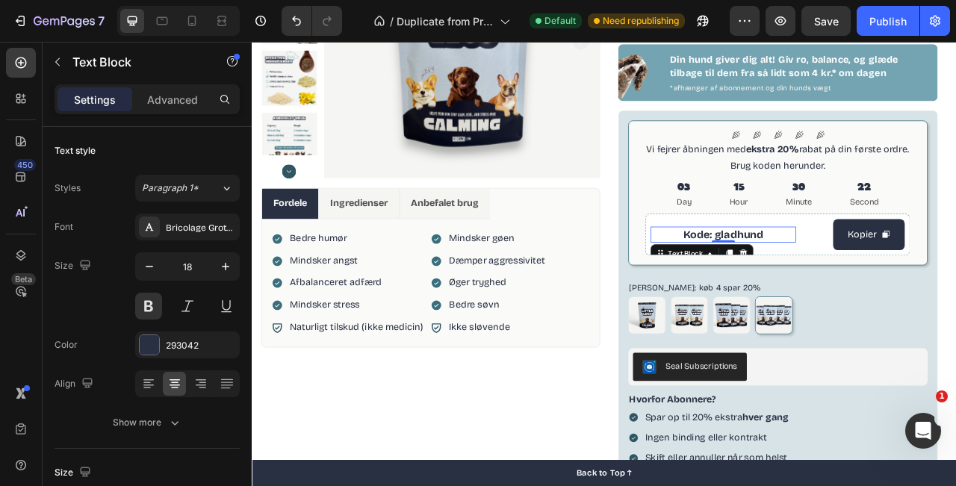
click at [805, 291] on p "Kode: gladhund" at bounding box center [851, 287] width 185 height 20
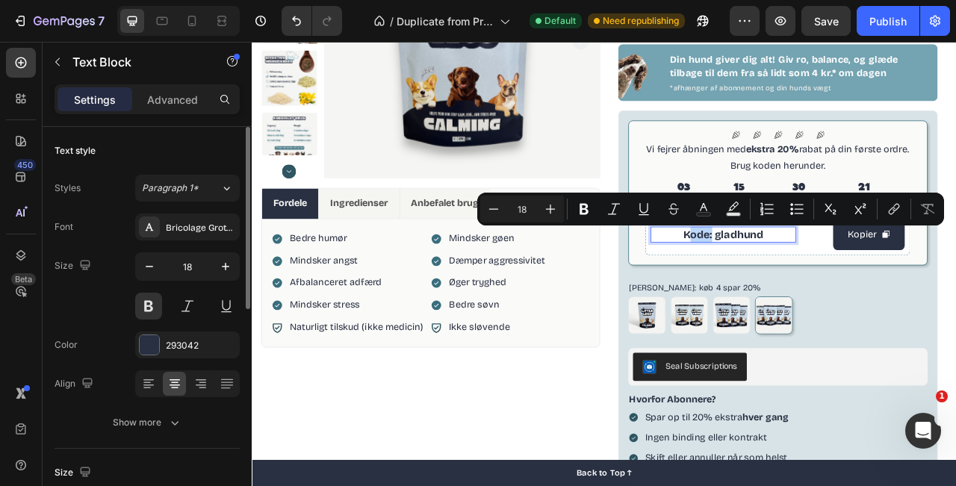
click at [805, 291] on p "Kode: gladhund" at bounding box center [851, 287] width 185 height 20
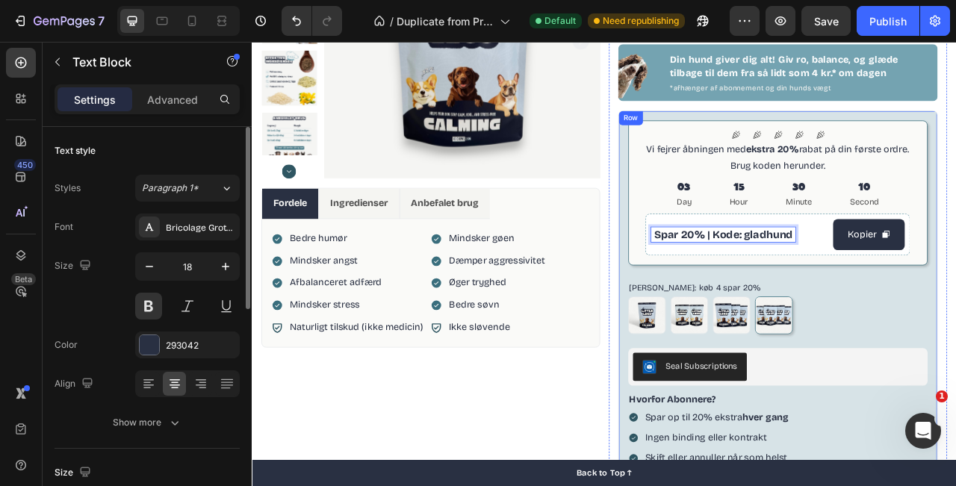
click at [729, 257] on div "Icon Icon Icon Icon Icon Icon List Vi fejrer åbningen med ekstra 20% rabat på d…" at bounding box center [921, 416] width 407 height 575
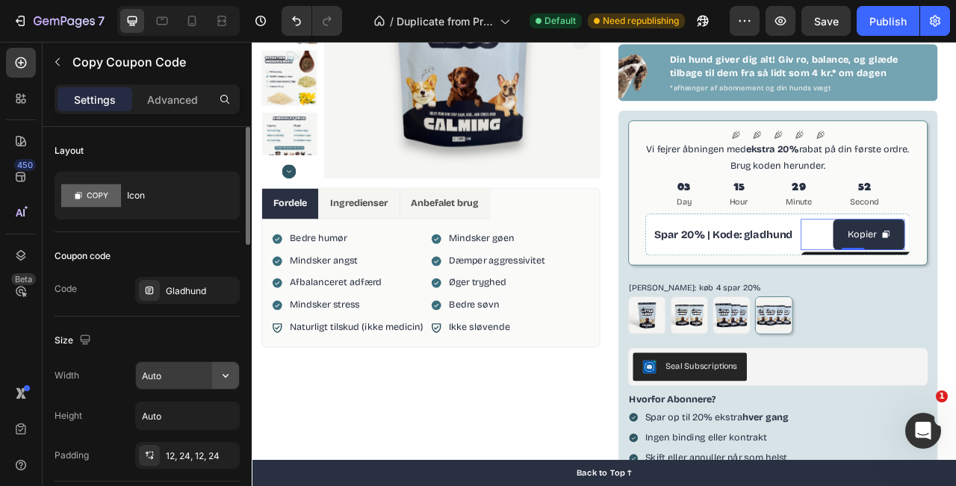
click at [214, 373] on button "button" at bounding box center [225, 375] width 27 height 27
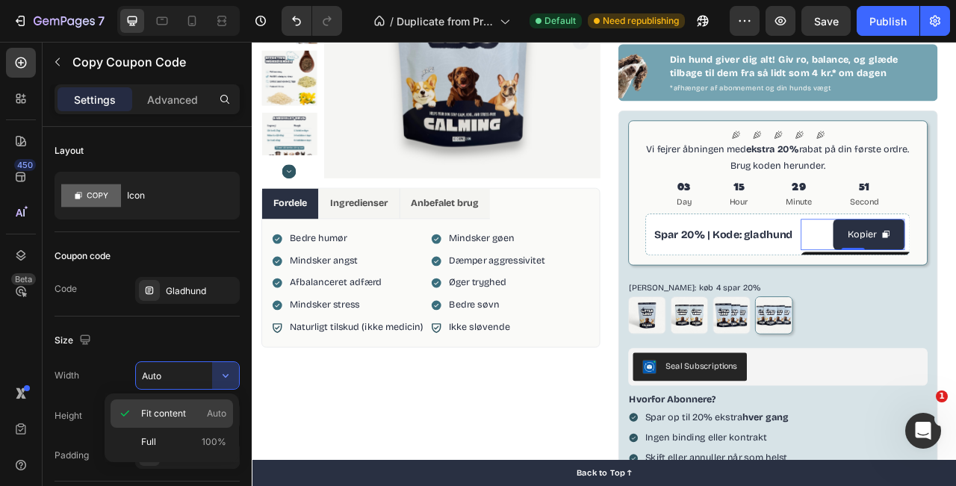
click at [204, 413] on p "Fit content Auto" at bounding box center [183, 413] width 85 height 13
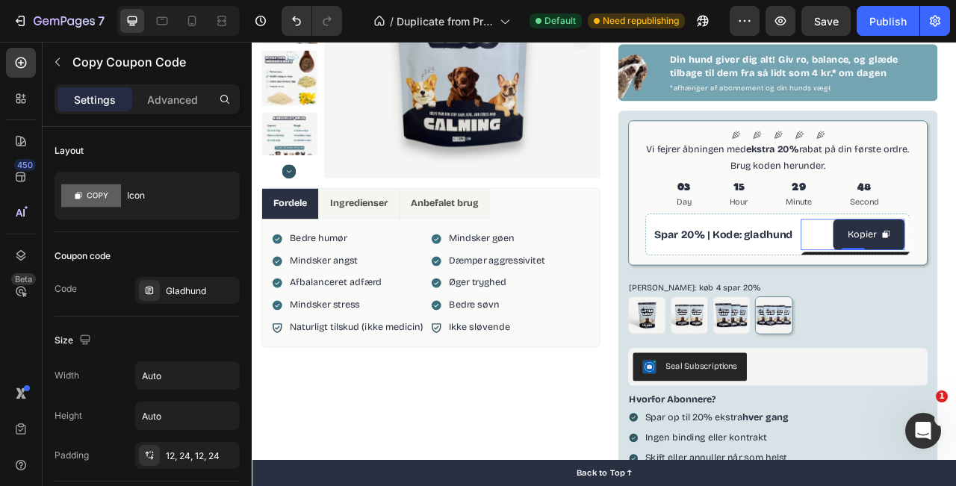
click at [190, 26] on icon at bounding box center [192, 20] width 15 height 15
type input "14"
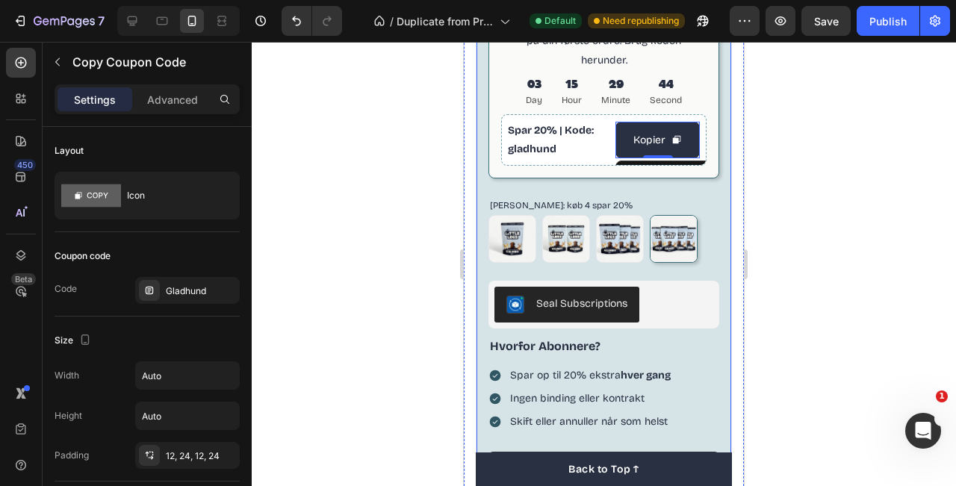
scroll to position [970, 0]
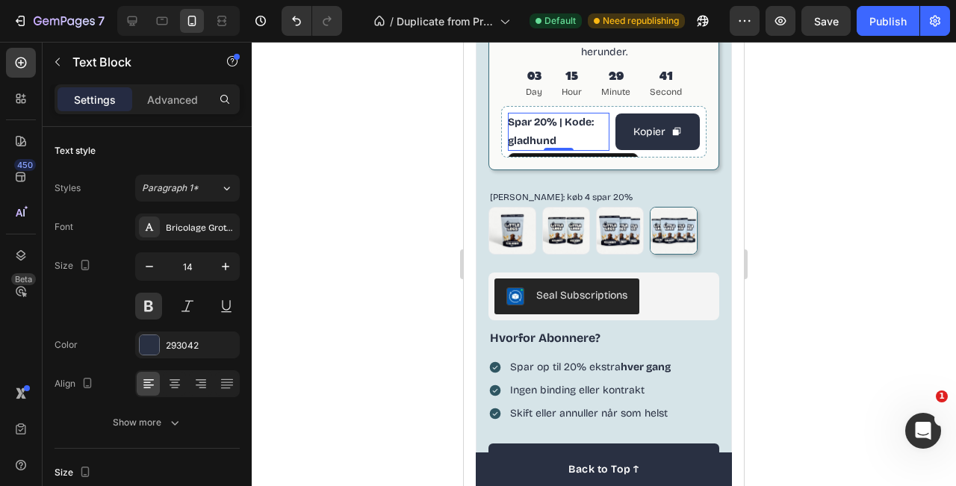
click at [575, 113] on p "Spar 20% | Kode: gladhund" at bounding box center [559, 131] width 102 height 37
click at [221, 266] on icon "button" at bounding box center [225, 266] width 15 height 15
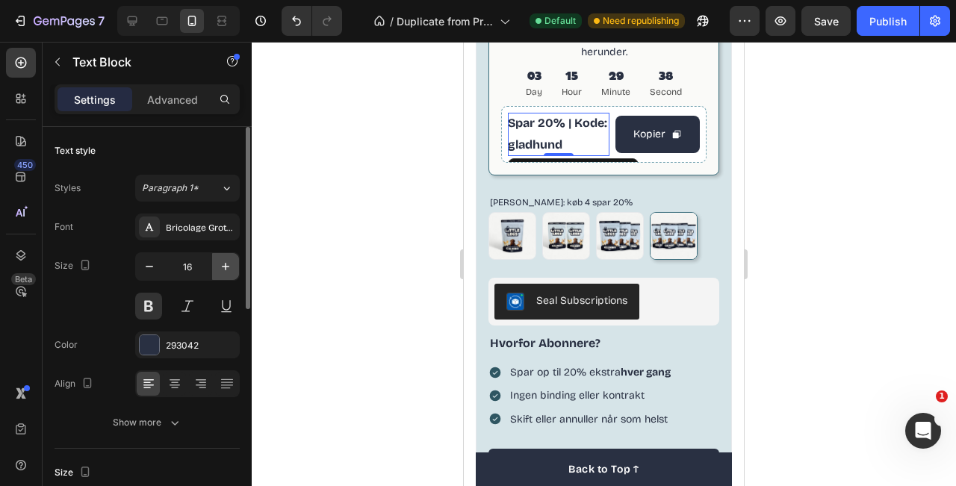
click at [221, 266] on icon "button" at bounding box center [225, 266] width 15 height 15
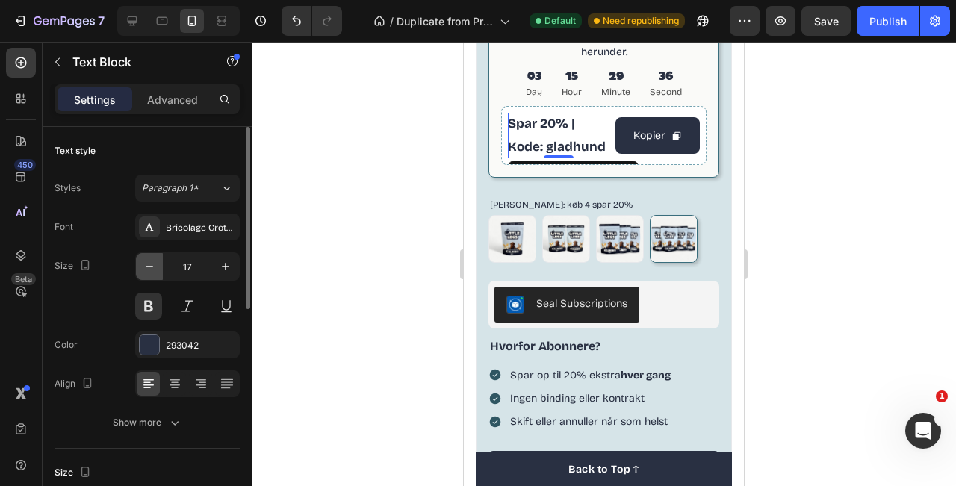
click at [146, 276] on button "button" at bounding box center [149, 266] width 27 height 27
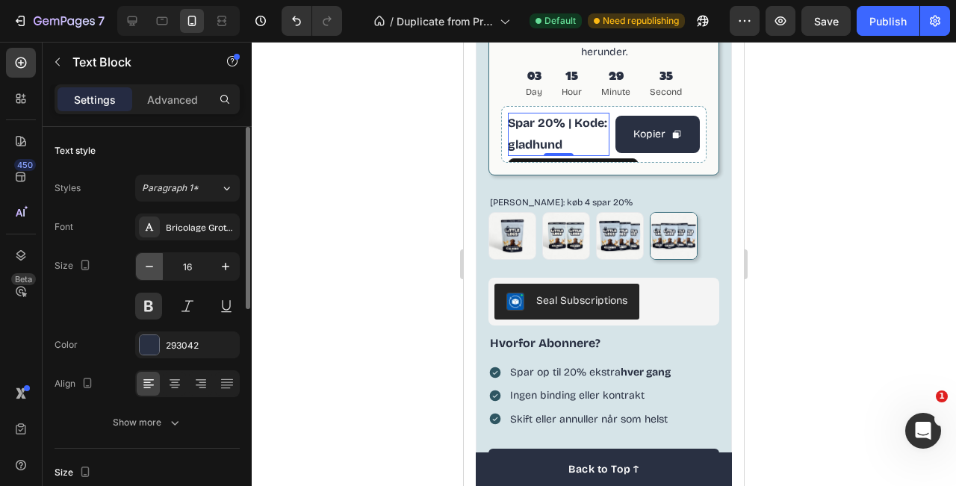
click at [146, 276] on button "button" at bounding box center [149, 266] width 27 height 27
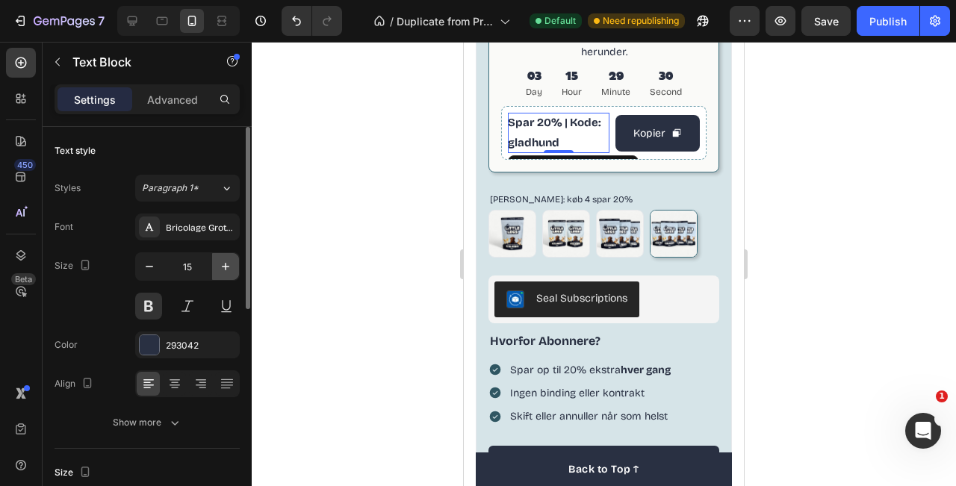
click at [214, 272] on button "button" at bounding box center [225, 266] width 27 height 27
type input "16"
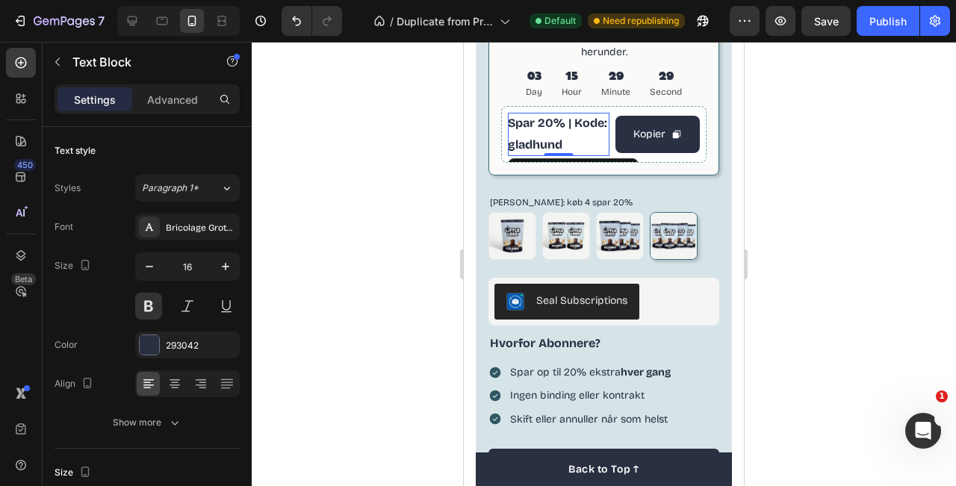
click at [411, 244] on div at bounding box center [604, 264] width 705 height 445
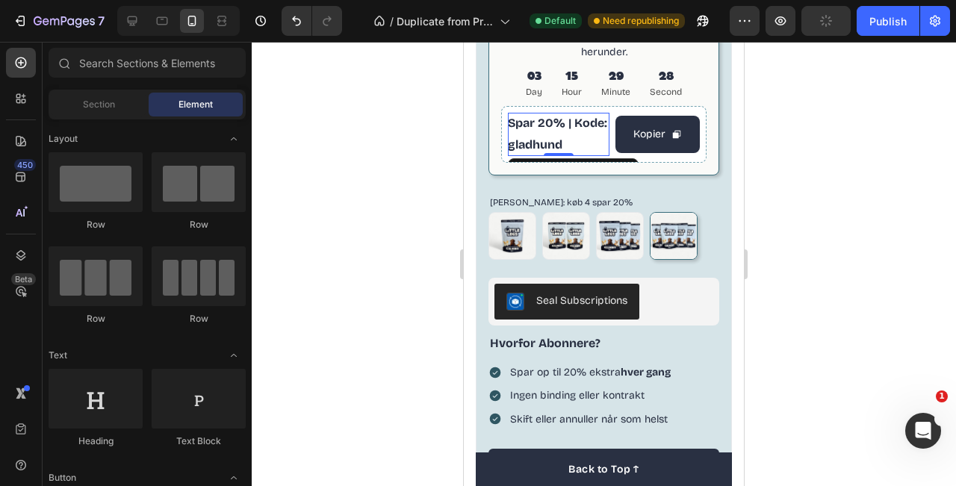
click at [561, 117] on p "Spar 20% | Kode: gladhund" at bounding box center [559, 134] width 102 height 43
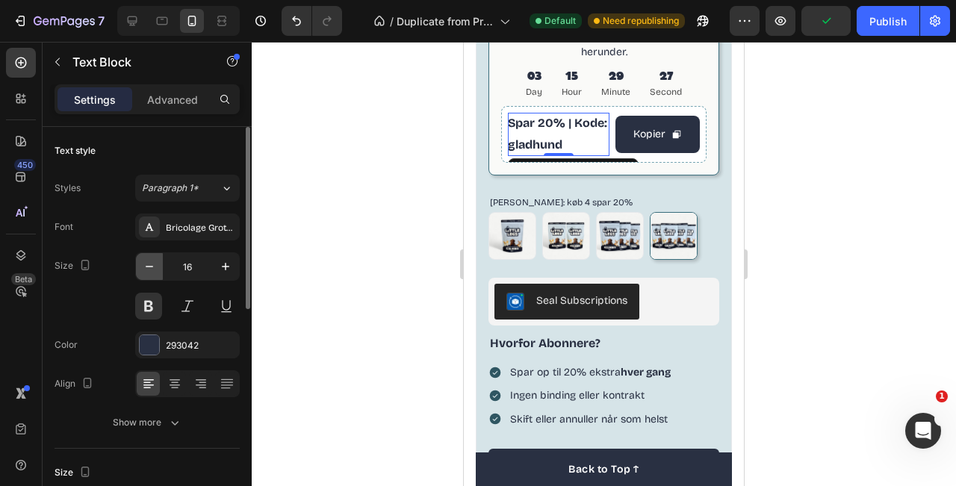
click at [152, 267] on icon "button" at bounding box center [149, 266] width 15 height 15
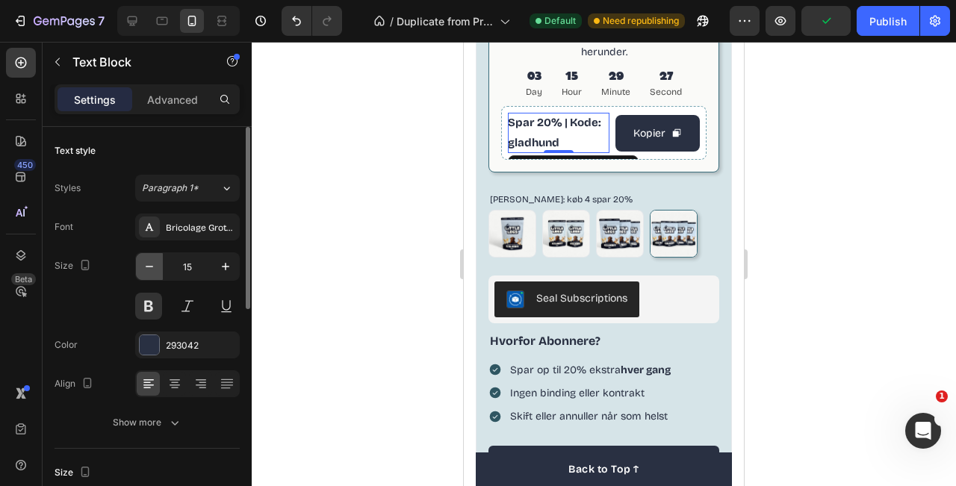
type input "14"
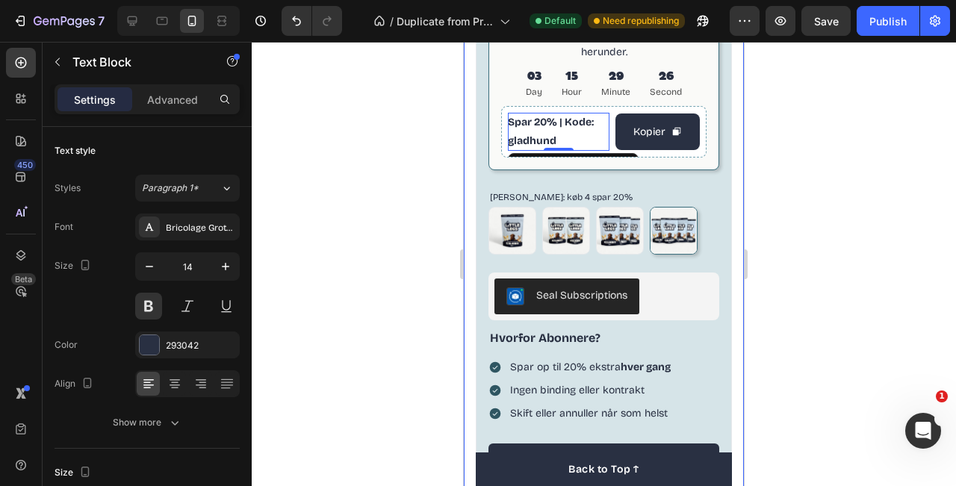
click at [792, 167] on div at bounding box center [604, 264] width 705 height 445
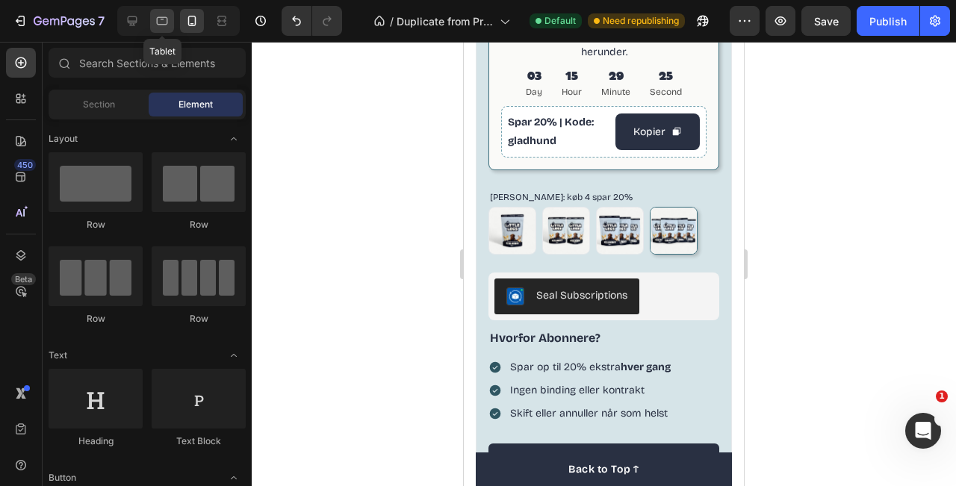
click at [155, 26] on icon at bounding box center [162, 20] width 15 height 15
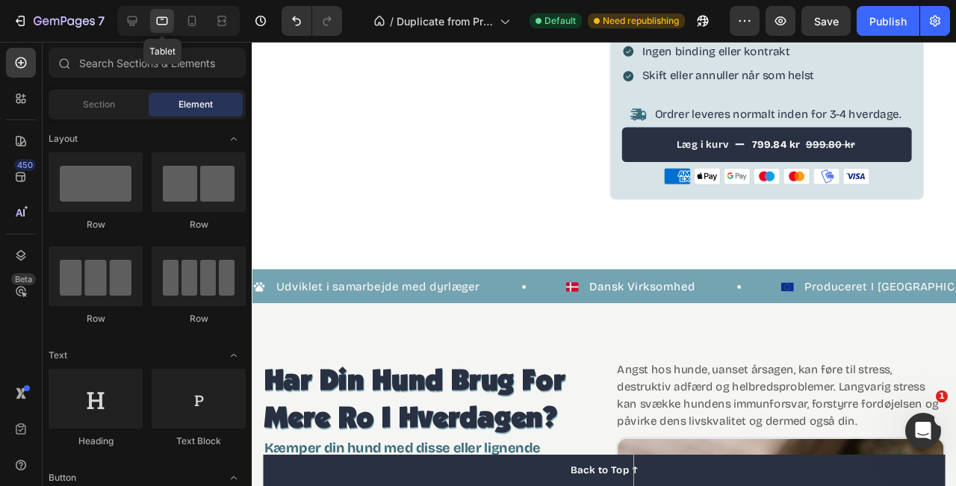
scroll to position [1153, 0]
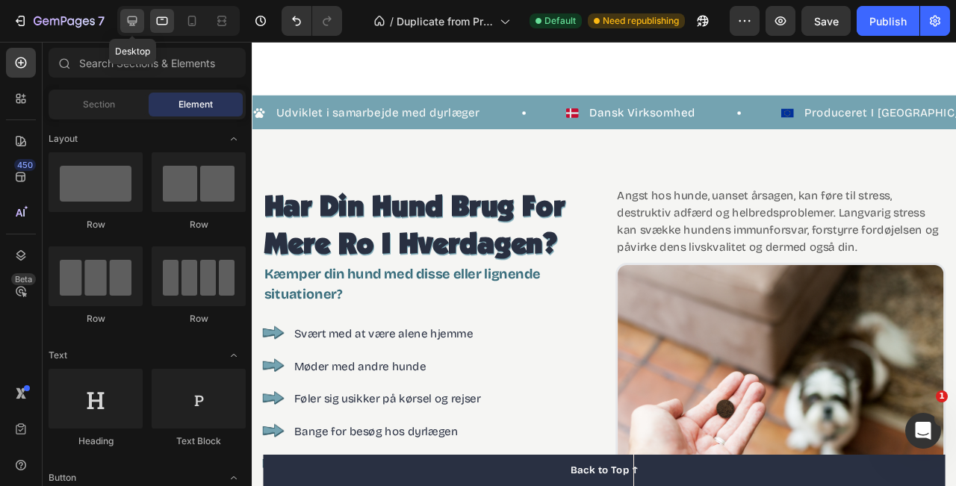
click at [127, 26] on icon at bounding box center [132, 20] width 15 height 15
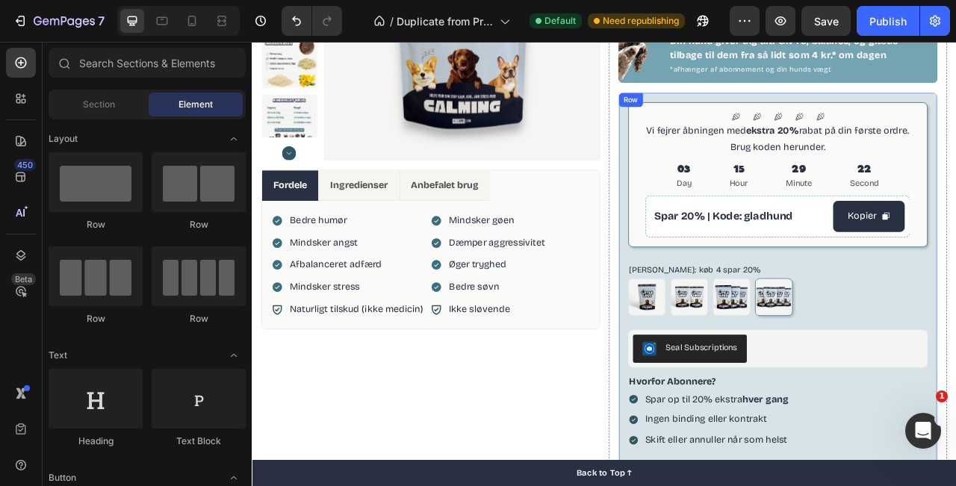
scroll to position [229, 0]
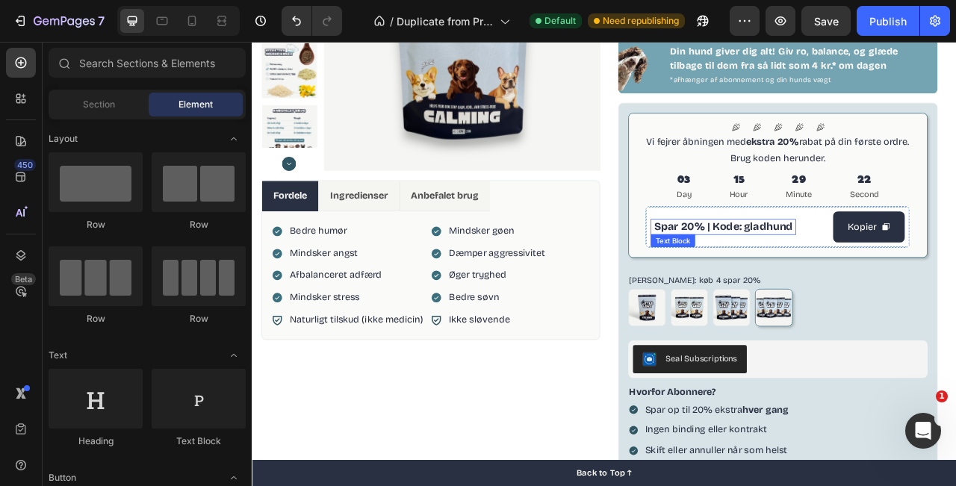
click at [847, 283] on p "Spar 20% | Kode: gladhund" at bounding box center [851, 277] width 185 height 20
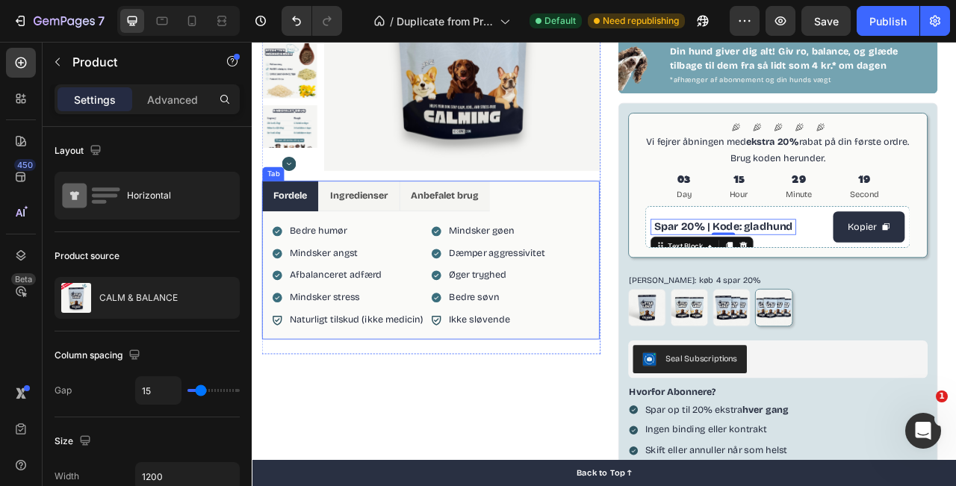
click at [697, 297] on div "Product Images Fordele Ingredienser Anbefalet brug Bedre humør Mindsker angst A…" at bounding box center [700, 284] width 897 height 882
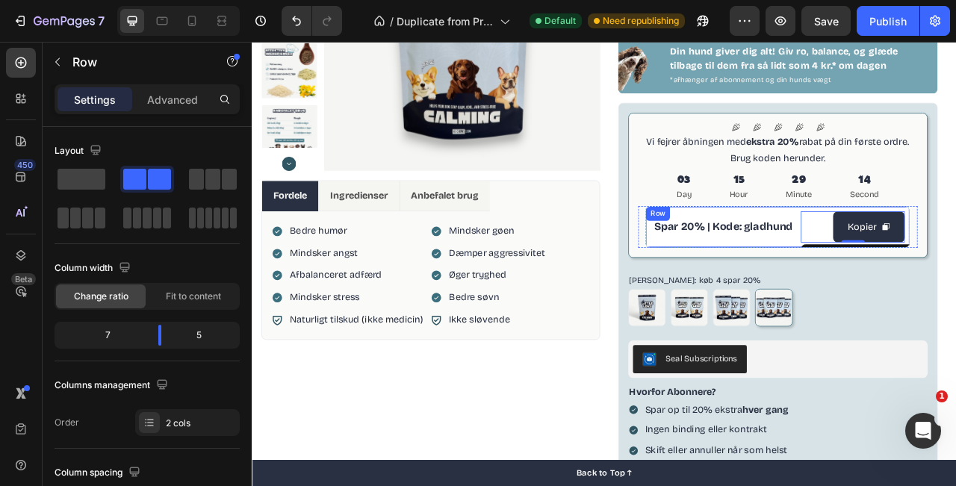
click at [944, 277] on div "Spar 20% | Kode: gladhund Text Block Kopier Copy Coupon Code 0 Row" at bounding box center [920, 277] width 337 height 53
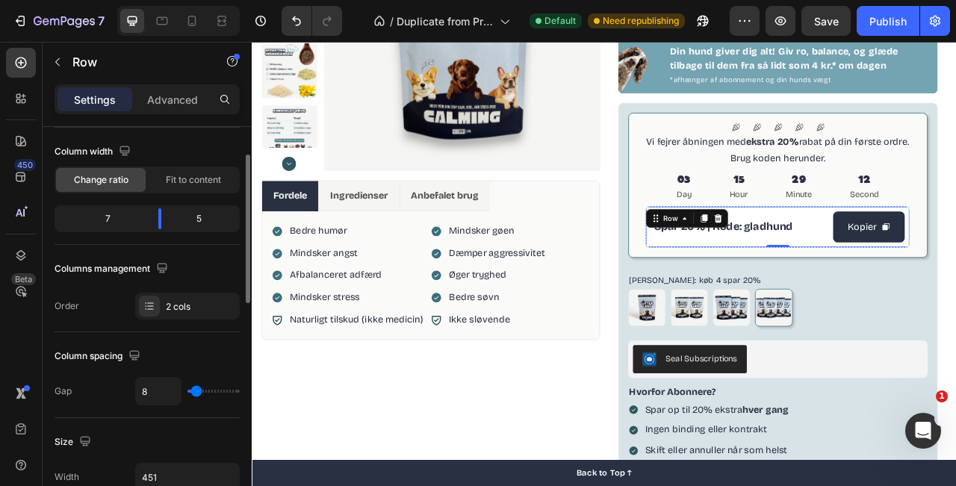
scroll to position [123, 0]
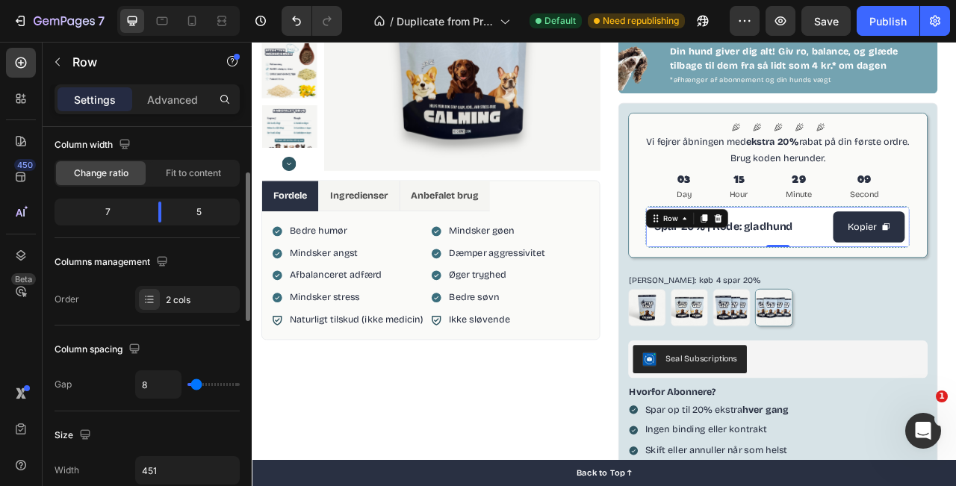
type input "6"
type input "5"
type input "3"
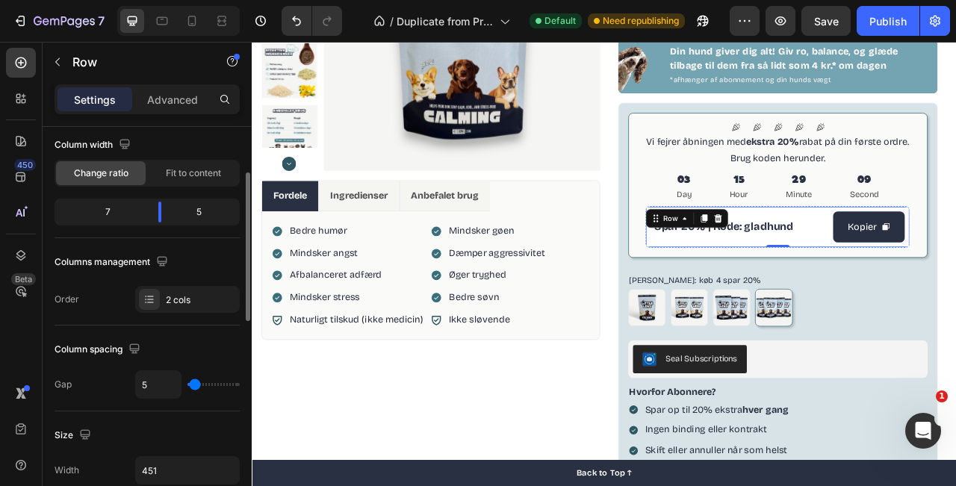
type input "3"
type input "2"
type input "1"
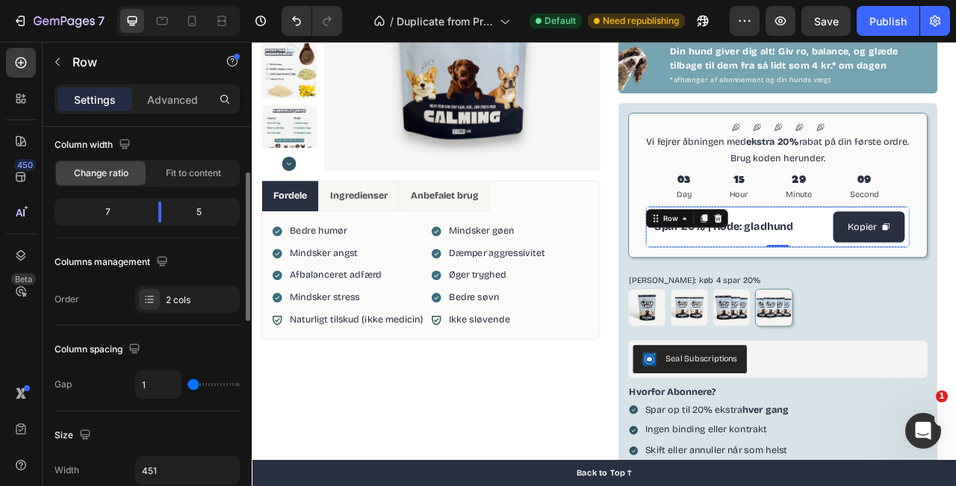
type input "0"
drag, startPoint x: 196, startPoint y: 389, endPoint x: 169, endPoint y: 388, distance: 26.9
type input "0"
click at [188, 386] on input "range" at bounding box center [214, 384] width 52 height 3
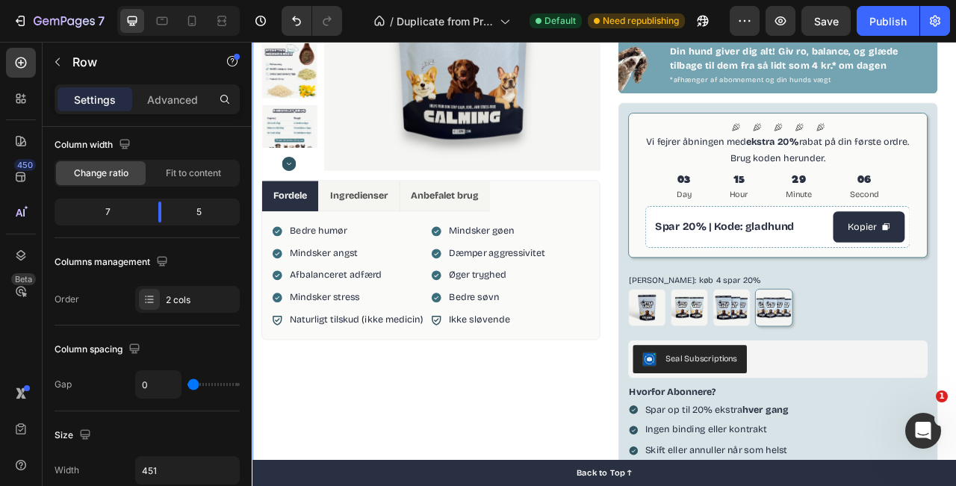
click at [704, 386] on div "Product Images Fordele Ingredienser Anbefalet brug Bedre humør Mindsker angst A…" at bounding box center [700, 284] width 897 height 882
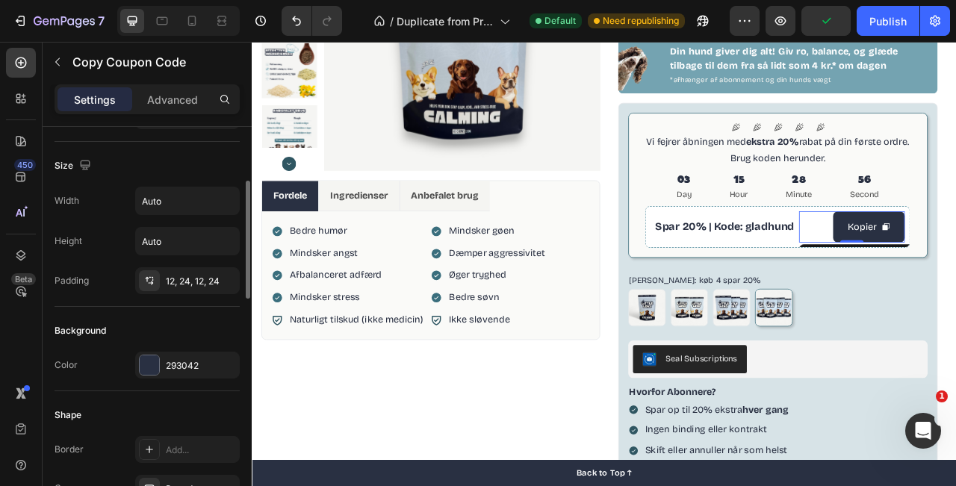
scroll to position [177, 0]
click at [167, 286] on div "12, 24, 12, 24" at bounding box center [187, 278] width 105 height 27
click at [155, 87] on div "Advanced" at bounding box center [172, 99] width 75 height 24
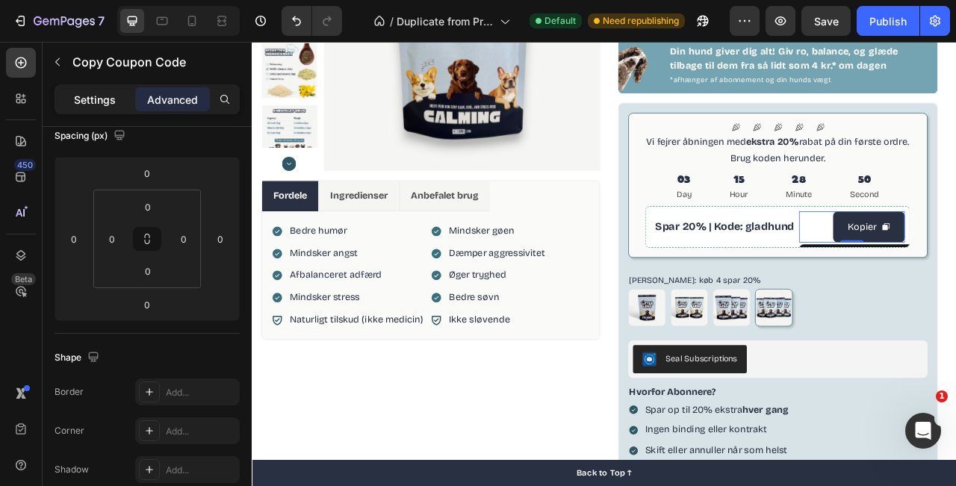
click at [96, 109] on div "Settings" at bounding box center [95, 99] width 75 height 24
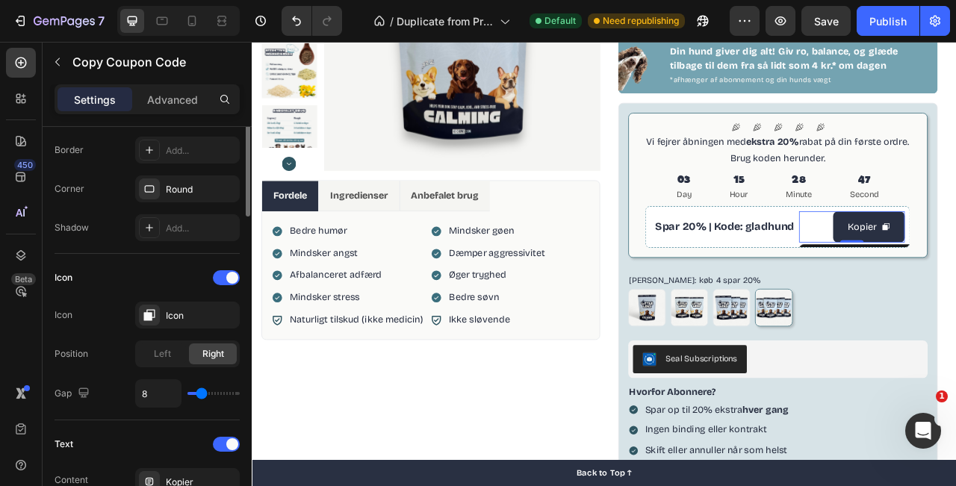
scroll to position [0, 0]
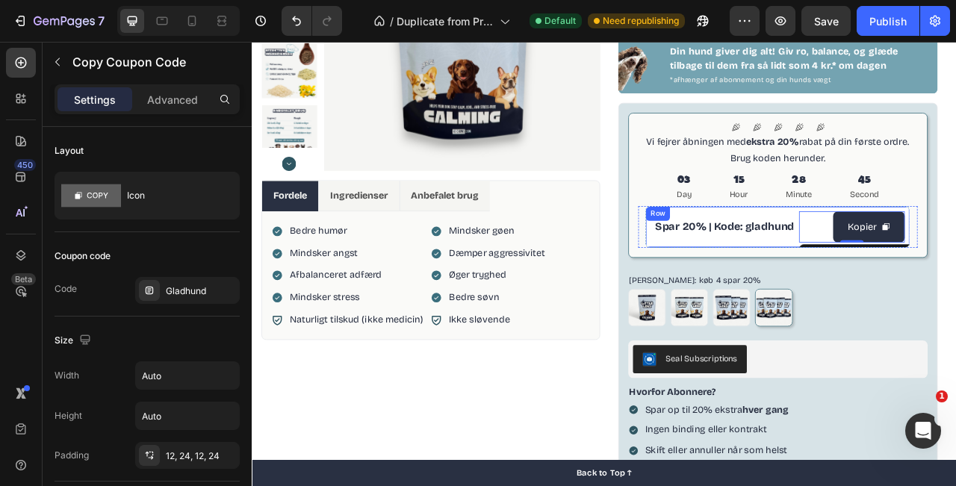
click at [932, 296] on div "Spar 20% | Kode: gladhund Text Block" at bounding box center [853, 278] width 189 height 40
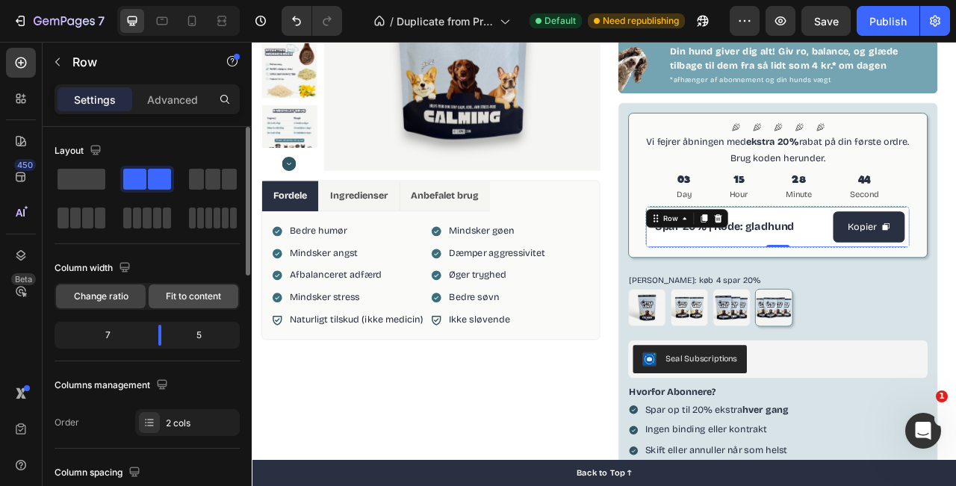
click at [182, 291] on span "Fit to content" at bounding box center [193, 296] width 55 height 13
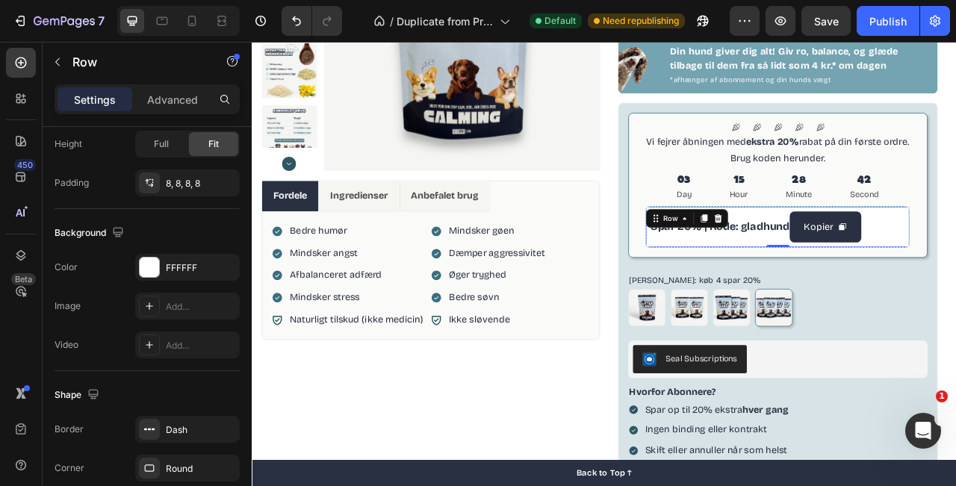
scroll to position [680, 0]
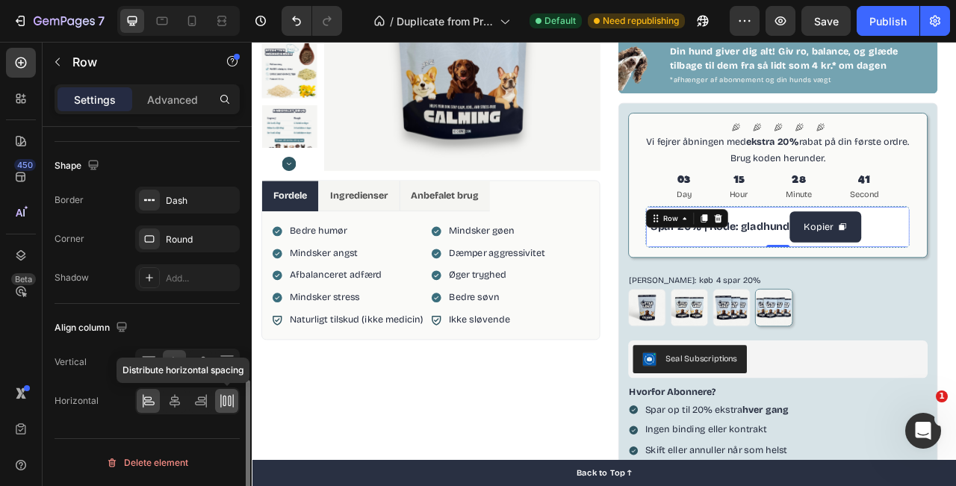
click at [229, 401] on icon at bounding box center [227, 401] width 15 height 15
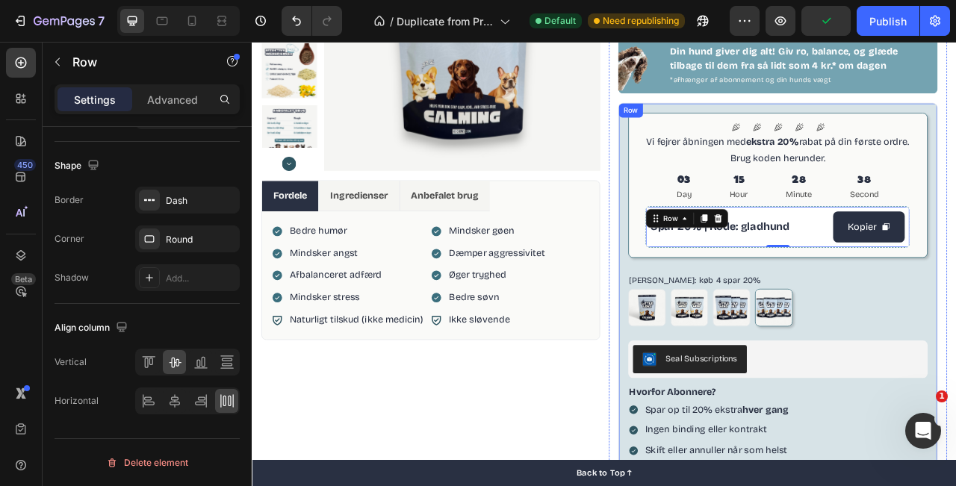
click at [956, 335] on div "[PERSON_NAME]: køb 4 spar 20% Køb 1 Køb 1 Køb 2 spar 10% Køb 2 spar 10% køb 3 s…" at bounding box center [922, 369] width 382 height 69
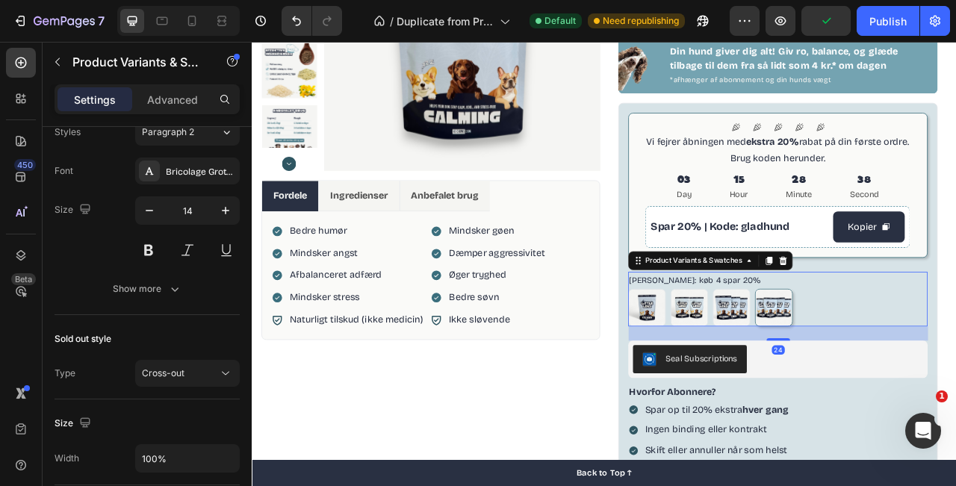
scroll to position [0, 0]
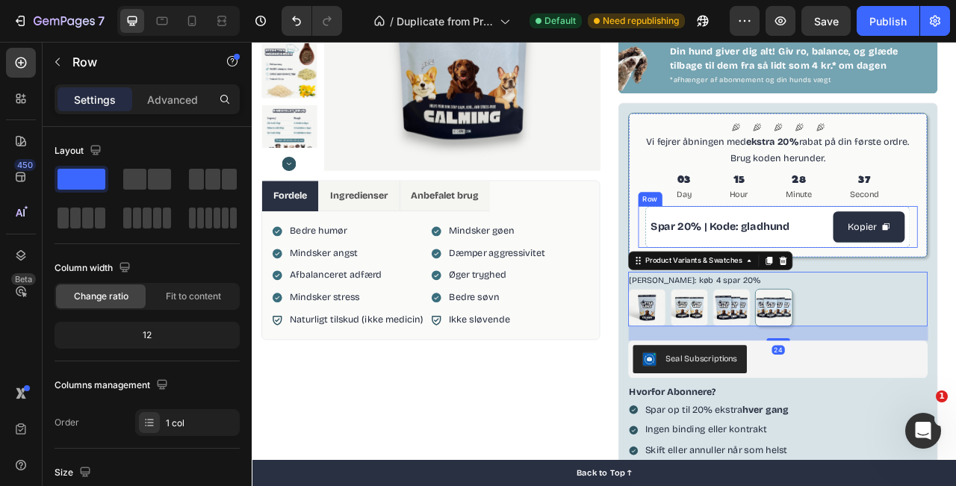
click at [956, 297] on div "Spar 20% | Kode: gladhund Text Block Kopier Copy Coupon Code Row" at bounding box center [921, 277] width 356 height 53
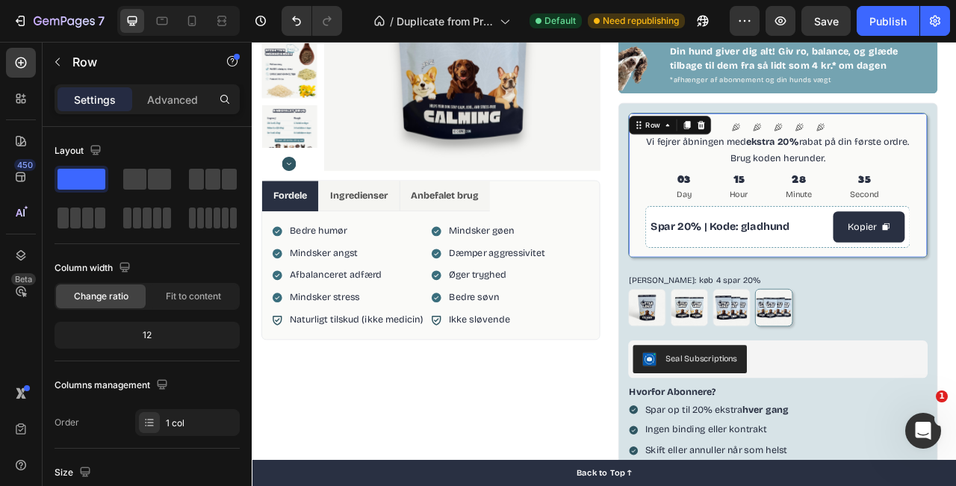
click at [956, 188] on div "Icon Icon Icon Icon Icon Icon List Vi fejrer åbningen med ekstra 20% rabat på d…" at bounding box center [922, 224] width 382 height 185
click at [202, 28] on div at bounding box center [192, 21] width 24 height 24
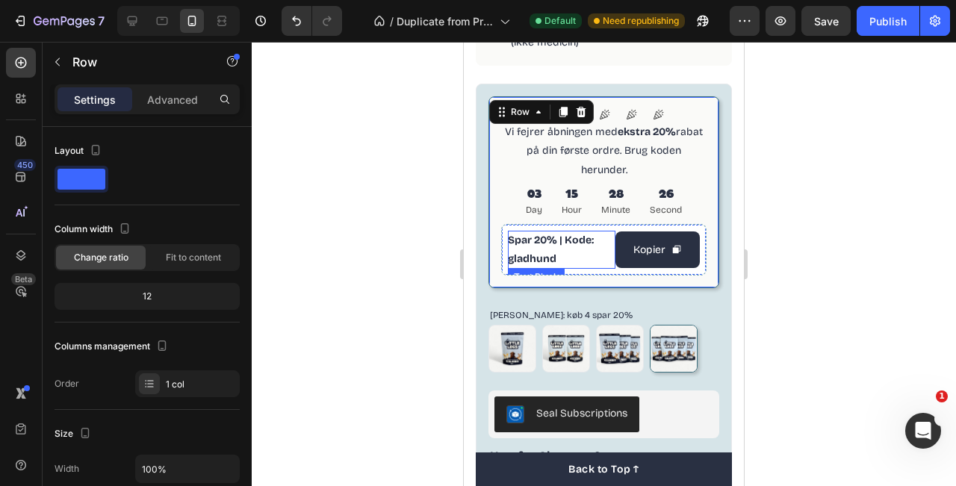
scroll to position [853, 0]
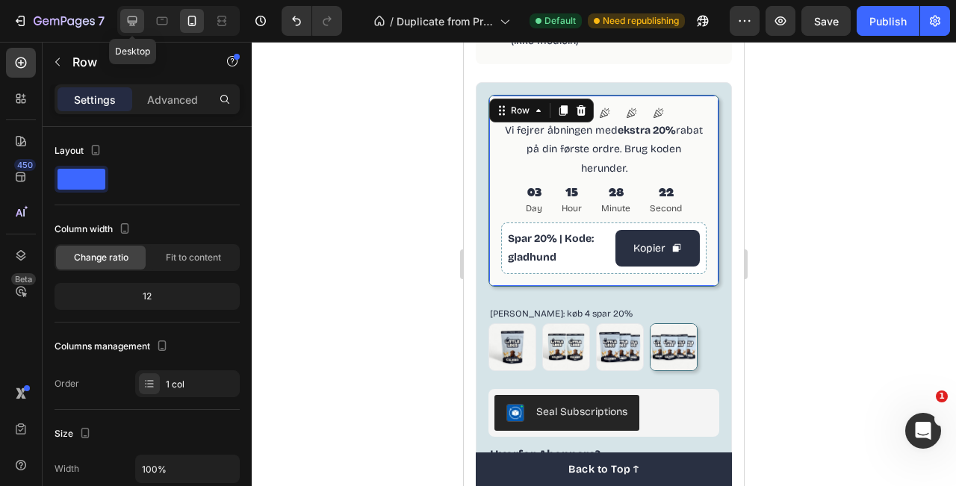
click at [140, 22] on div at bounding box center [132, 21] width 24 height 24
type input "1200"
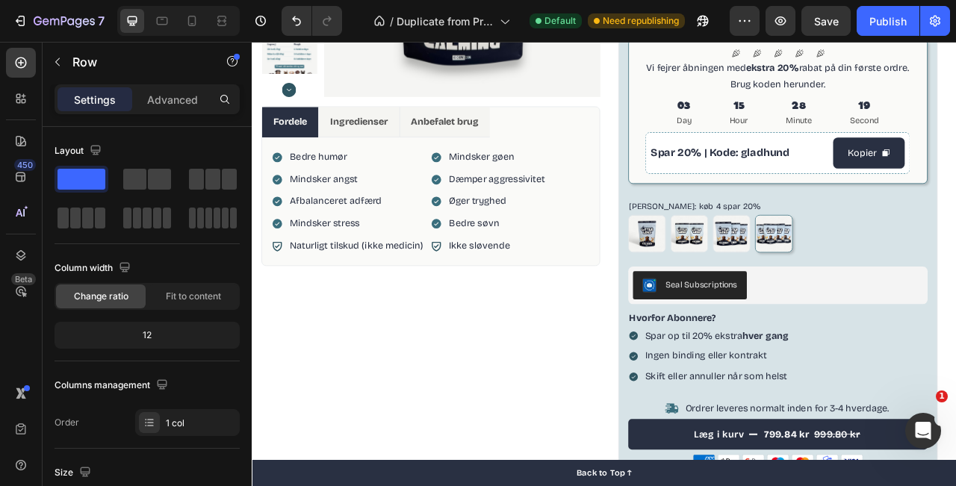
scroll to position [322, 0]
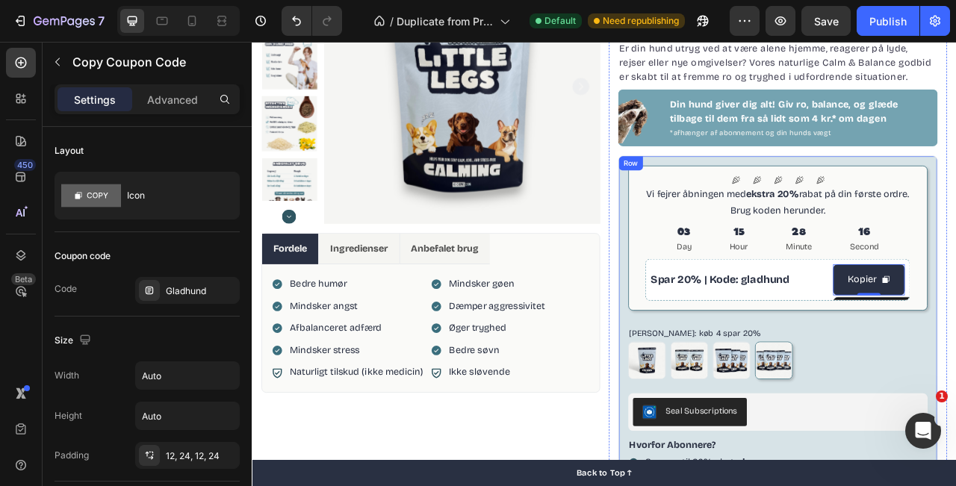
scroll to position [161, 0]
click at [771, 19] on button "button" at bounding box center [781, 21] width 30 height 30
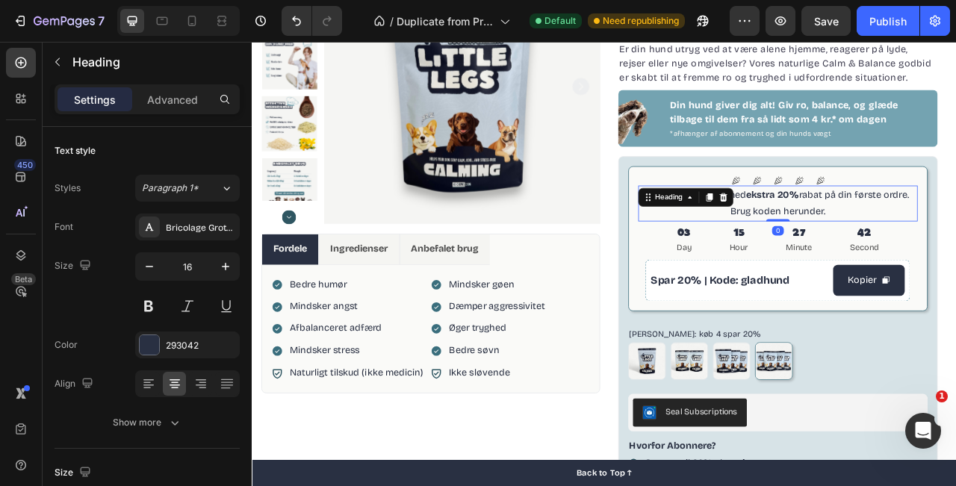
click at [956, 257] on h2 "Vi fejrer åbningen med ekstra 20% rabat på din første ordre. Brug koden herunde…" at bounding box center [921, 248] width 356 height 46
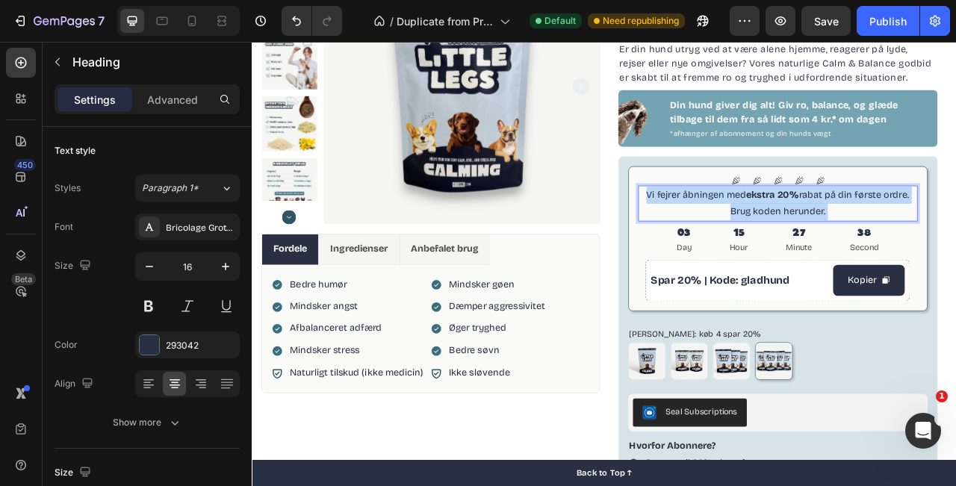
drag, startPoint x: 998, startPoint y: 263, endPoint x: 964, endPoint y: 262, distance: 34.4
click at [956, 262] on p "Vi fejrer åbningen med ekstra 20% rabat på din første ordre. Brug koden herunde…" at bounding box center [921, 247] width 353 height 43
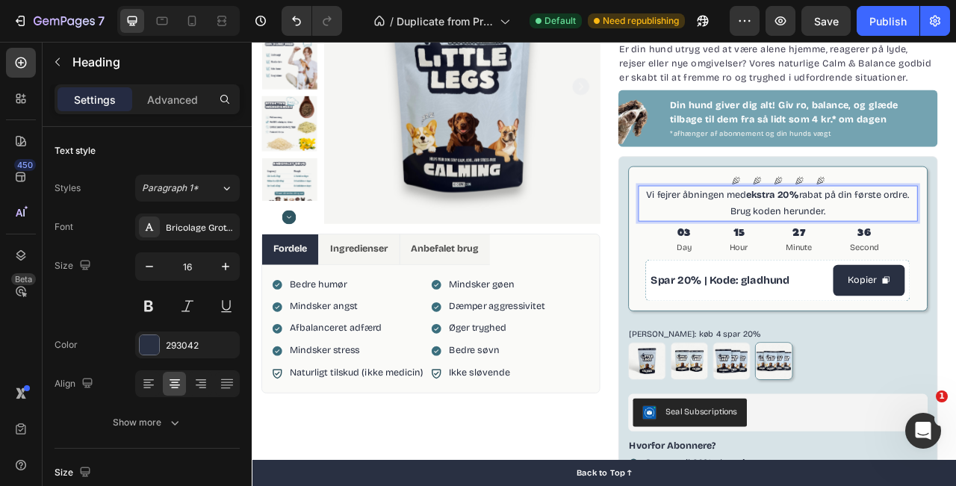
drag, startPoint x: 989, startPoint y: 257, endPoint x: 930, endPoint y: 259, distance: 59.0
click at [930, 259] on p "Vi fejrer åbningen med ekstra 20% rabat på din første ordre. Brug koden herunde…" at bounding box center [921, 247] width 353 height 43
click at [925, 254] on p "Vi fejrer åbningen med ekstra 20% rabat på din første ordre. Brug koden Ved che…" at bounding box center [921, 247] width 353 height 43
click at [956, 243] on p "Vi fejrer åbningen med ekstra 20% rabat på din første ordre. Brug koden ved che…" at bounding box center [921, 247] width 353 height 43
click at [956, 198] on div "Icon Icon Icon Icon Icon Icon List Vi fejrer åbningen med ekstra 20% rabat på d…" at bounding box center [921, 475] width 407 height 575
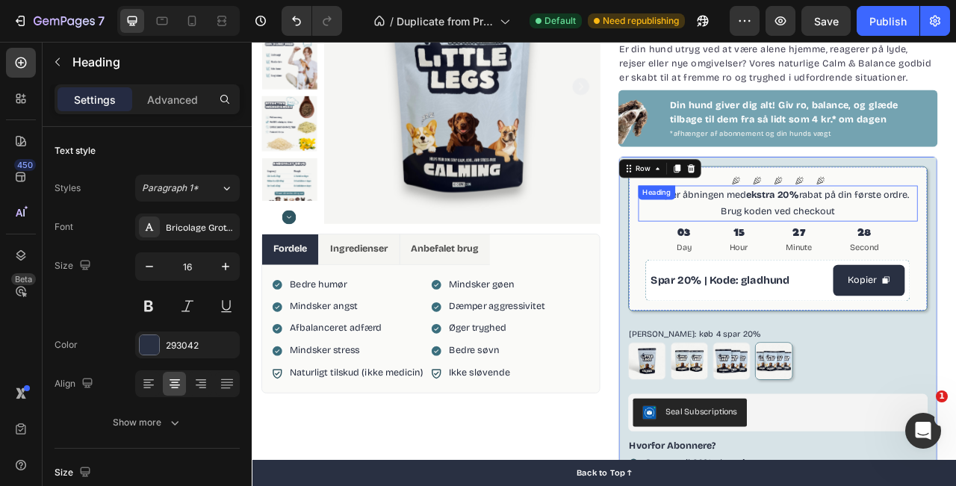
click at [956, 245] on p "Vi fejrer åbningen med ekstra 20% rabat på din første ordre. Brug koden ved che…" at bounding box center [921, 247] width 353 height 43
click at [190, 23] on icon at bounding box center [192, 20] width 15 height 15
type input "14"
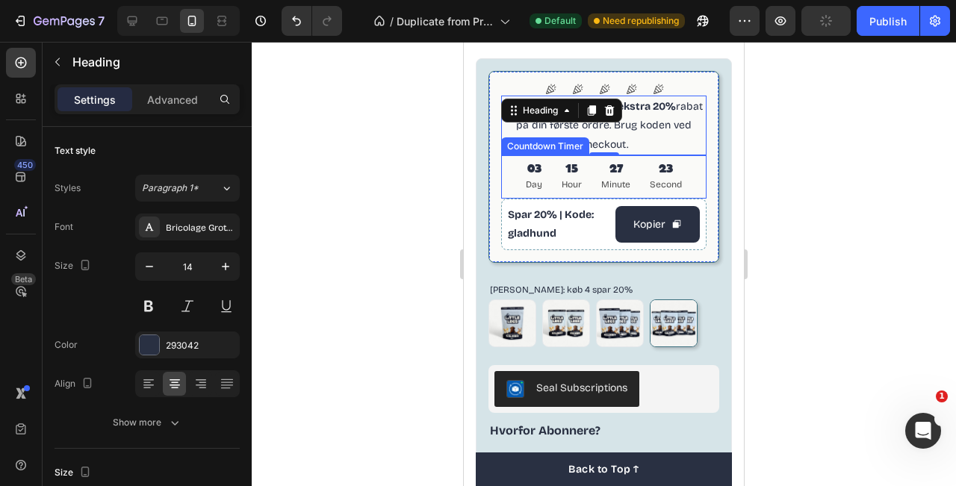
scroll to position [878, 0]
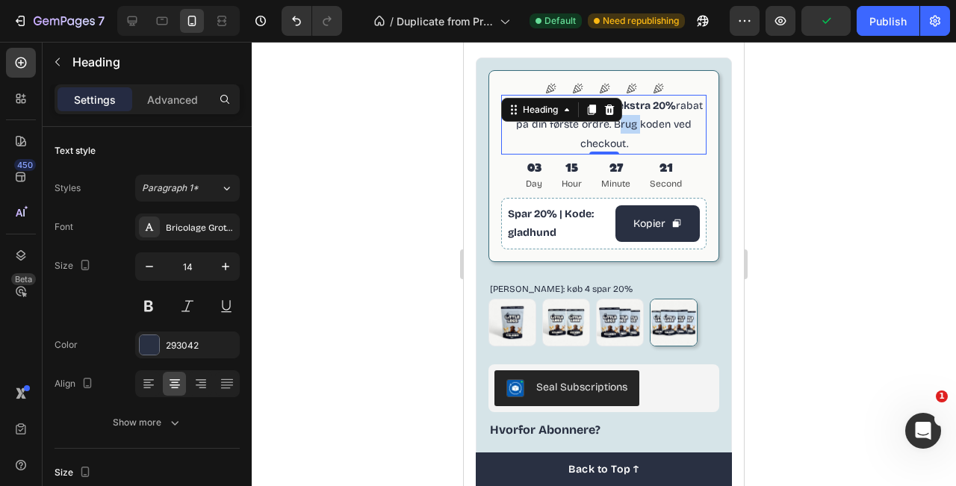
click at [614, 127] on p "Vi fejrer åbningen med ekstra 20% rabat på din første ordre. Brug koden ved che…" at bounding box center [604, 124] width 202 height 57
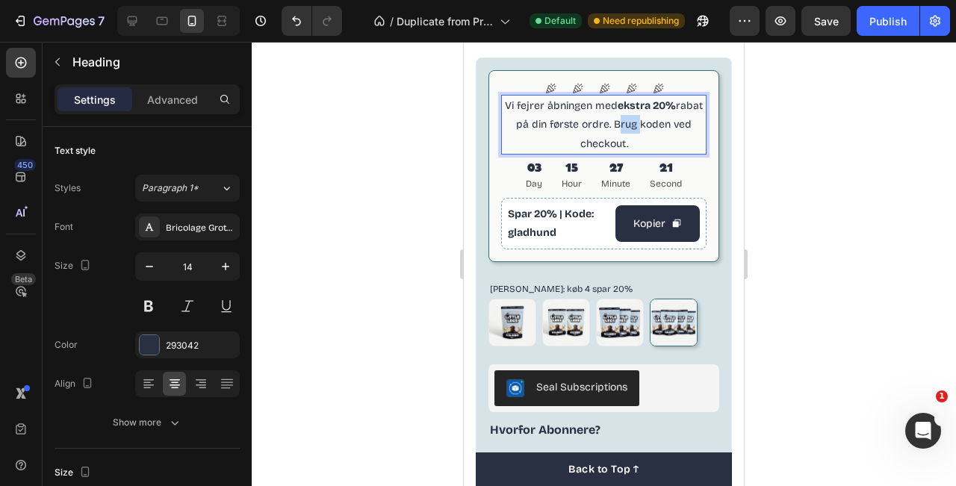
click at [614, 127] on p "Vi fejrer åbningen med ekstra 20% rabat på din første ordre. Brug koden ved che…" at bounding box center [604, 124] width 202 height 57
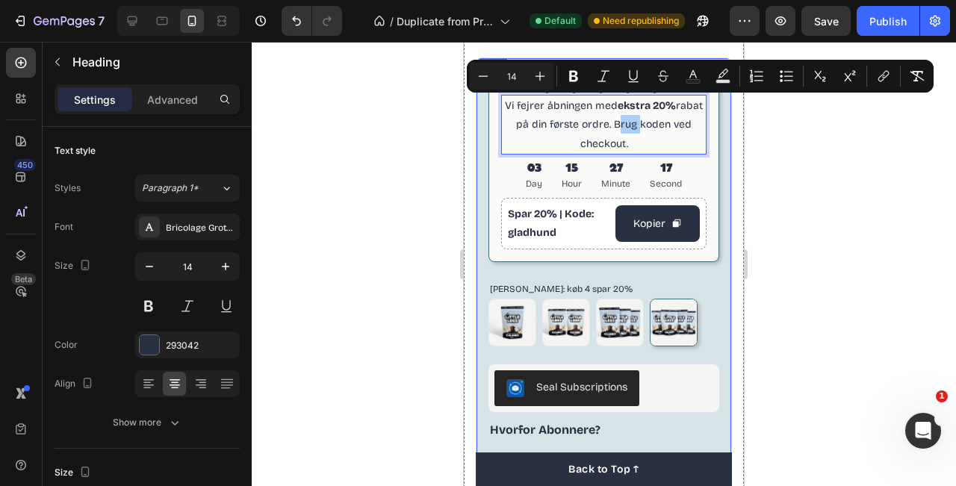
click at [784, 192] on div at bounding box center [604, 264] width 705 height 445
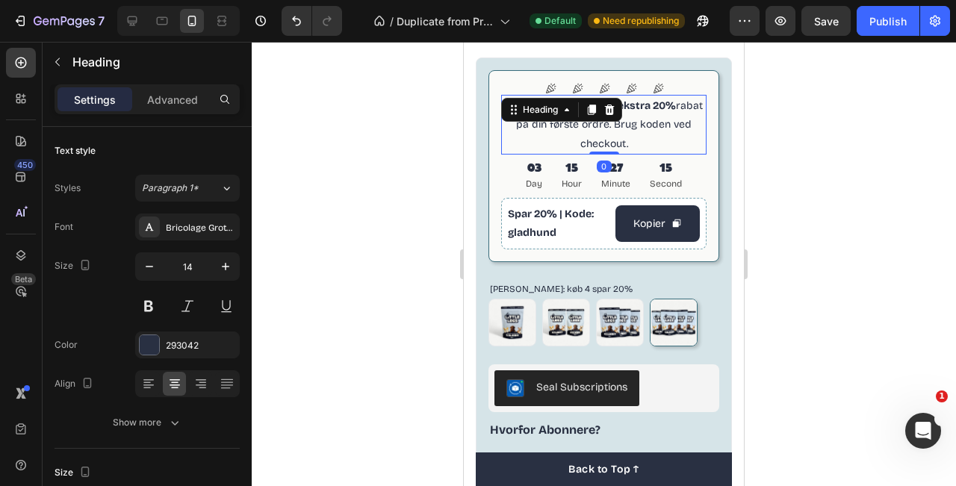
click at [639, 129] on p "Vi fejrer åbningen med ekstra 20% rabat på din første ordre. Brug koden ved che…" at bounding box center [604, 124] width 202 height 57
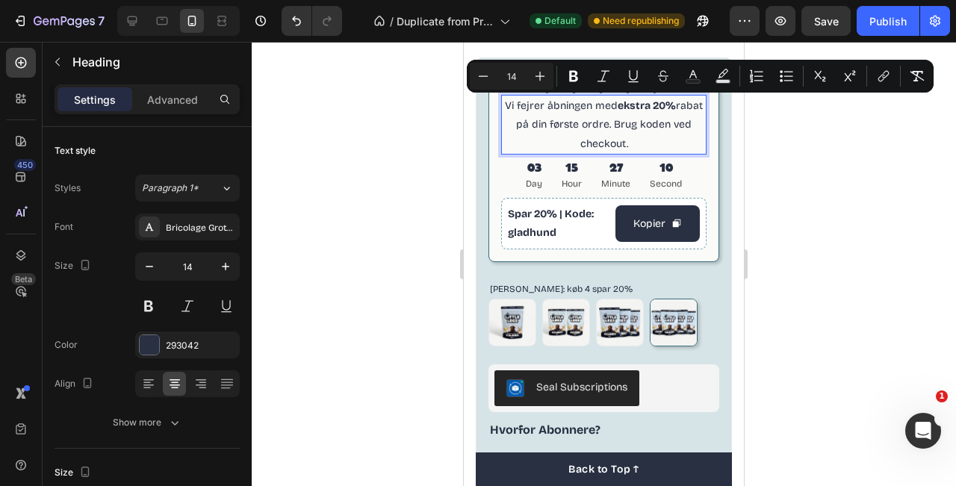
drag, startPoint x: 649, startPoint y: 140, endPoint x: 506, endPoint y: 111, distance: 145.5
click at [506, 111] on p "Vi fejrer åbningen med ekstra 20% rabat på din første ordre. Brug koden ved che…" at bounding box center [604, 124] width 202 height 57
copy p "Vi fejrer åbningen med ekstra 20% rabat på din første ordre. Brug koden ved che…"
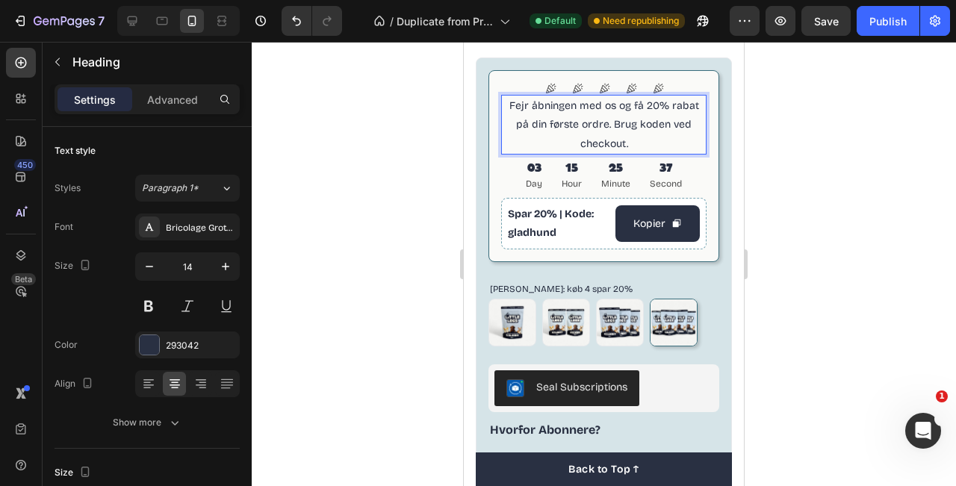
click at [559, 120] on p "Fejr åbningen med os og få 20% rabat på din første ordre. Brug koden ved checko…" at bounding box center [604, 124] width 202 height 57
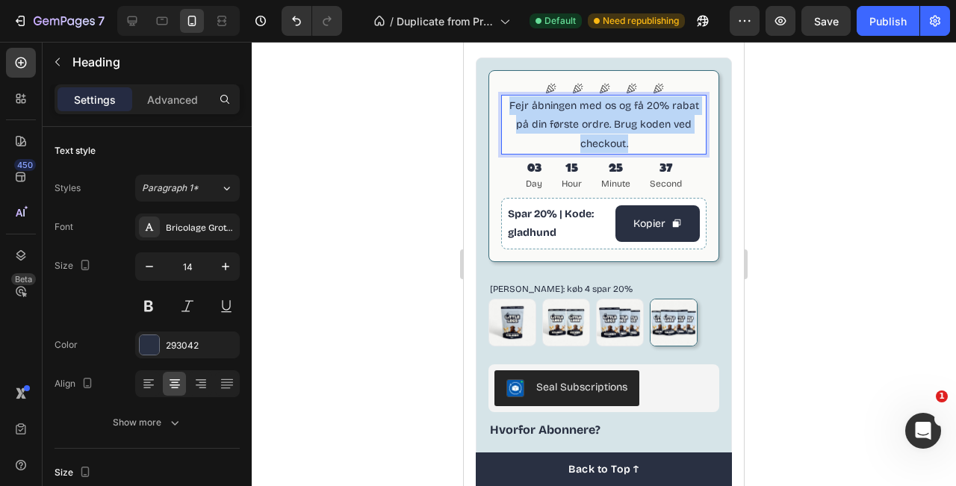
click at [559, 120] on p "Fejr åbningen med os og få 20% rabat på din første ordre. Brug koden ved checko…" at bounding box center [604, 124] width 202 height 57
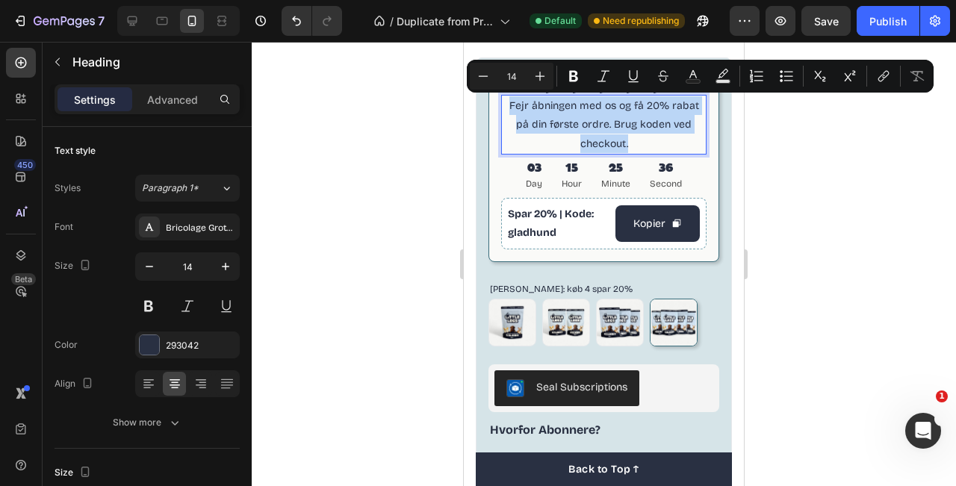
copy p "Fejr åbningen med os og få 20% rabat på din første ordre. Brug koden ved checko…"
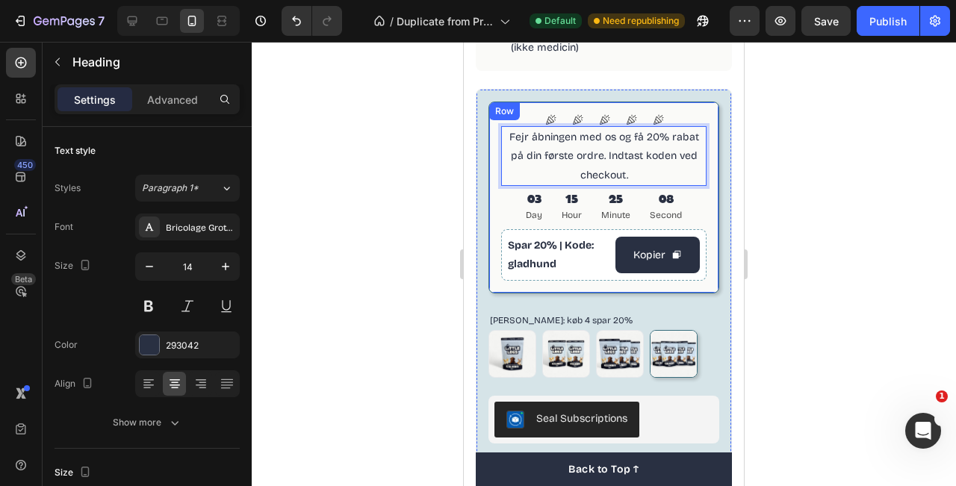
scroll to position [844, 0]
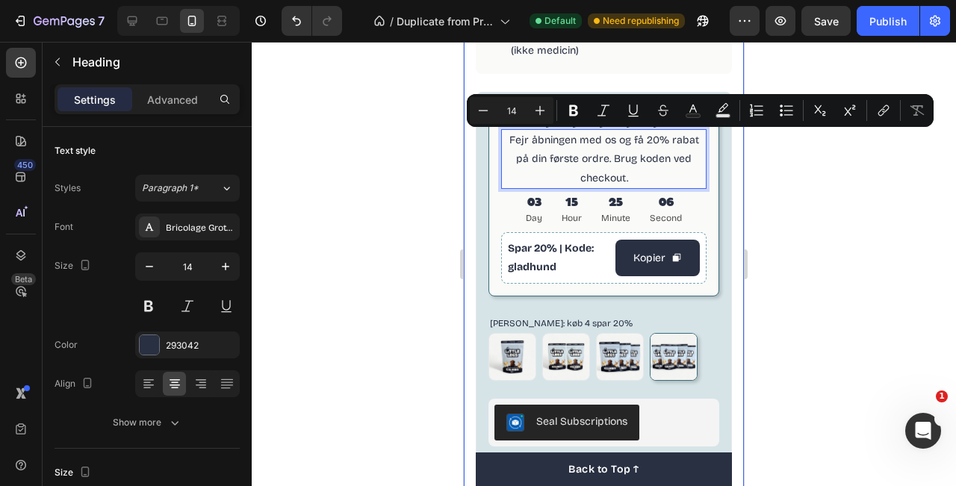
click at [761, 208] on div at bounding box center [604, 264] width 705 height 445
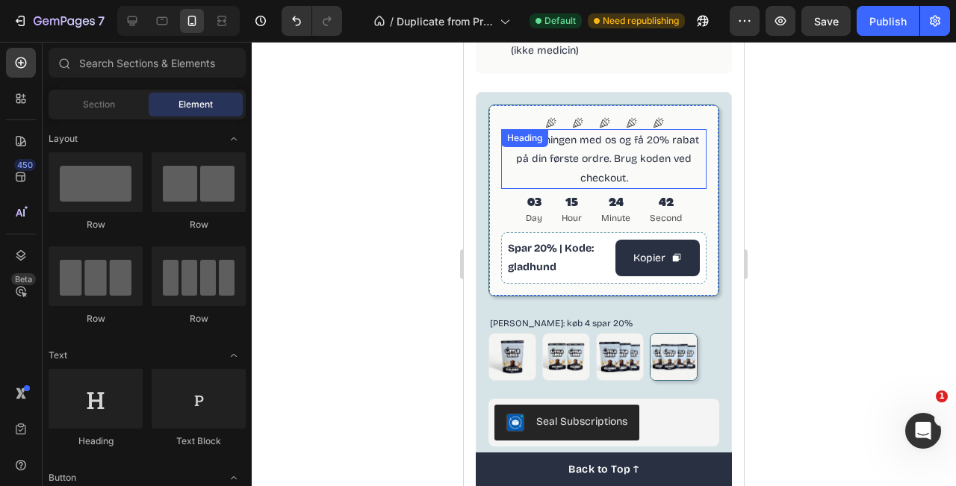
click at [574, 150] on div "Fejr åbningen med os og få 20% rabat på din første ordre. Brug koden ved checko…" at bounding box center [603, 159] width 205 height 60
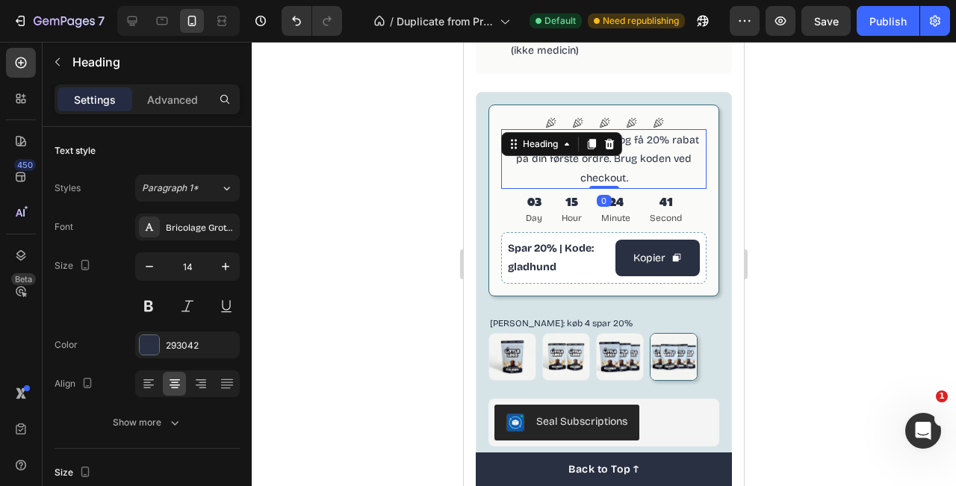
click at [574, 150] on div "Heading" at bounding box center [540, 144] width 71 height 18
click at [644, 165] on p "Fejr åbningen med os og få 20% rabat på din første ordre. Brug koden ved checko…" at bounding box center [604, 159] width 202 height 57
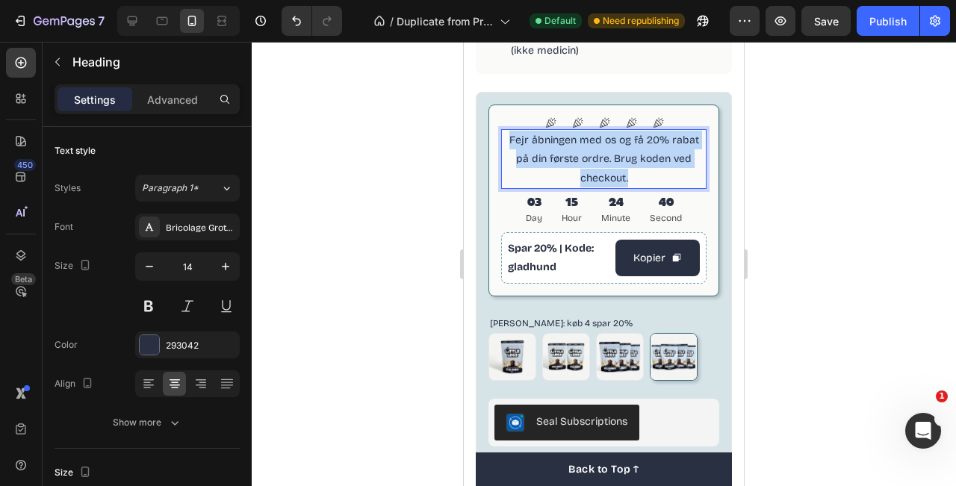
click at [644, 165] on p "Fejr åbningen med os og få 20% rabat på din første ordre. Brug koden ved checko…" at bounding box center [604, 159] width 202 height 57
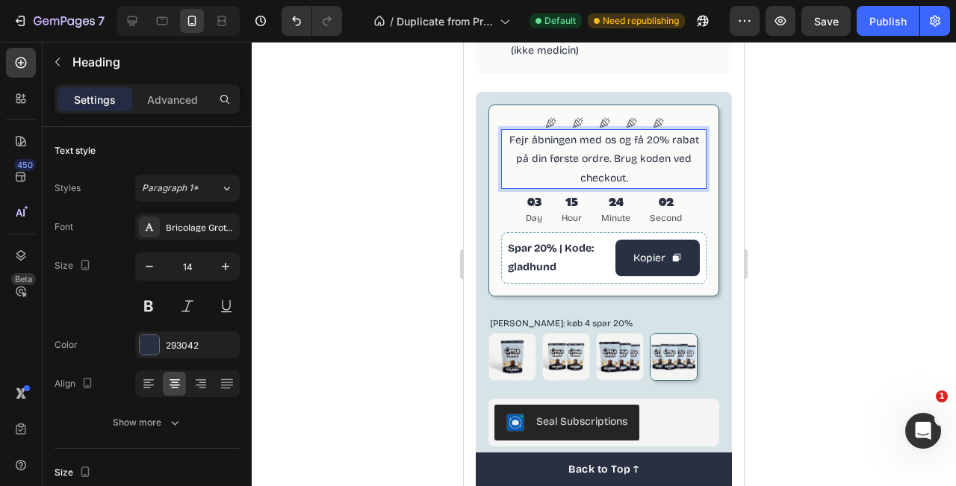
click at [810, 194] on div at bounding box center [604, 264] width 705 height 445
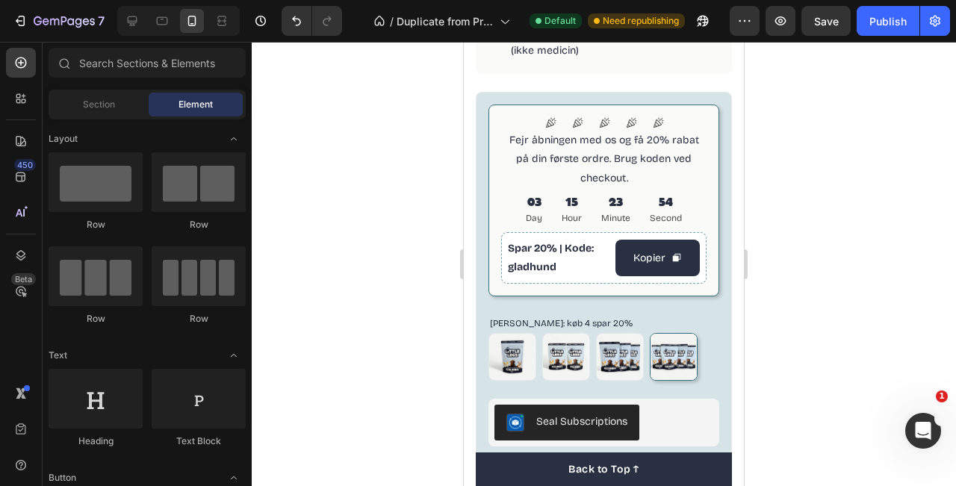
click at [771, 164] on div at bounding box center [604, 264] width 705 height 445
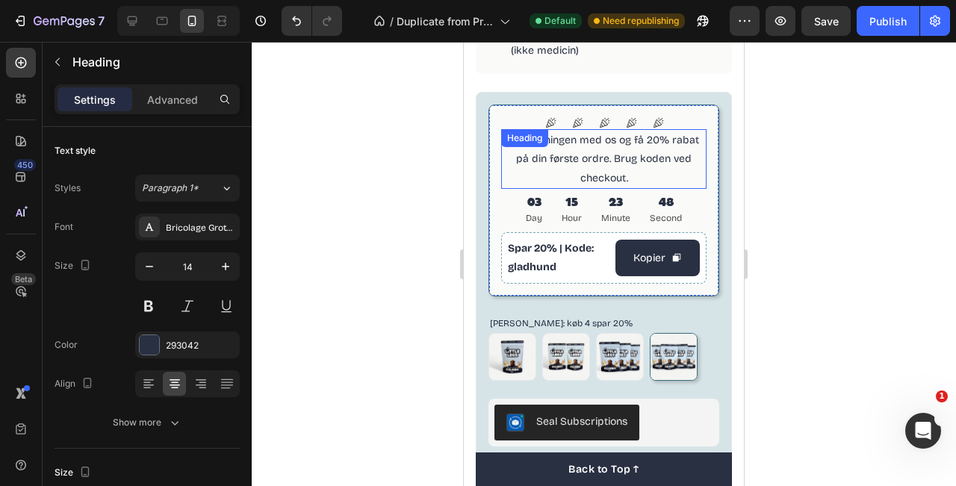
click at [648, 140] on p "Fejr åbningen med os og få 20% rabat på din første ordre. Brug koden ved checko…" at bounding box center [604, 159] width 202 height 57
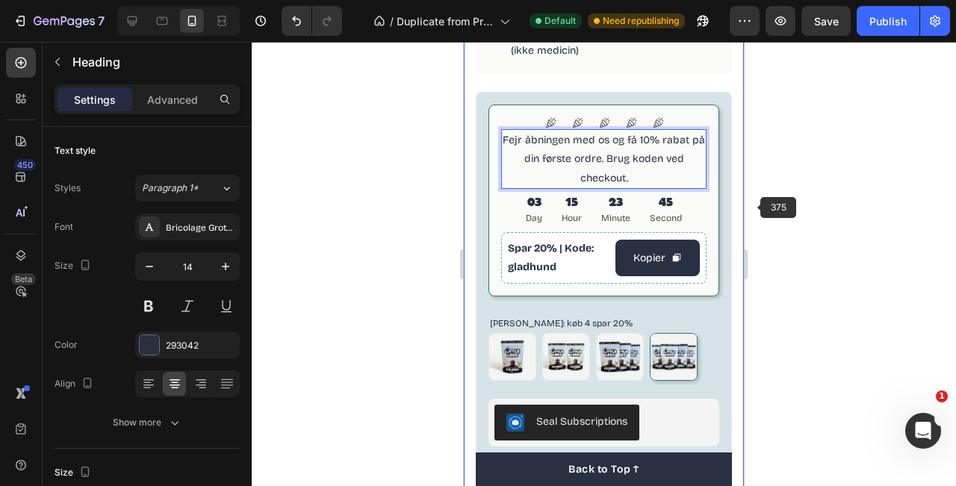
click at [726, 199] on div "Icon Icon Icon Icon Icon Icon List Fejr åbningen med os og få 10% rabat på din …" at bounding box center [604, 369] width 256 height 554
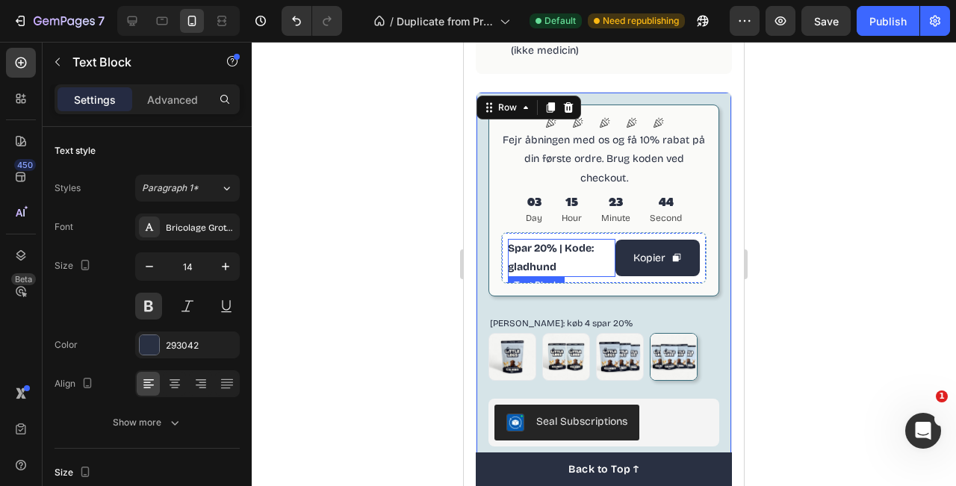
click at [542, 253] on p "Spar 20% | Kode: gladhund" at bounding box center [562, 257] width 108 height 37
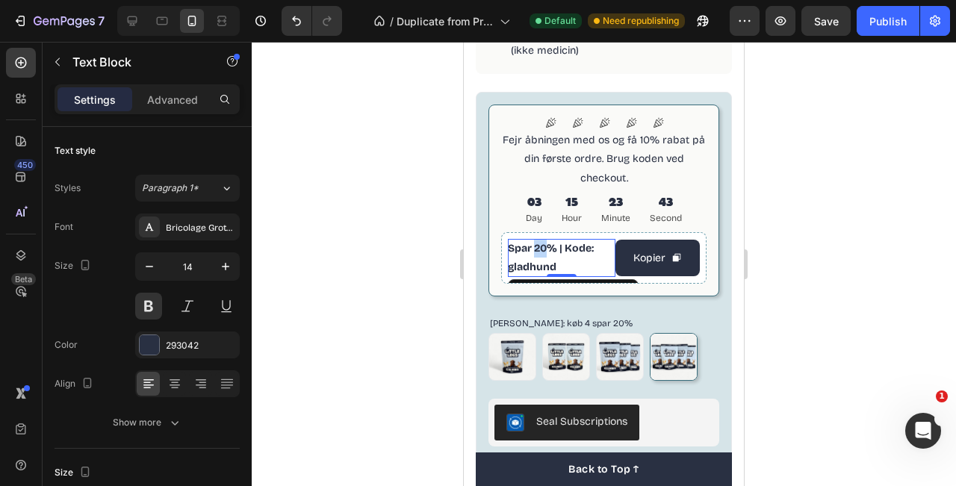
click at [542, 253] on p "Spar 20% | Kode: gladhund" at bounding box center [562, 257] width 108 height 37
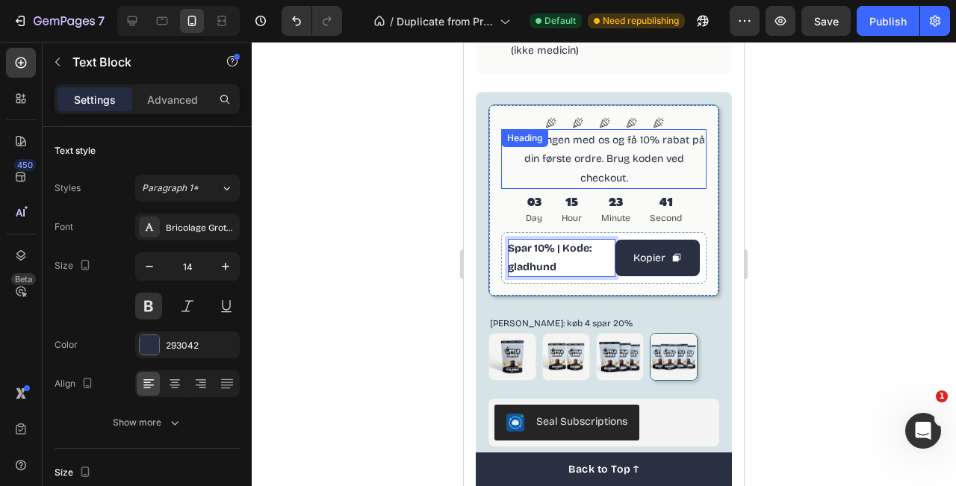
click at [696, 170] on p "Fejr åbningen med os og få 10% rabat på din første ordre. Brug koden ved checko…" at bounding box center [604, 159] width 202 height 57
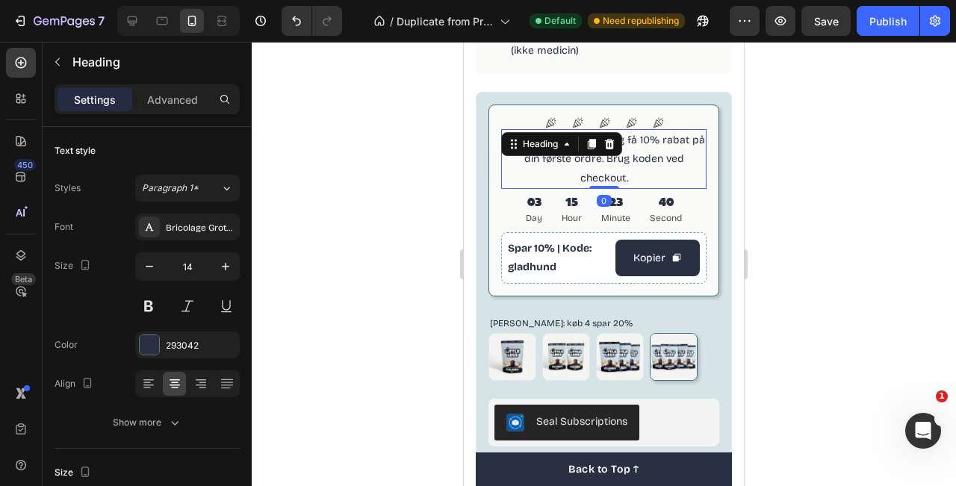
click at [826, 108] on div at bounding box center [604, 264] width 705 height 445
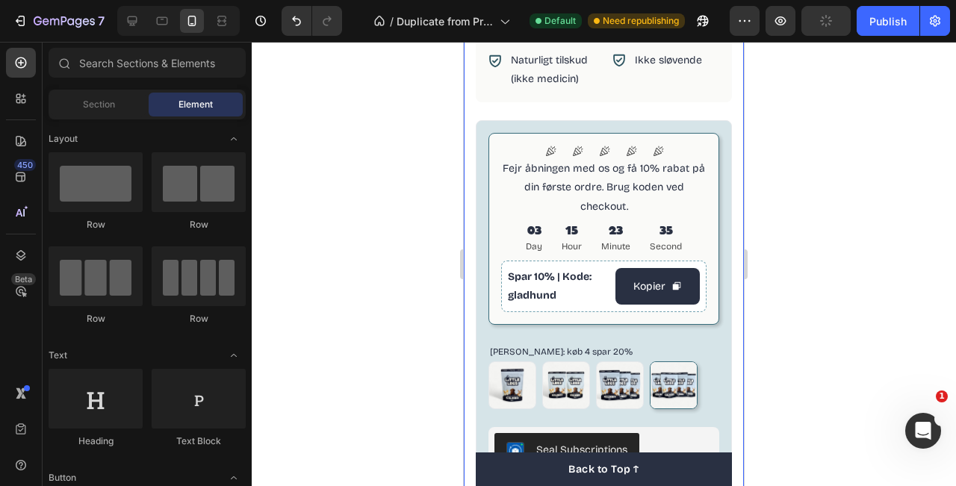
scroll to position [811, 0]
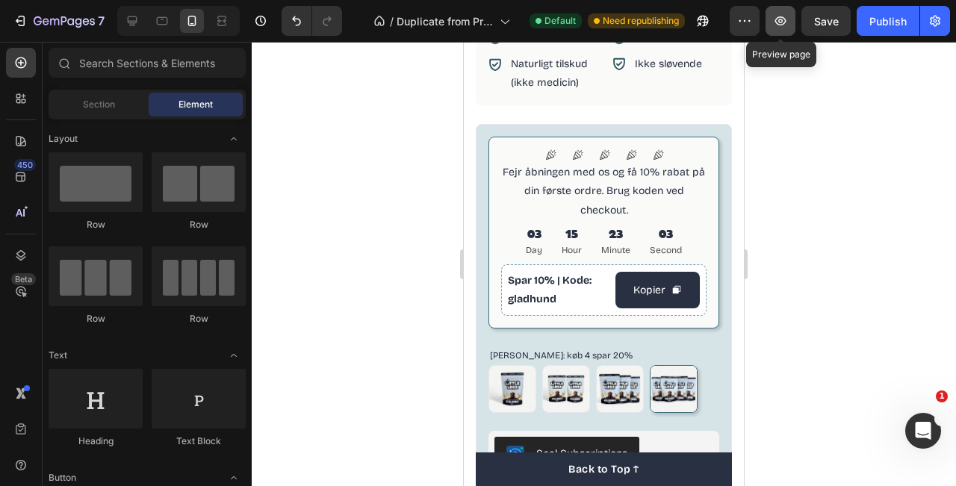
click at [775, 18] on icon "button" at bounding box center [780, 20] width 15 height 15
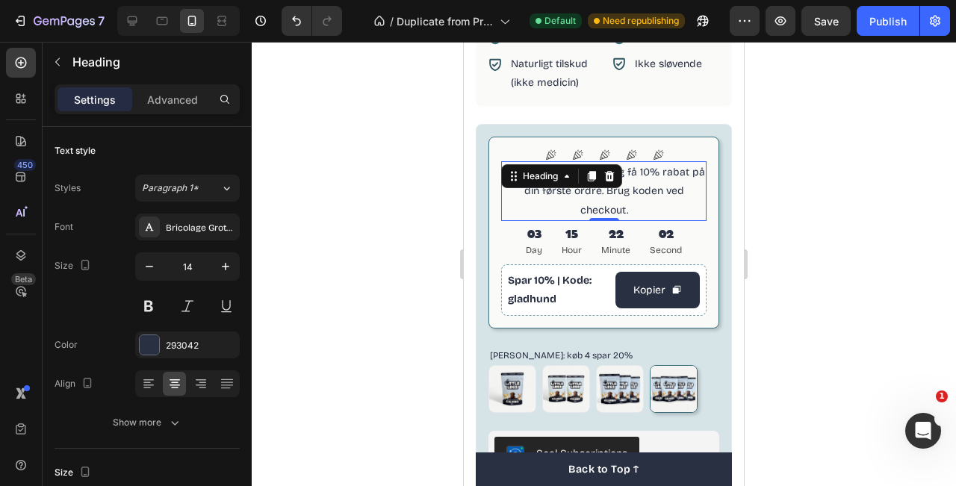
click at [625, 182] on p "Fejr åbningen med os og få 10% rabat på din første ordre. Brug koden ved checko…" at bounding box center [604, 191] width 202 height 57
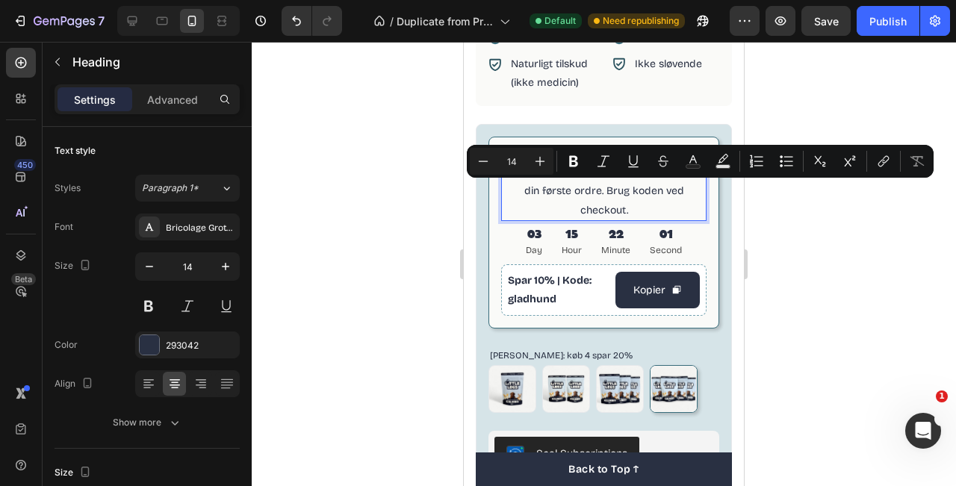
click at [672, 191] on p "Fejr åbningen med os og få 10% rabat på din første ordre. Brug koden ved checko…" at bounding box center [604, 191] width 202 height 57
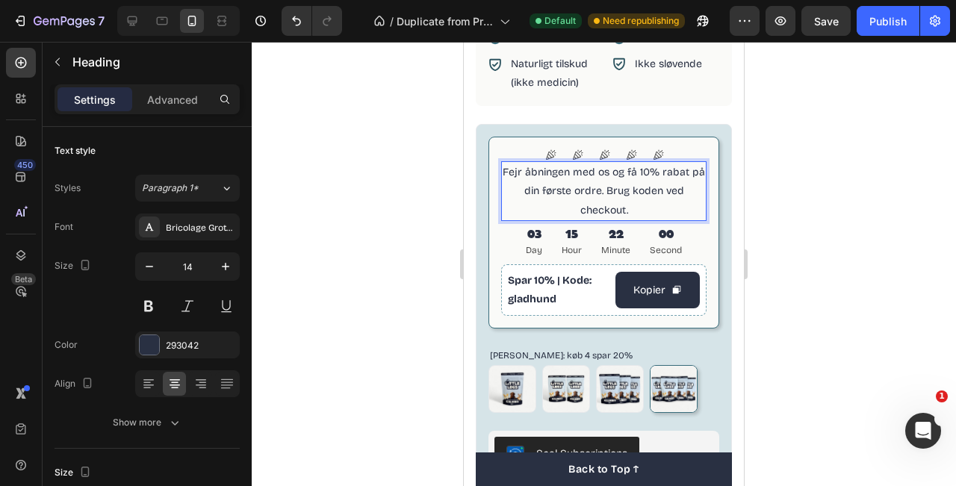
click at [659, 176] on p "Fejr åbningen med os og få 10% rabat på din første ordre. Brug koden ved checko…" at bounding box center [604, 191] width 202 height 57
click at [796, 212] on div at bounding box center [604, 264] width 705 height 445
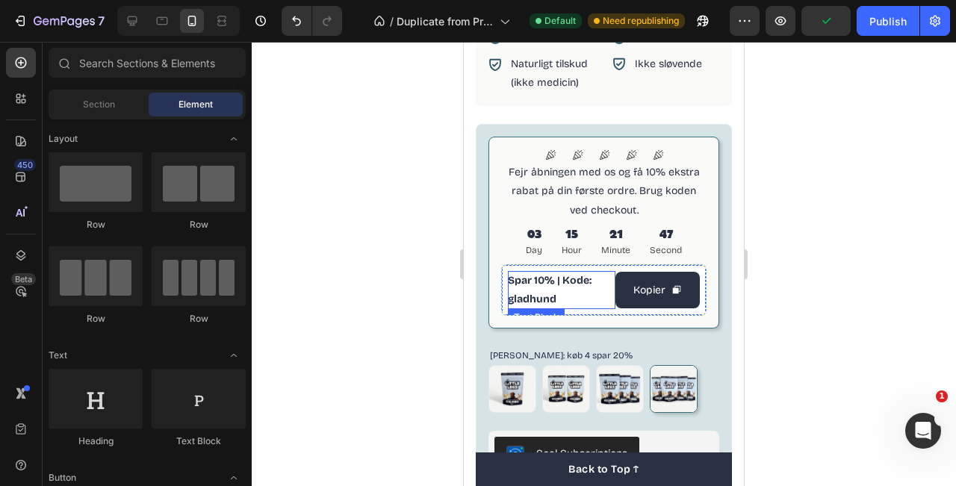
click at [535, 280] on p "Spar 10% | Kode: gladhund" at bounding box center [562, 289] width 108 height 37
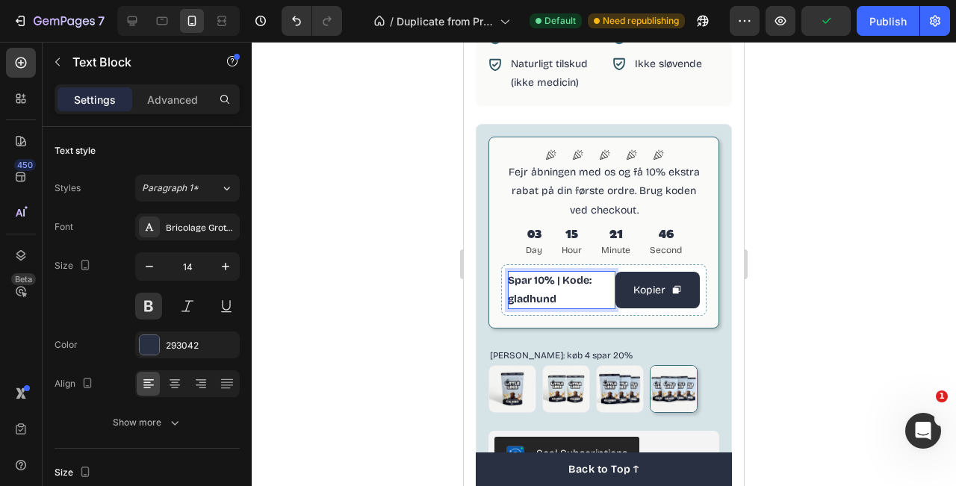
click at [533, 280] on p "Spar 10% | Kode: gladhund" at bounding box center [562, 289] width 108 height 37
click at [820, 235] on div at bounding box center [604, 264] width 705 height 445
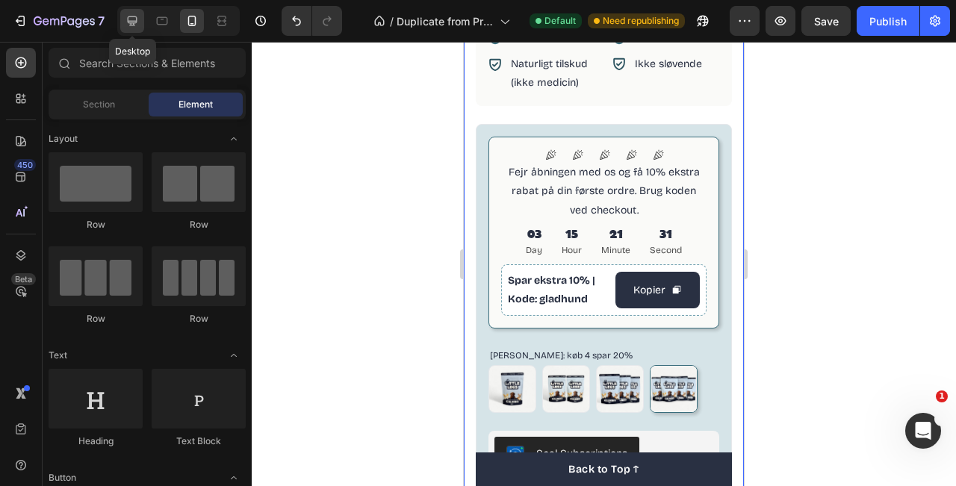
click at [133, 17] on icon at bounding box center [132, 20] width 15 height 15
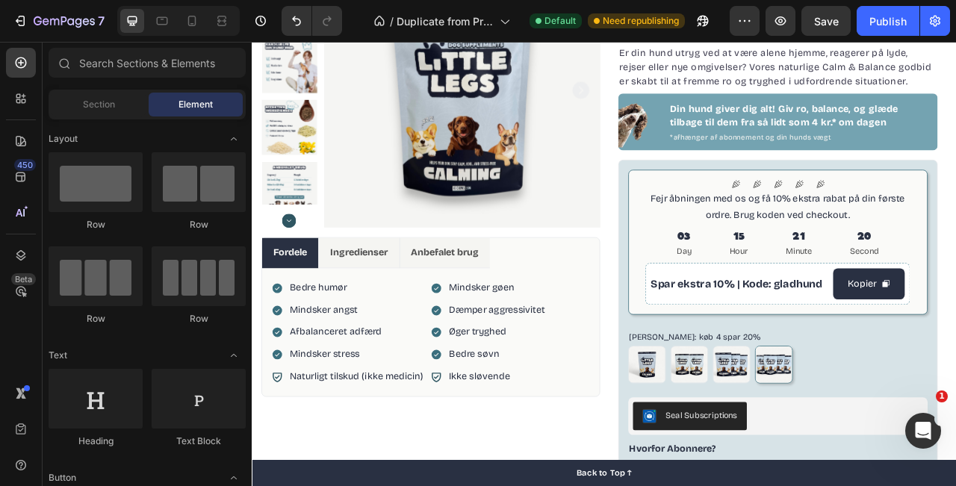
scroll to position [185, 0]
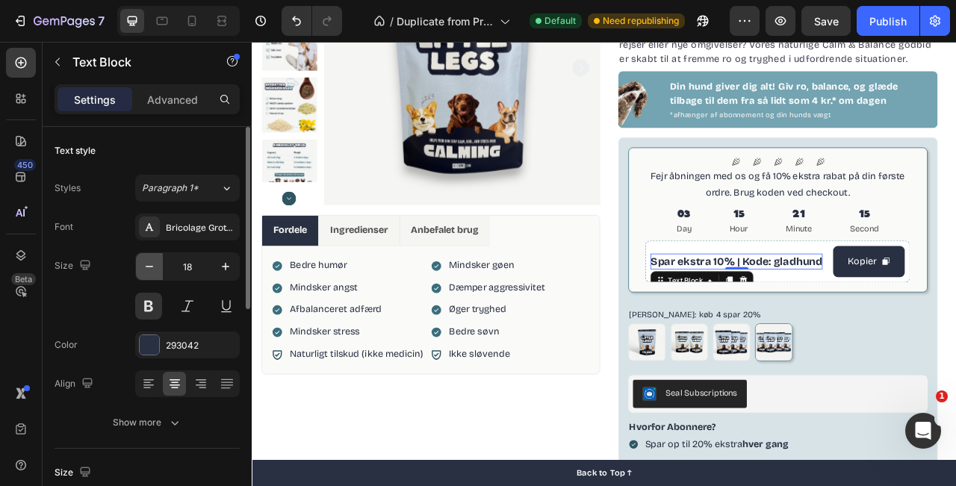
click at [155, 270] on icon "button" at bounding box center [149, 266] width 15 height 15
type input "16"
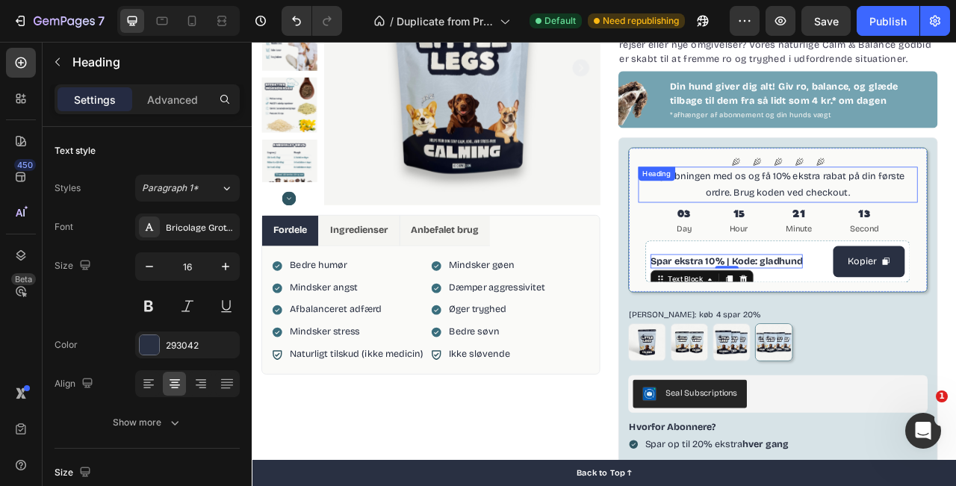
click at [956, 216] on h2 "Fejr åbningen med os og få 10% ekstra rabat på din første ordre. Brug koden ved…" at bounding box center [921, 224] width 356 height 46
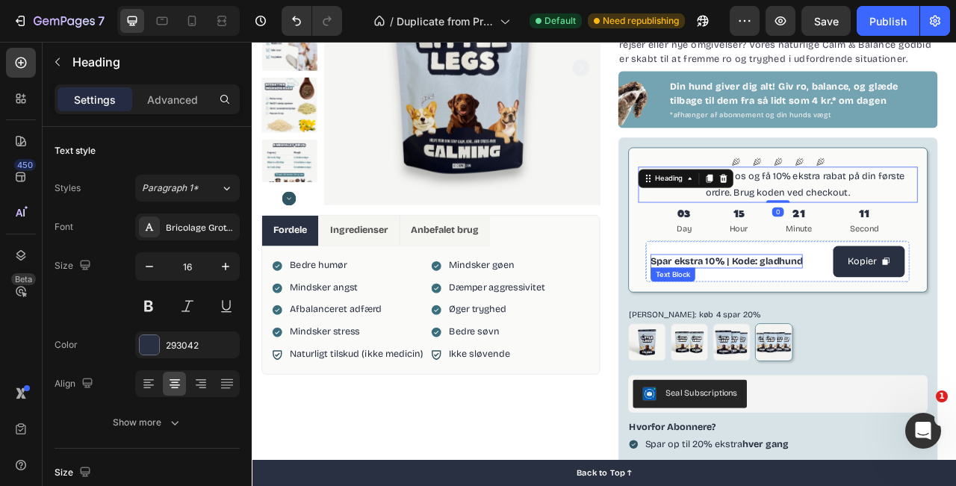
click at [863, 320] on p "Spar ekstra 10% | Kode: gladhund" at bounding box center [856, 321] width 194 height 18
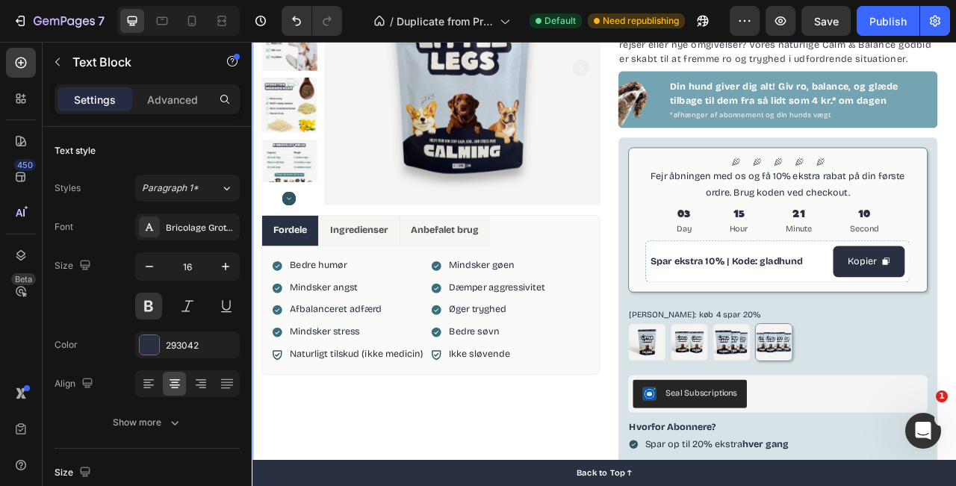
click at [956, 269] on div "Product Images Fordele Ingredienser Anbefalet brug Bedre humør Mindsker angst A…" at bounding box center [700, 328] width 897 height 882
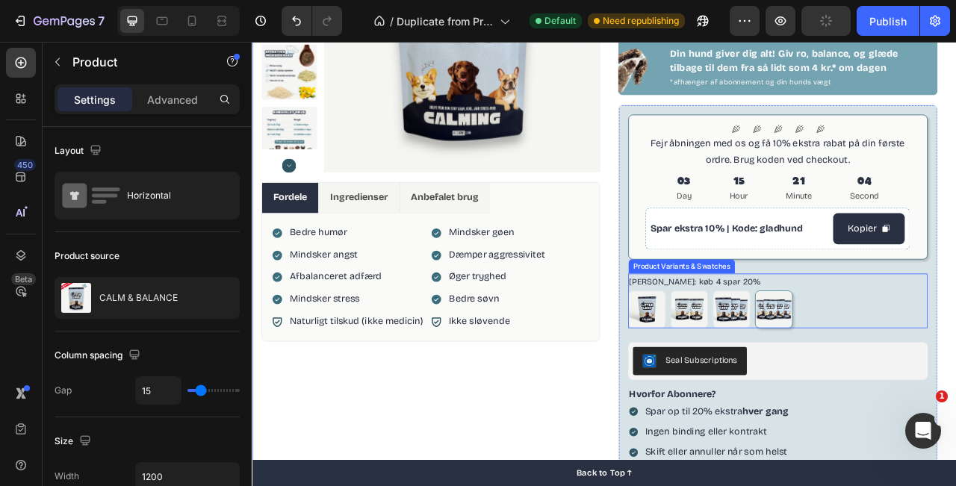
scroll to position [207, 0]
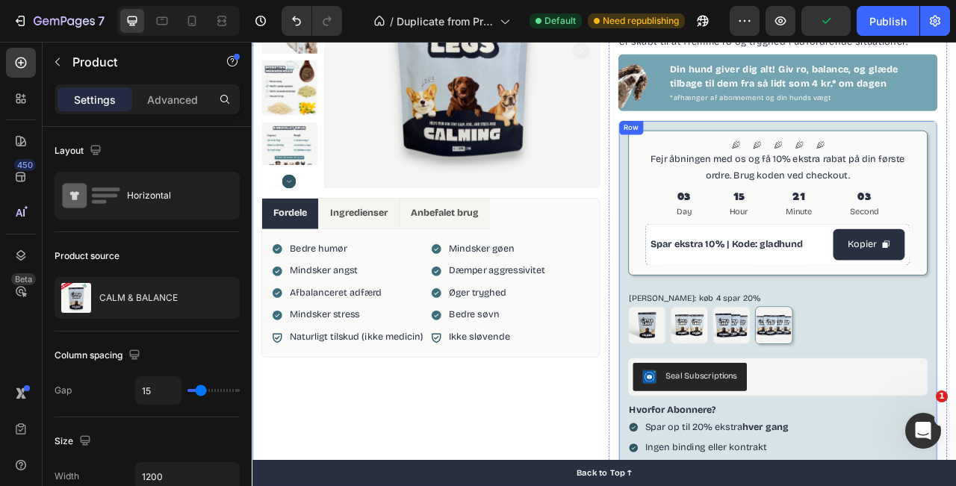
click at [956, 226] on div "Icon Icon Icon Icon Icon Icon List Fejr åbningen med os og få 10% ekstra rabat …" at bounding box center [921, 429] width 407 height 575
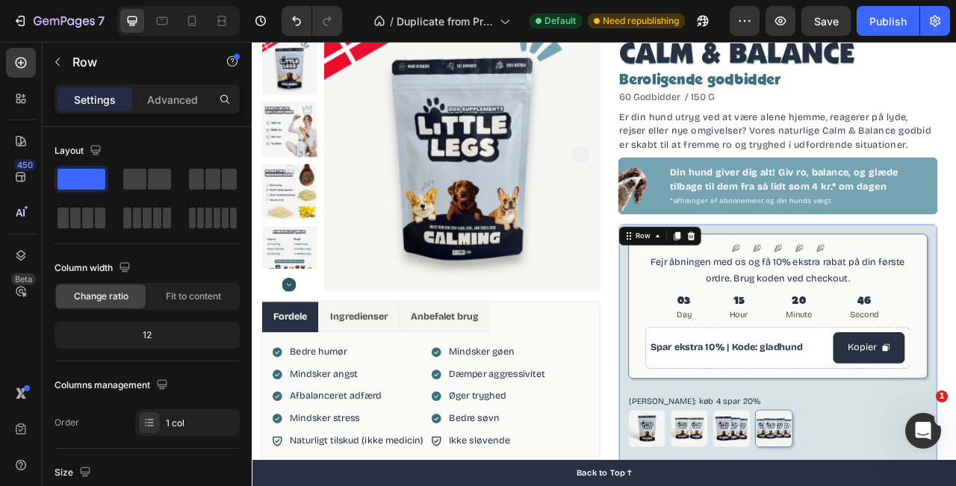
scroll to position [0, 0]
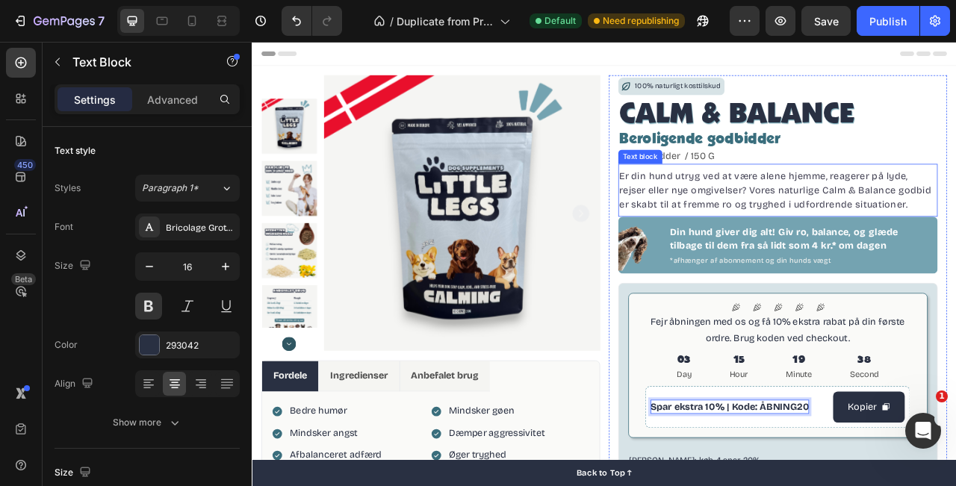
click at [956, 223] on p "Er din hund utryg ved at være alene hjemme, reagerer på lyde, rejser eller nye …" at bounding box center [922, 231] width 404 height 54
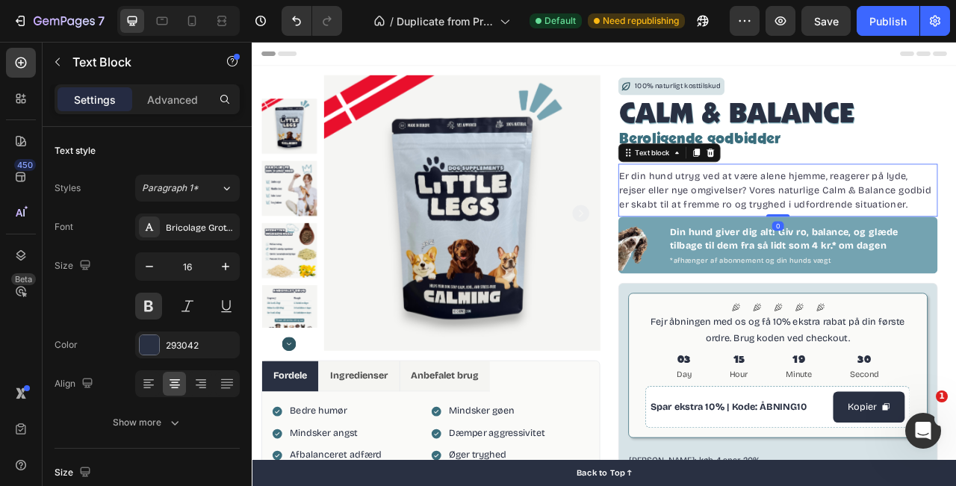
click at [956, 210] on p "Er din hund utryg ved at være alene hjemme, reagerer på lyde, rejser eller nye …" at bounding box center [922, 231] width 404 height 54
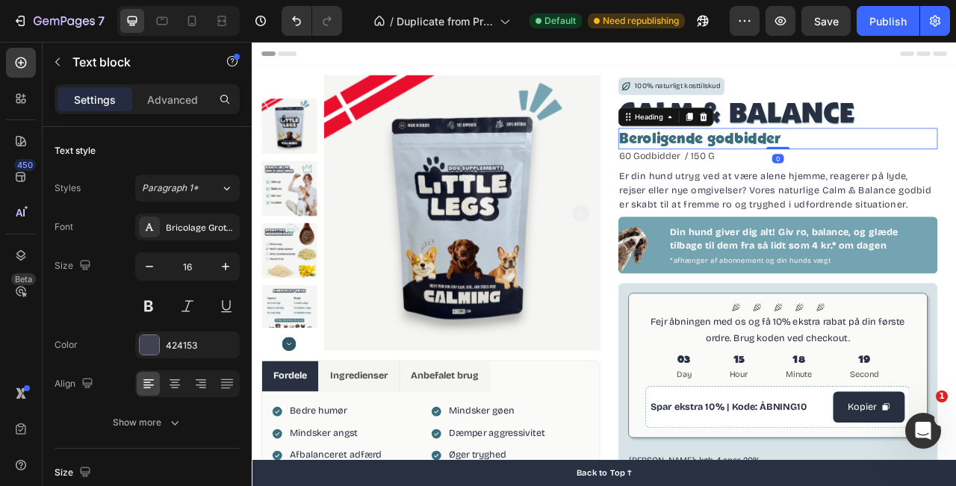
click at [956, 169] on h2 "Beroligende godbidder" at bounding box center [921, 166] width 407 height 28
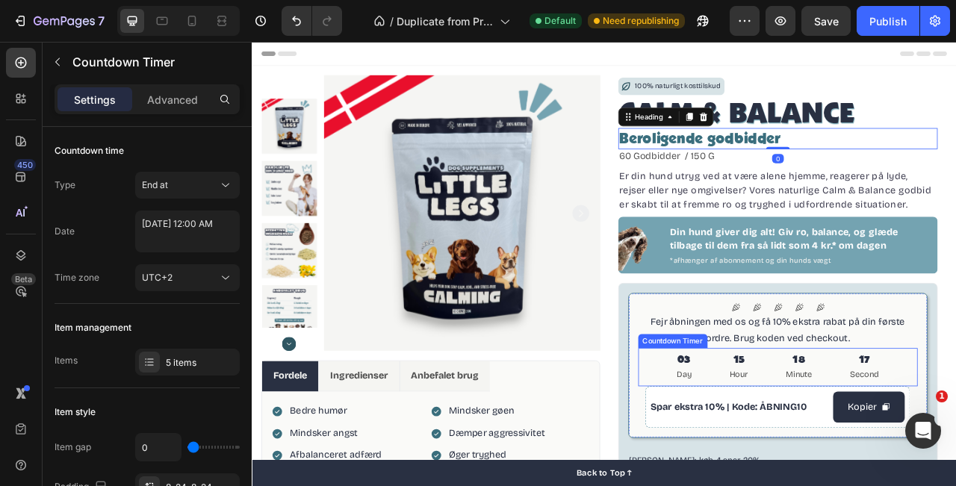
click at [847, 460] on div "15 Hour" at bounding box center [871, 456] width 60 height 49
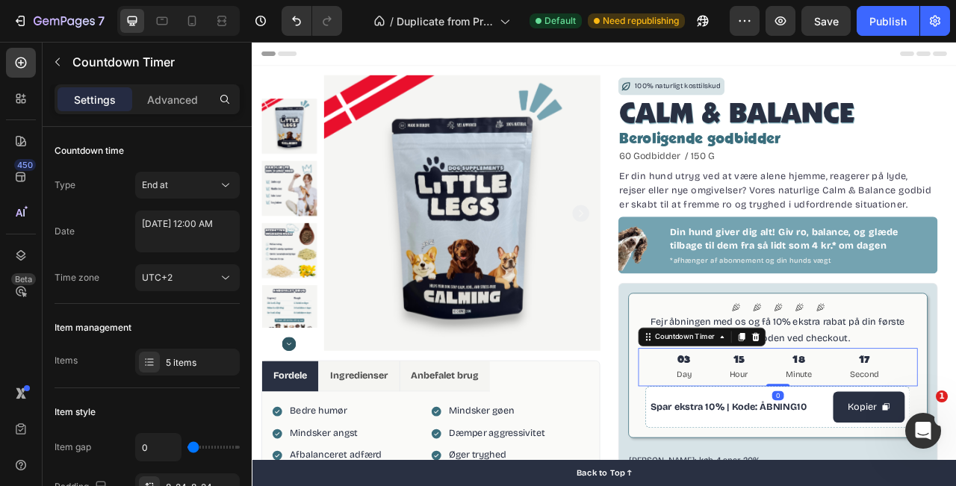
click at [794, 464] on p "Day" at bounding box center [801, 465] width 19 height 19
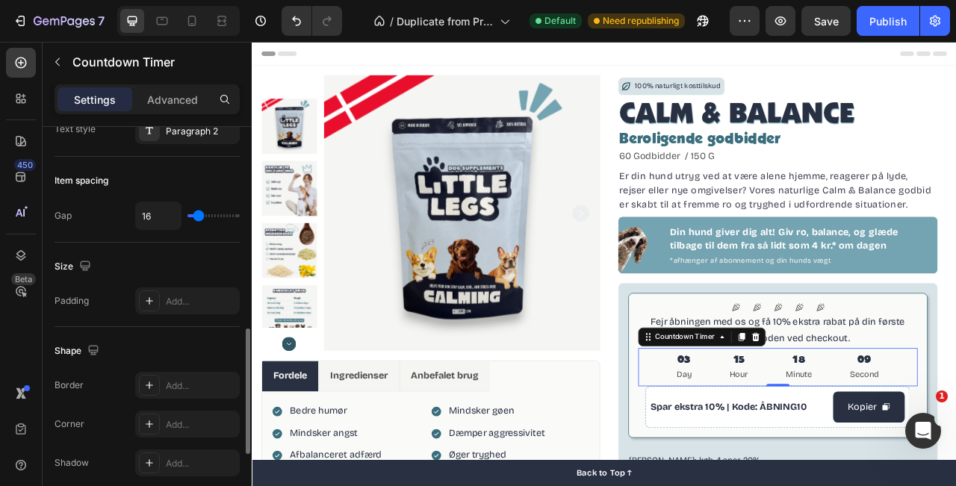
scroll to position [647, 0]
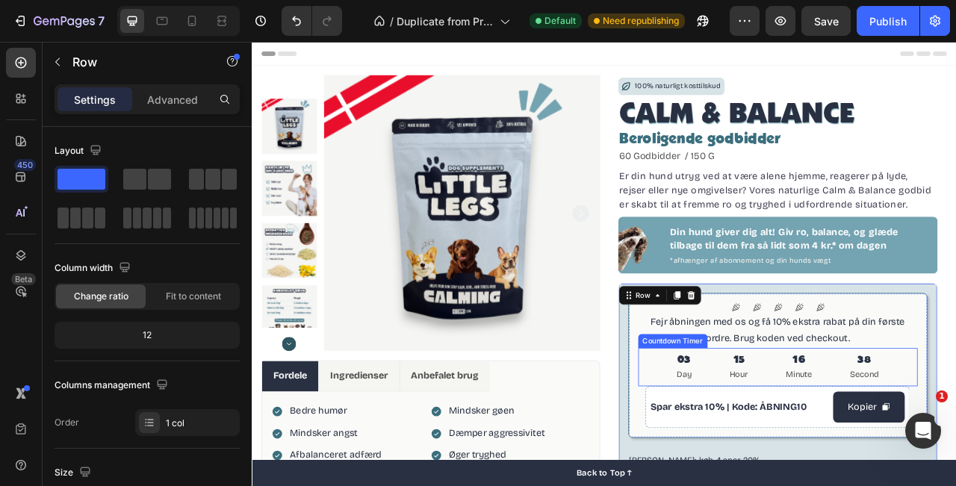
click at [803, 462] on p "Day" at bounding box center [801, 465] width 19 height 19
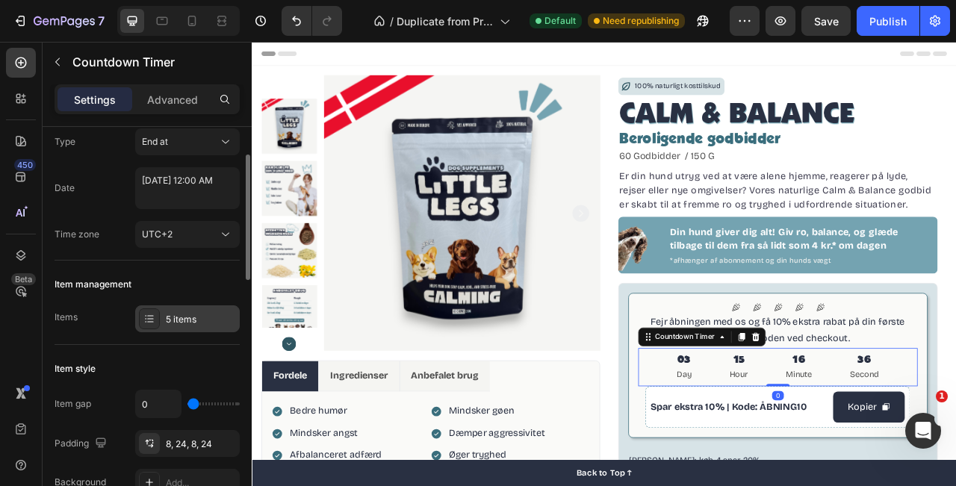
scroll to position [46, 0]
click at [176, 319] on div "5 items" at bounding box center [201, 317] width 70 height 13
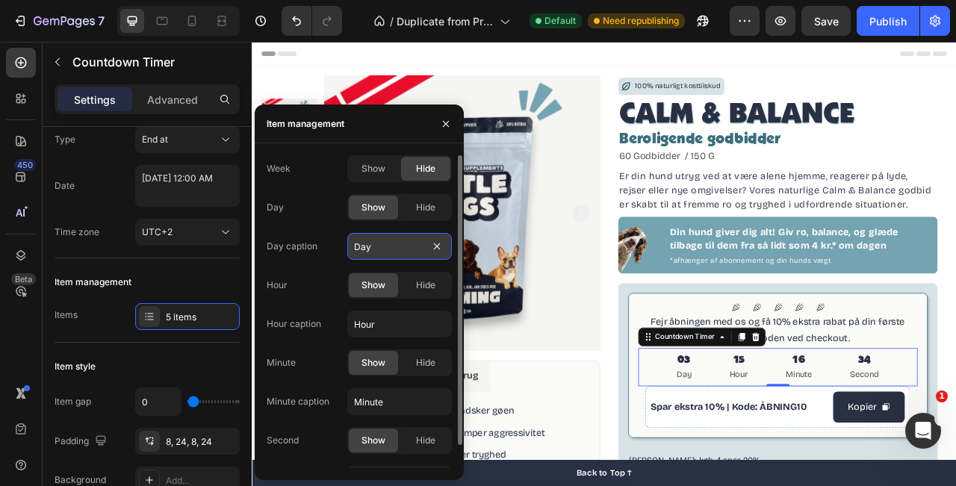
click at [379, 251] on input "Day" at bounding box center [399, 246] width 105 height 27
paste input "ge"
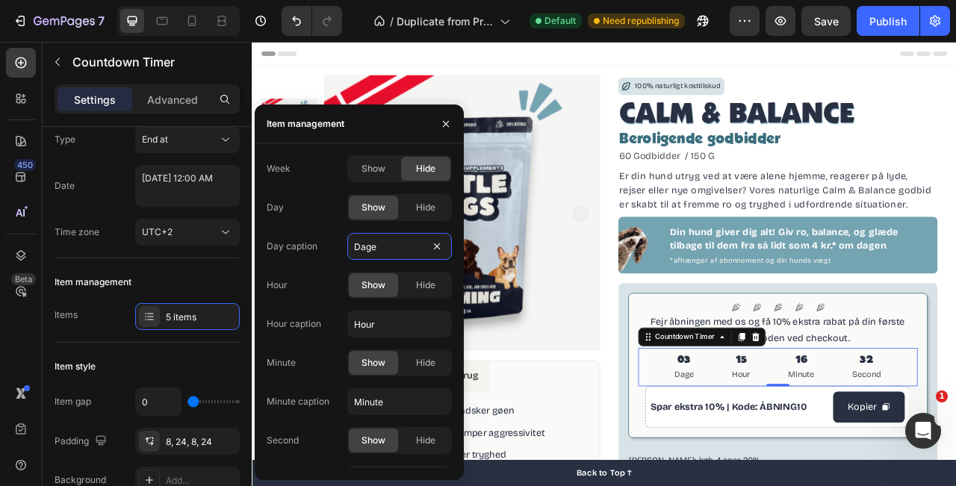
type input "Dage"
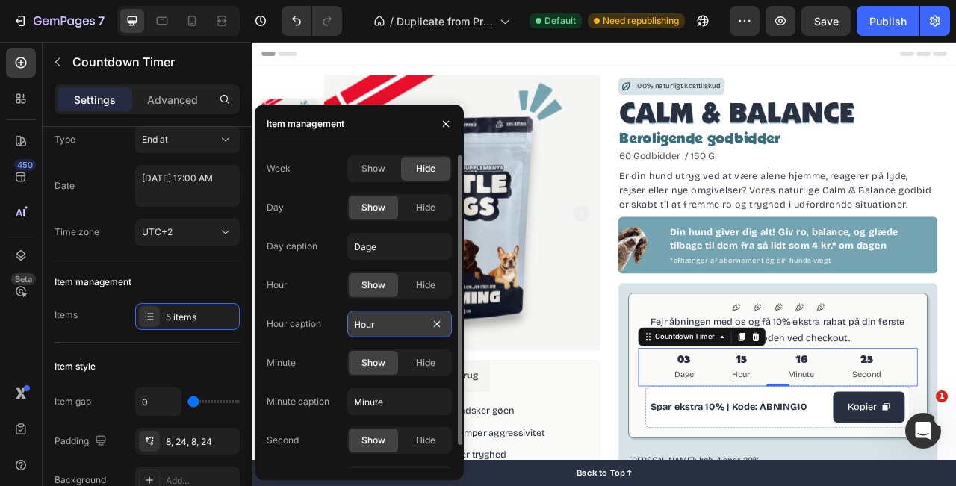
click at [366, 320] on input "Hour" at bounding box center [399, 324] width 105 height 27
paste input "Time"
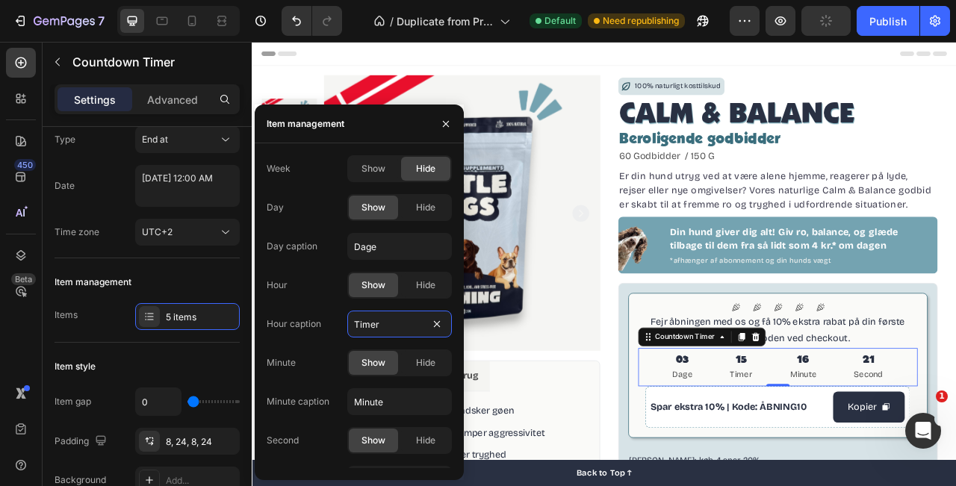
type input "Timer"
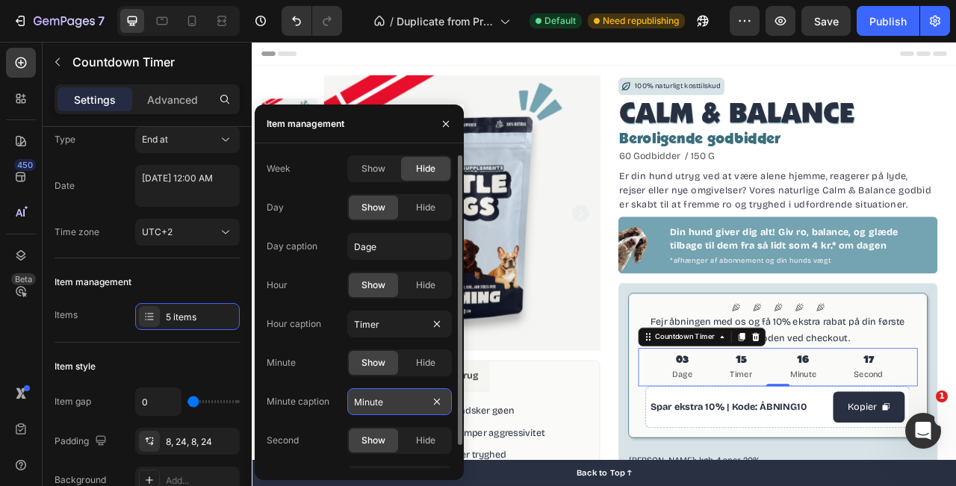
click at [387, 392] on input "Minute" at bounding box center [399, 402] width 105 height 27
paste input "Minutter"
click at [395, 407] on input "MinutterMinute" at bounding box center [399, 402] width 105 height 27
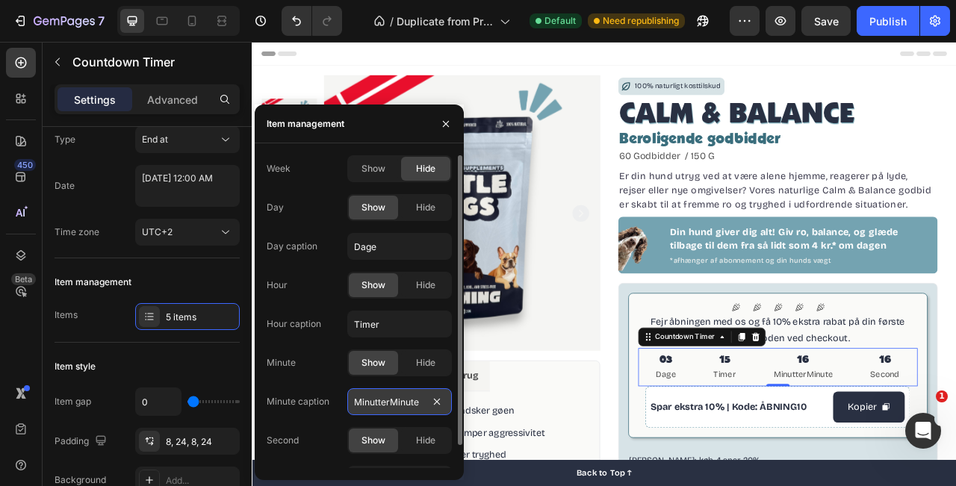
paste input "text"
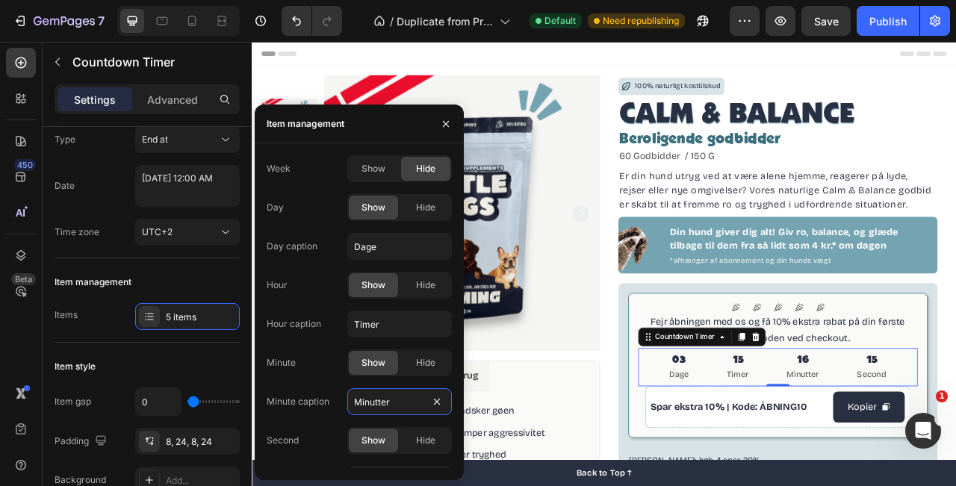
type input "Minutter"
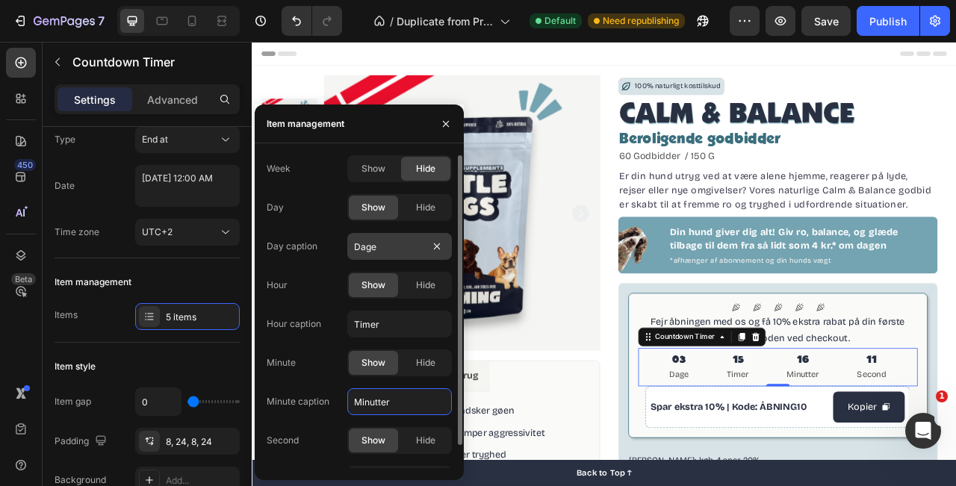
scroll to position [25, 0]
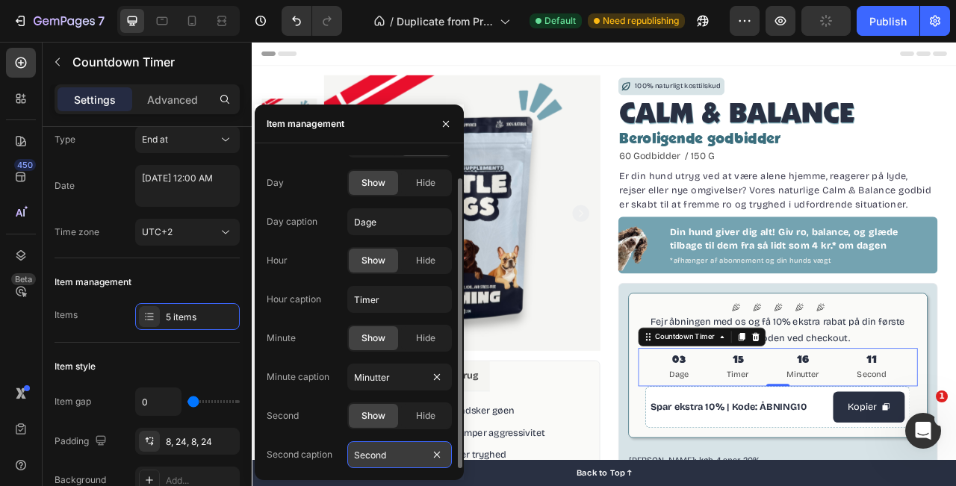
click at [402, 454] on input "Second" at bounding box center [399, 455] width 105 height 27
paste input "kunder"
type input "Sekunder"
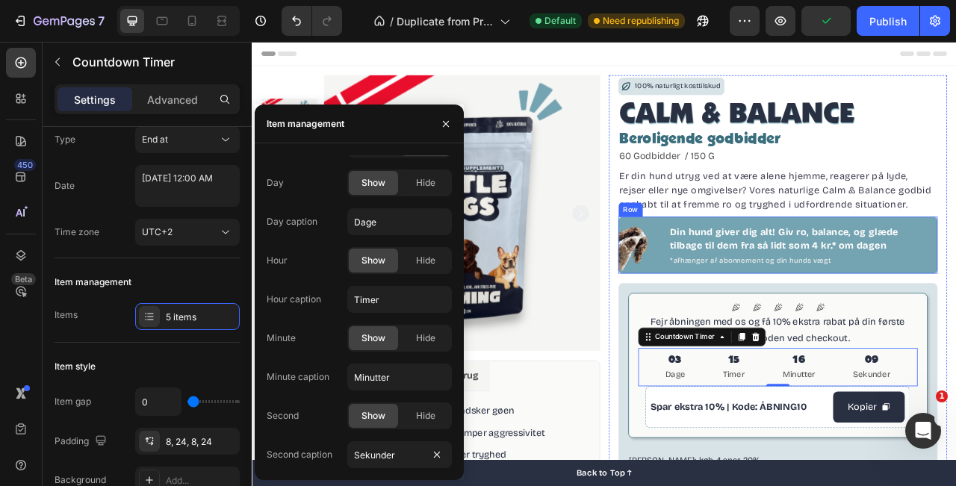
click at [956, 333] on div "Image Din hund giver dig alt! Giv ro, balance, og glæde tilbage til dem fra så …" at bounding box center [921, 301] width 407 height 72
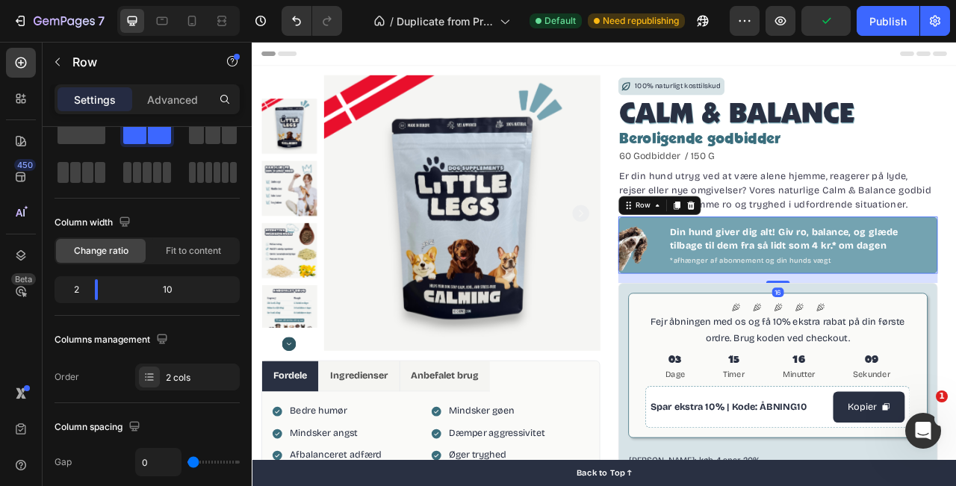
scroll to position [0, 0]
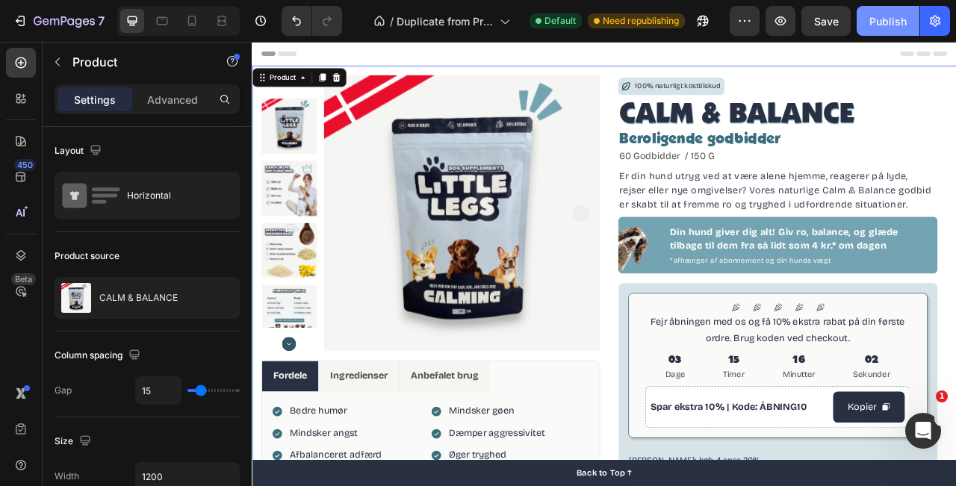
click at [886, 15] on div "Publish" at bounding box center [888, 21] width 37 height 16
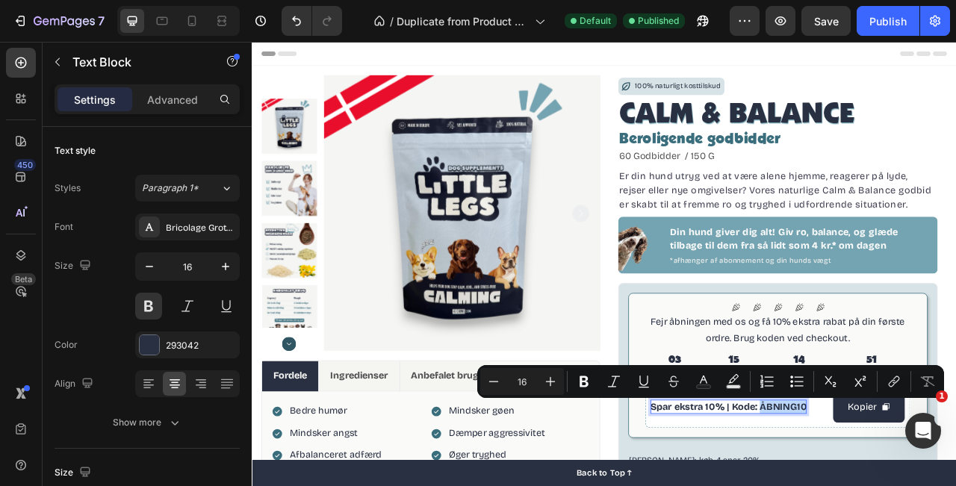
drag, startPoint x: 899, startPoint y: 507, endPoint x: 933, endPoint y: 506, distance: 34.4
copy p "ÅBNING10"
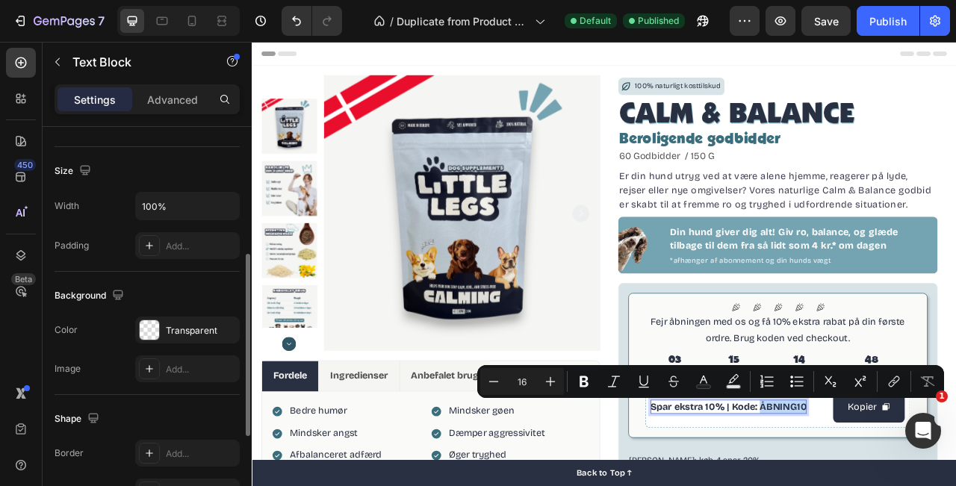
scroll to position [310, 0]
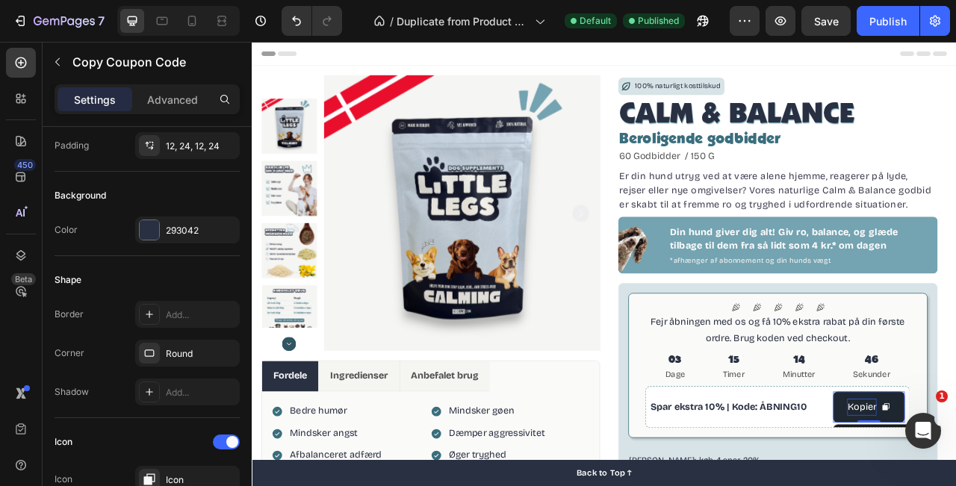
scroll to position [0, 0]
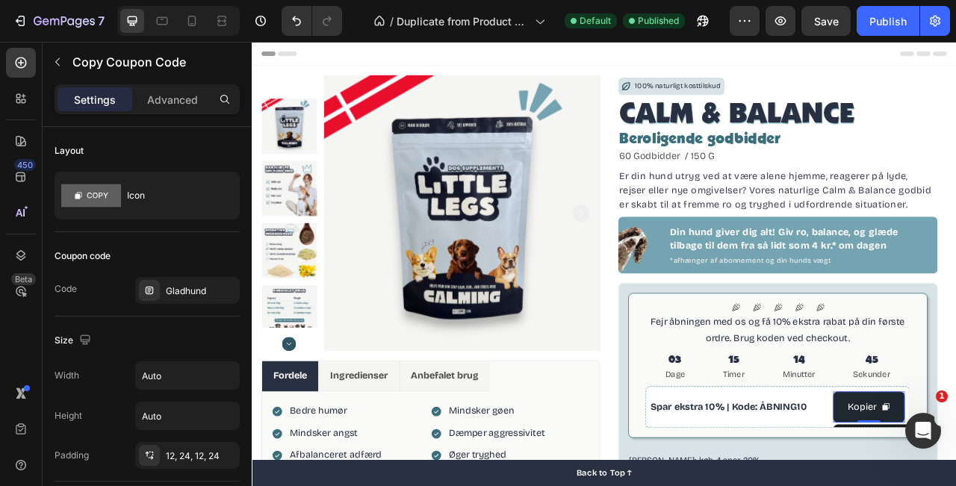
click at [166, 291] on div "Gladhund" at bounding box center [201, 291] width 70 height 13
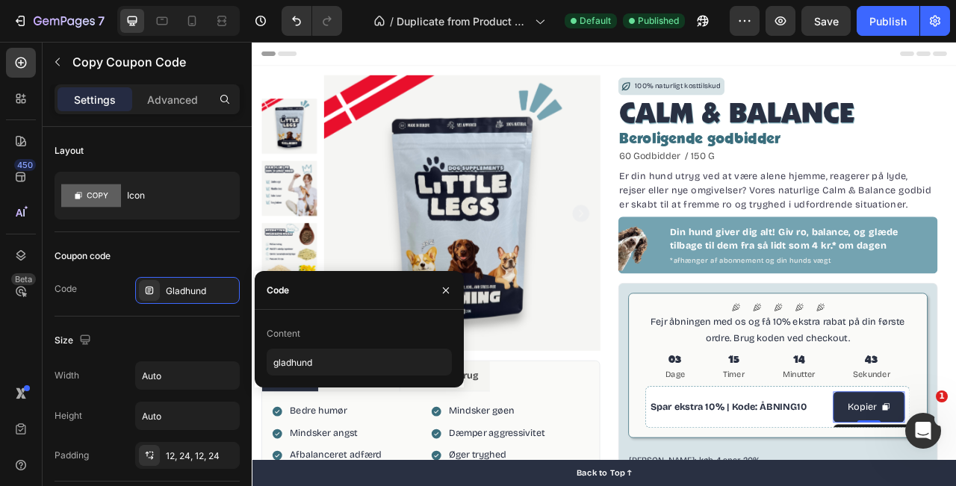
click at [324, 347] on div "Content gladhund" at bounding box center [359, 349] width 185 height 54
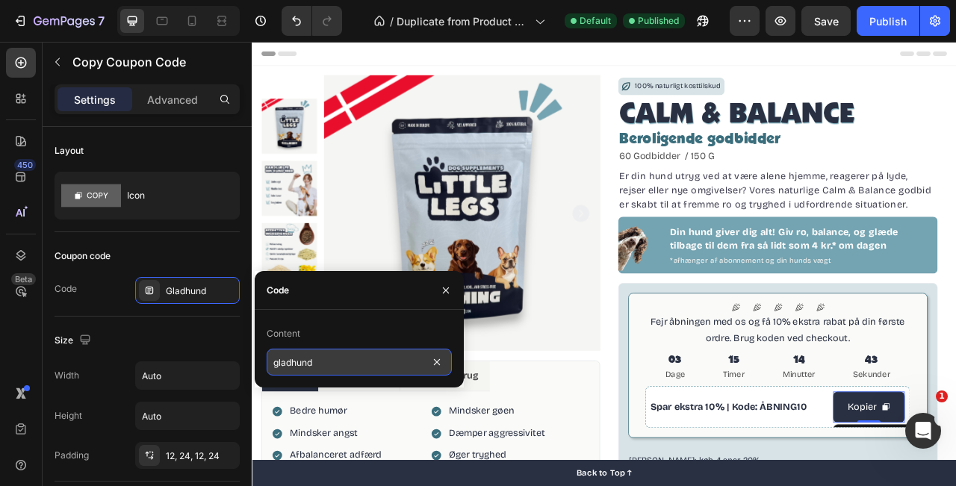
click at [324, 354] on input "gladhund" at bounding box center [359, 362] width 185 height 27
paste input "ÅBNING10"
type input "ÅBNING10"
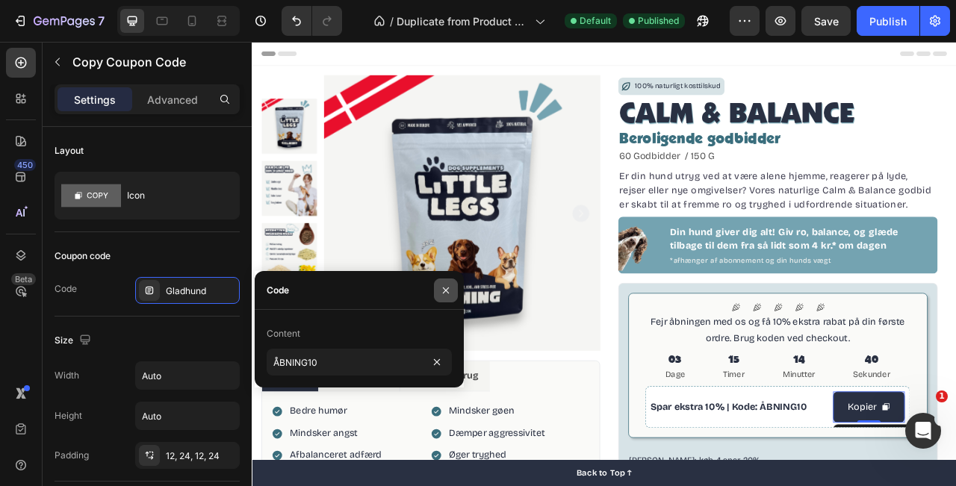
click at [444, 289] on icon "button" at bounding box center [446, 291] width 12 height 12
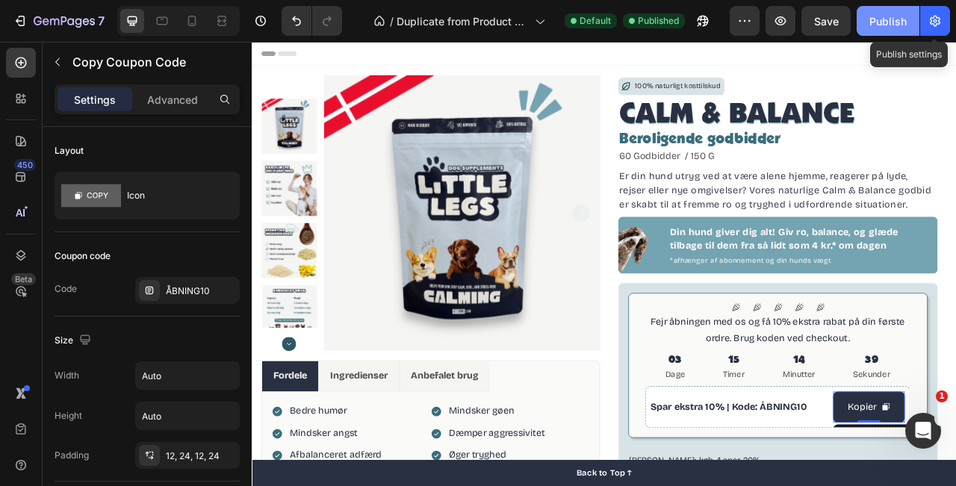
click at [900, 30] on button "Publish" at bounding box center [888, 21] width 63 height 30
